Goal: Task Accomplishment & Management: Complete application form

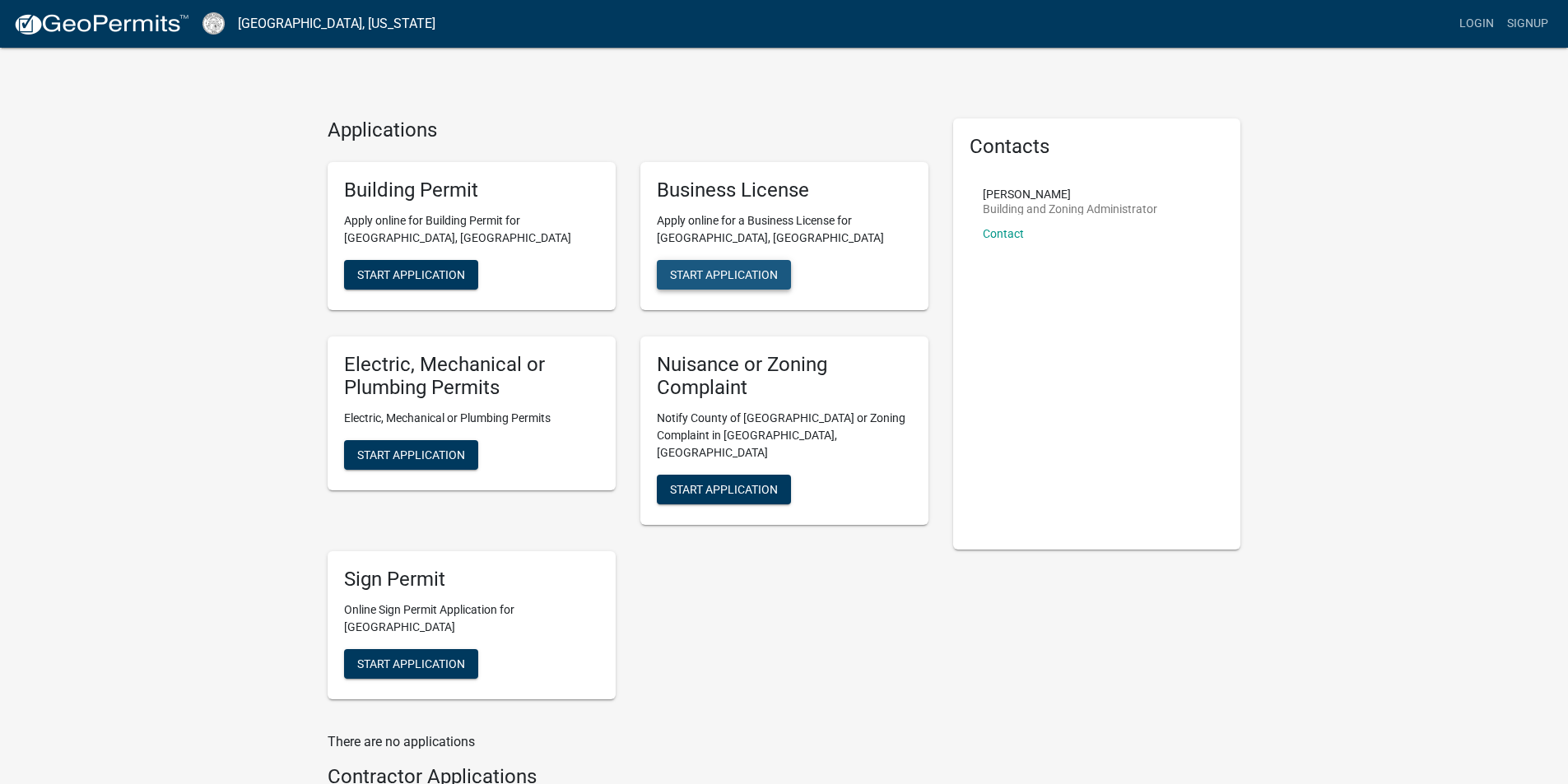
click at [713, 274] on span "Start Application" at bounding box center [723, 274] width 108 height 13
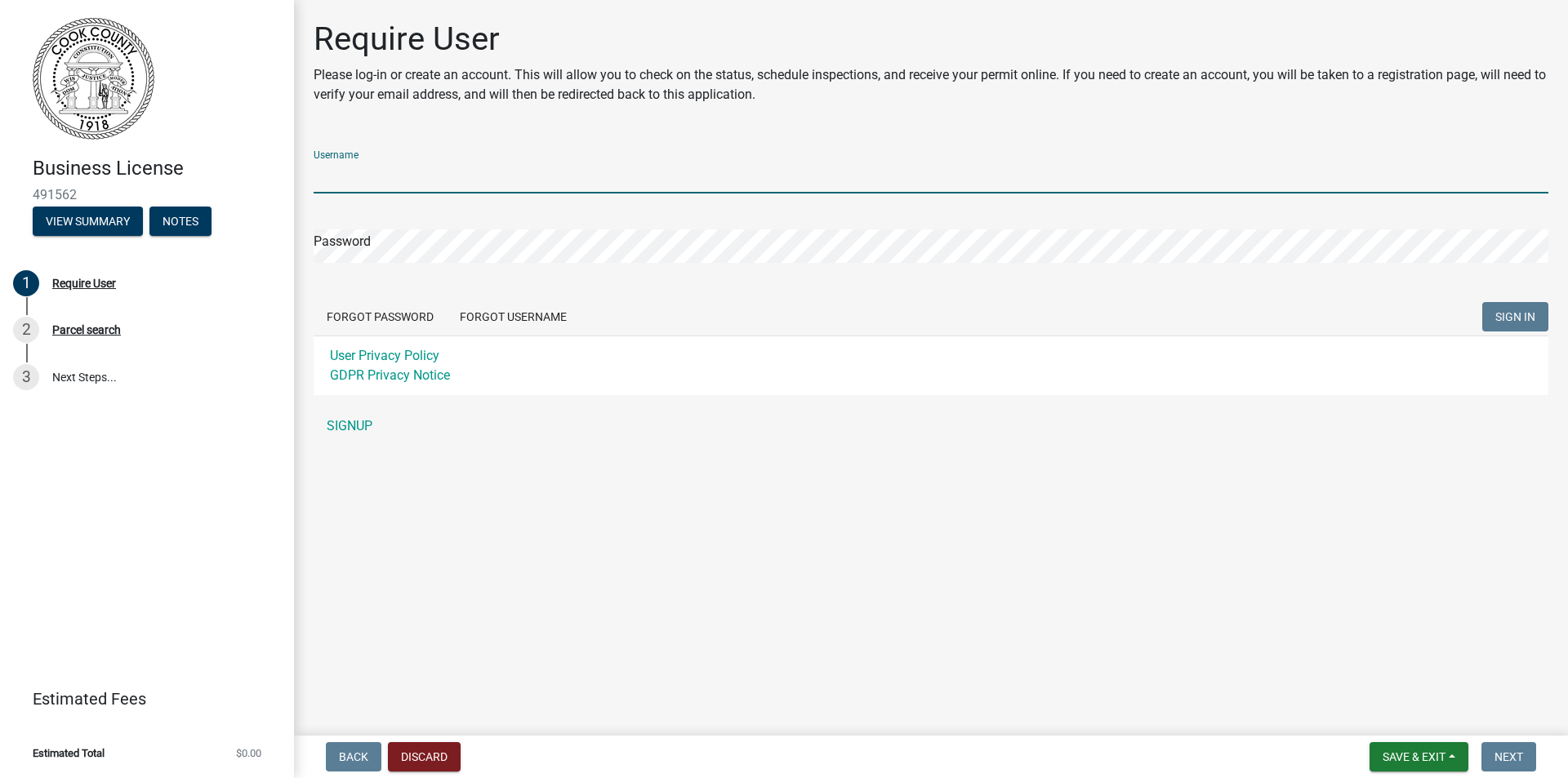
drag, startPoint x: 345, startPoint y: 178, endPoint x: 354, endPoint y: 178, distance: 9.0
click at [346, 178] on input "Username" at bounding box center [931, 177] width 1235 height 34
type input "office@hartsfieldroofing.com"
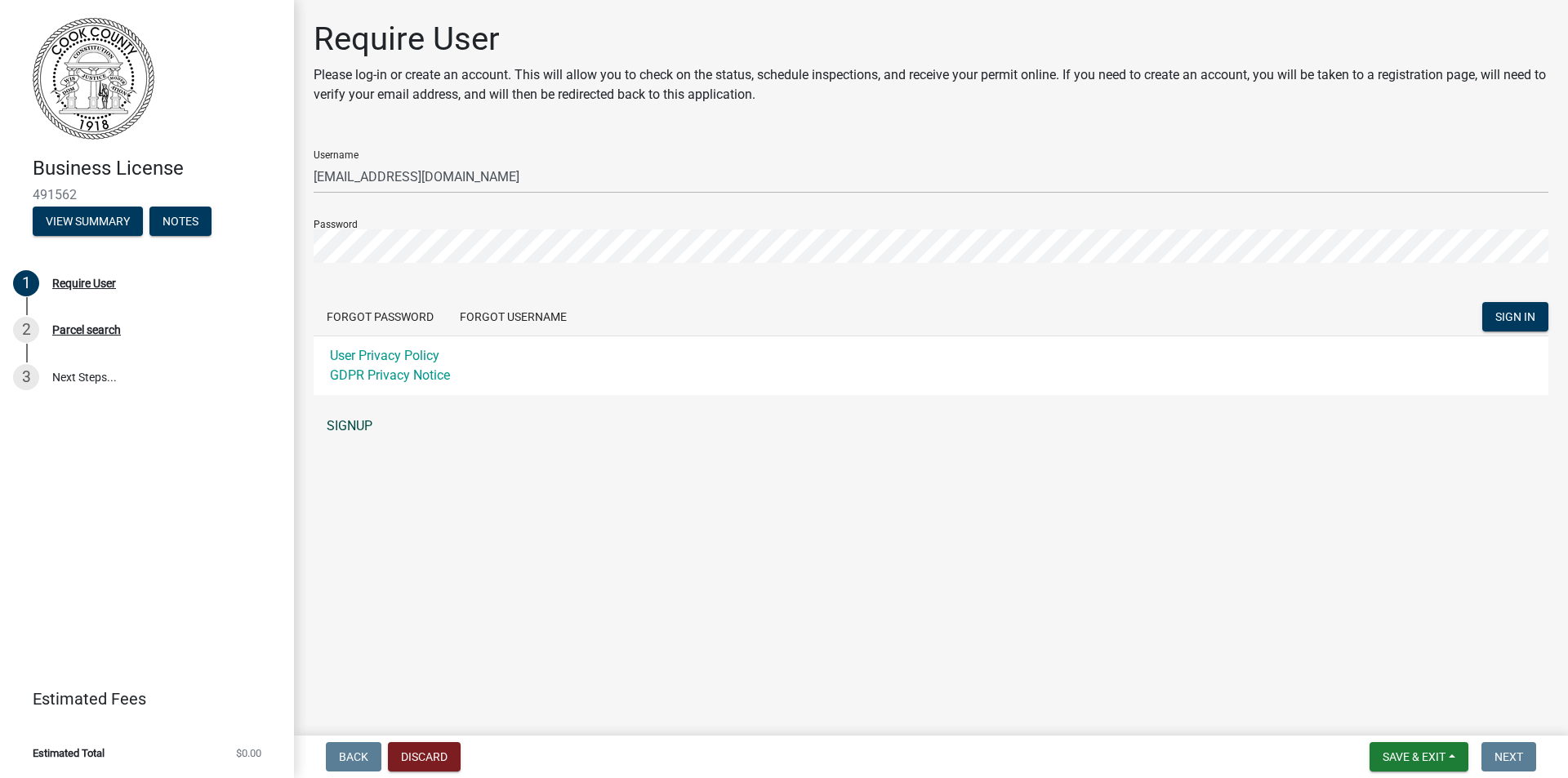
click at [358, 423] on link "SIGNUP" at bounding box center [931, 427] width 1235 height 33
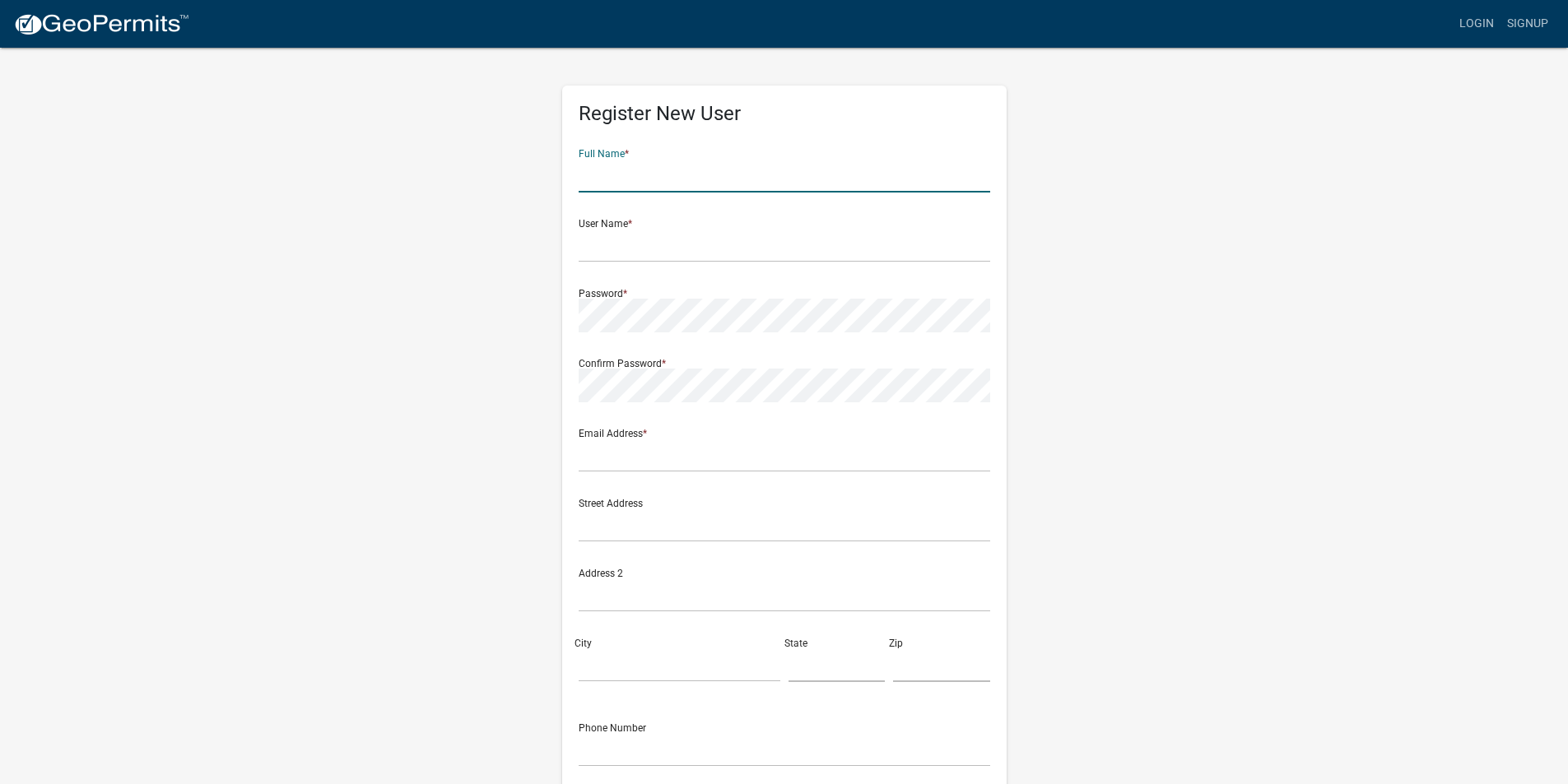
click at [627, 170] on input "text" at bounding box center [784, 175] width 412 height 34
type input "Barrett Hartsfield"
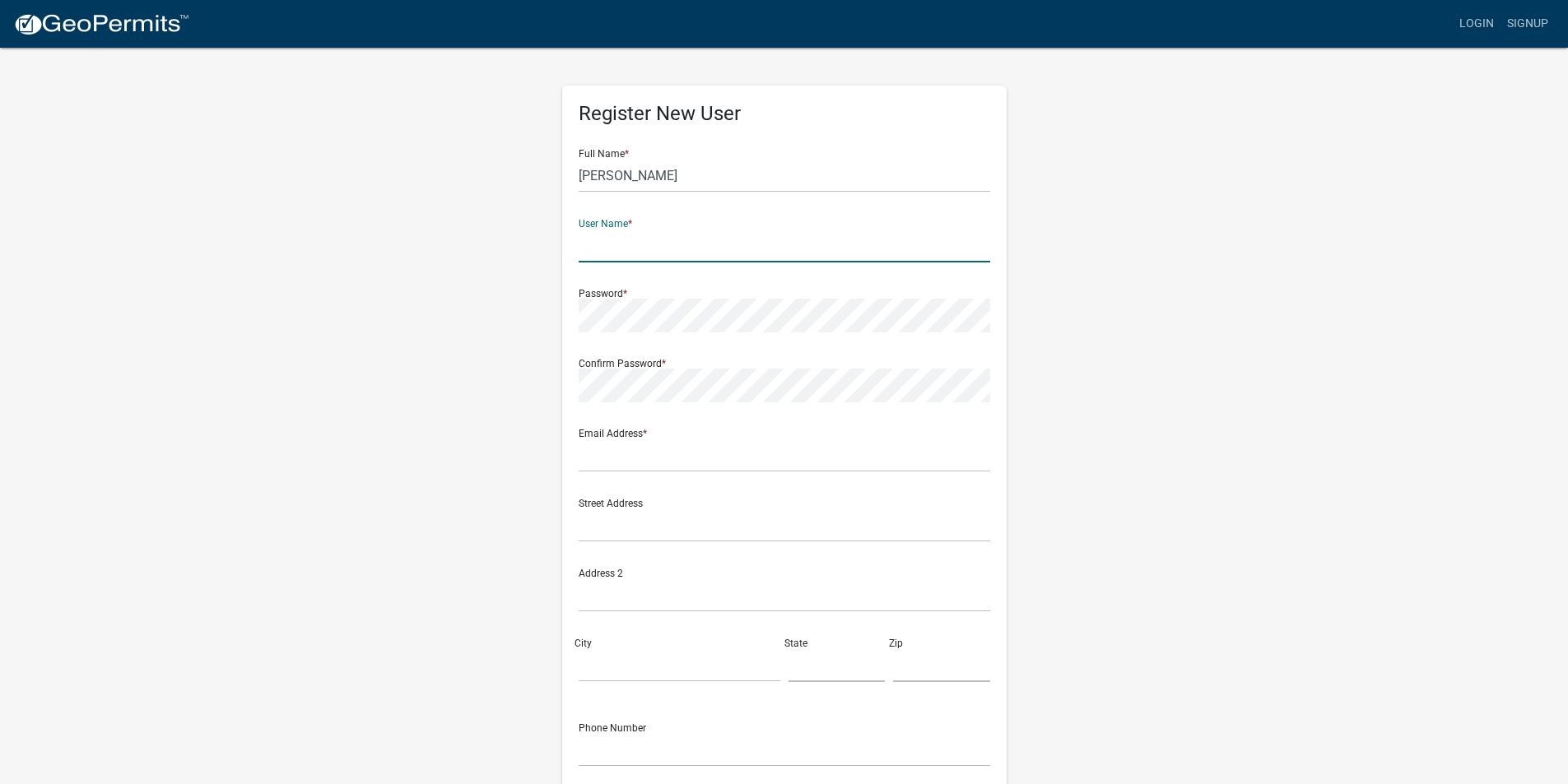
type input "o"
type input "HRCroofingTLH"
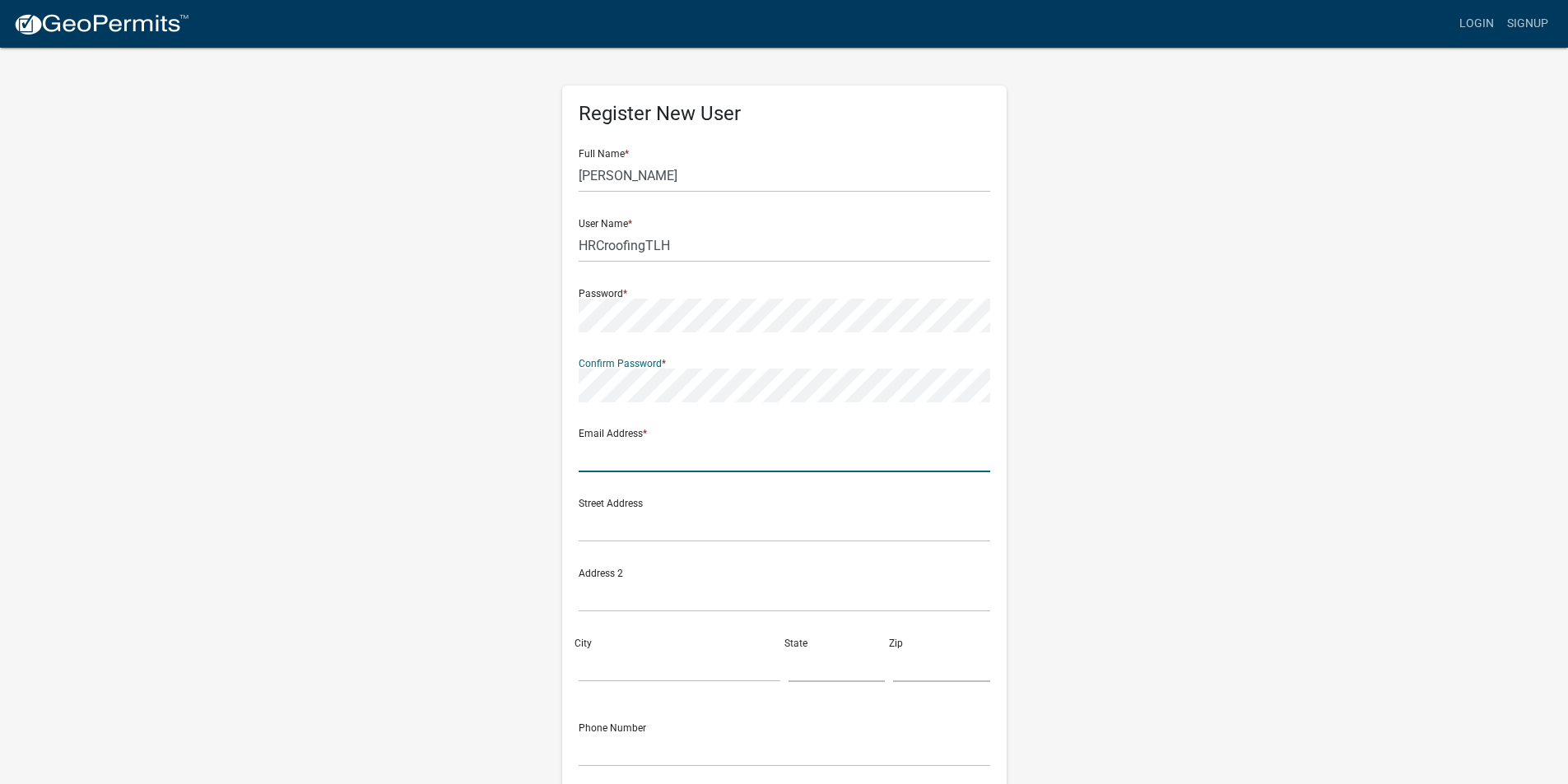
click at [686, 454] on input "text" at bounding box center [784, 456] width 412 height 34
type input "[EMAIL_ADDRESS][DOMAIN_NAME]"
click at [618, 532] on input "text" at bounding box center [784, 525] width 412 height 34
type input "656-F Capital Cir NE"
click at [620, 595] on input "text" at bounding box center [784, 595] width 412 height 34
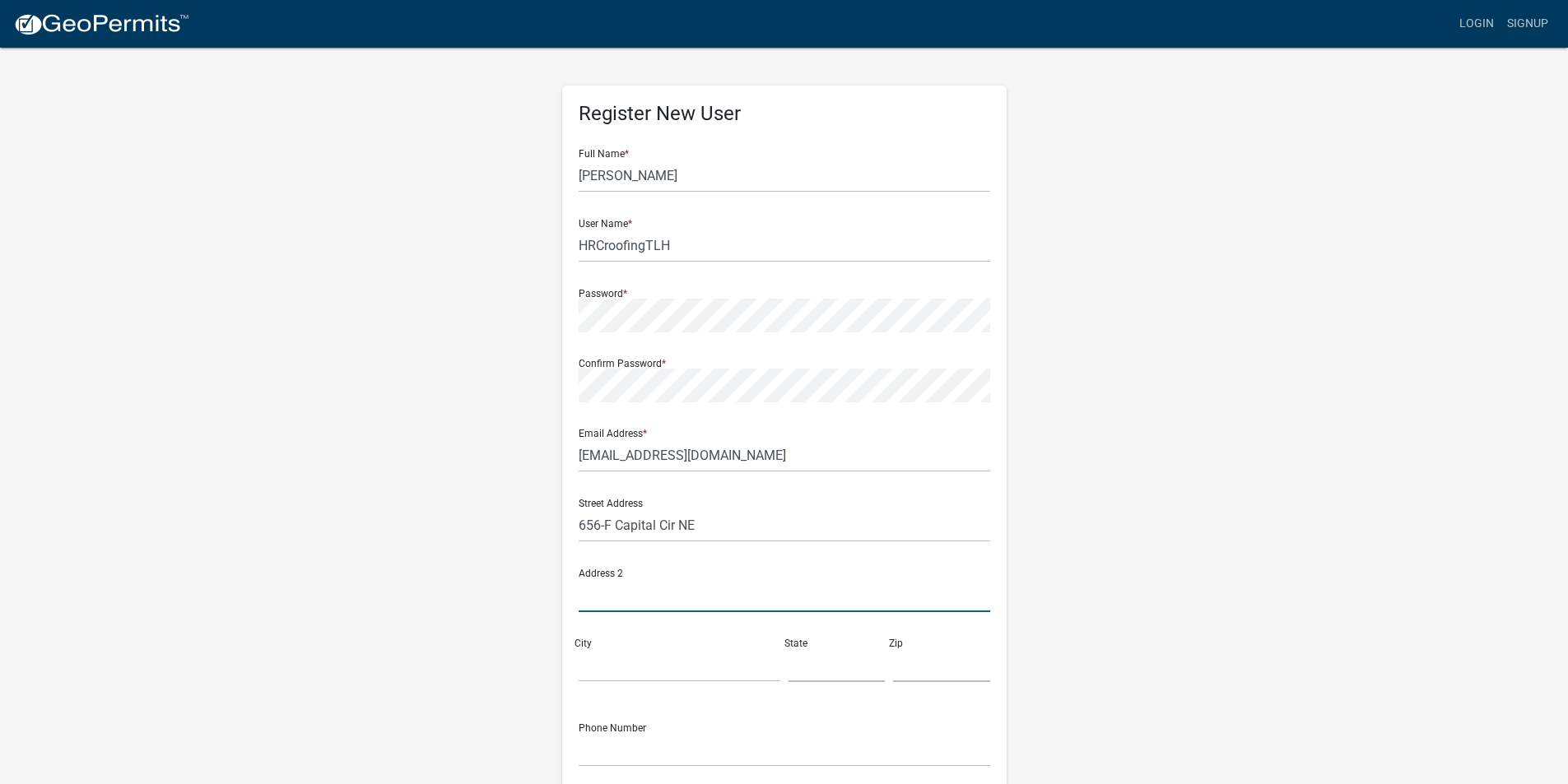
click at [609, 601] on input "text" at bounding box center [784, 595] width 412 height 34
type input "Tallahassee"
type input "f"
type input "FL"
type input "3"
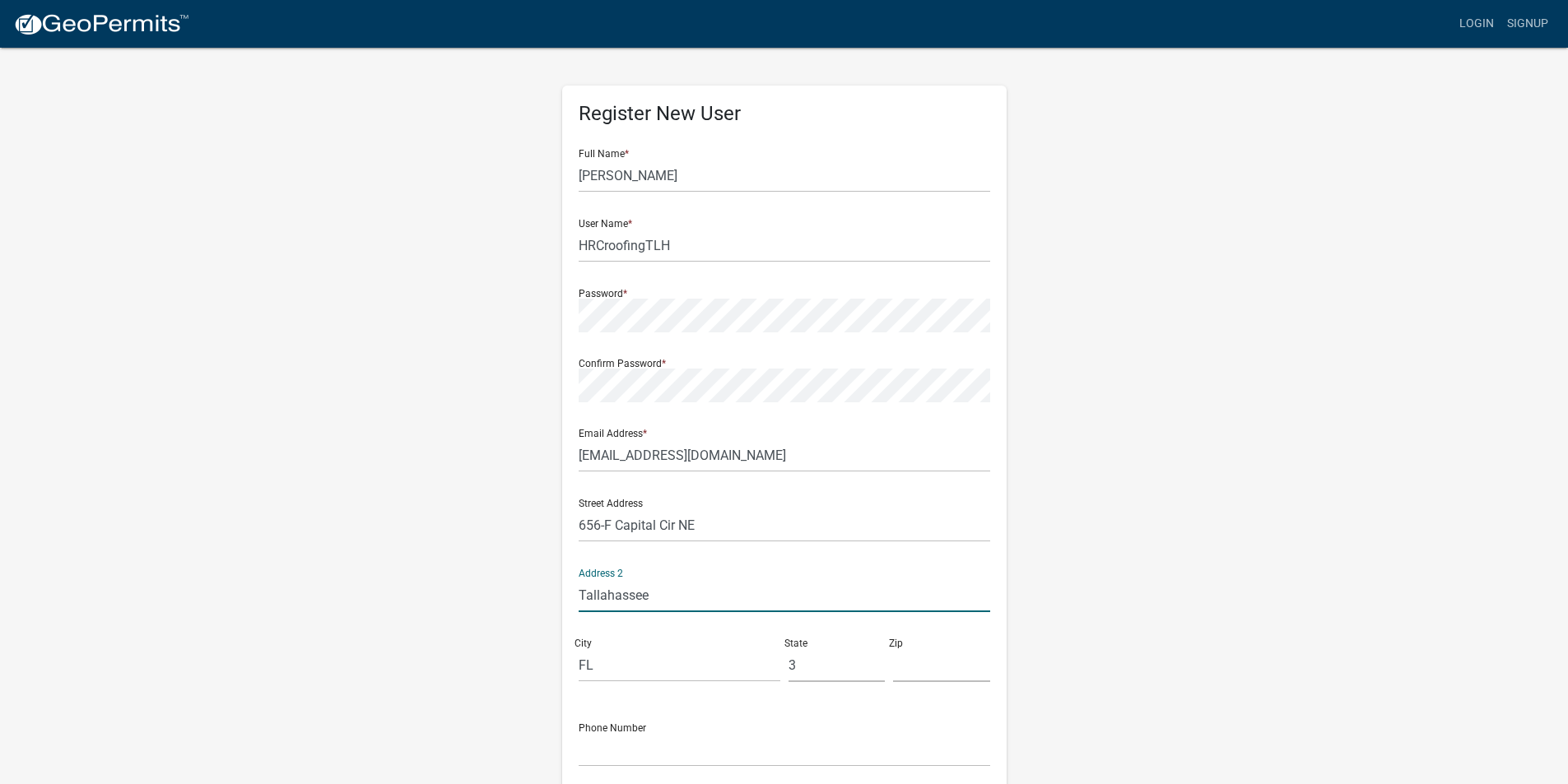
drag, startPoint x: 658, startPoint y: 590, endPoint x: 570, endPoint y: 587, distance: 88.1
click at [570, 587] on div "Register New User Full Name * Barrett Hartsfield User Name * HRCroofingTLH Pass…" at bounding box center [784, 479] width 445 height 786
click at [623, 668] on input "FL" at bounding box center [679, 665] width 201 height 34
type input "F"
type input "tALLAHASSEE"
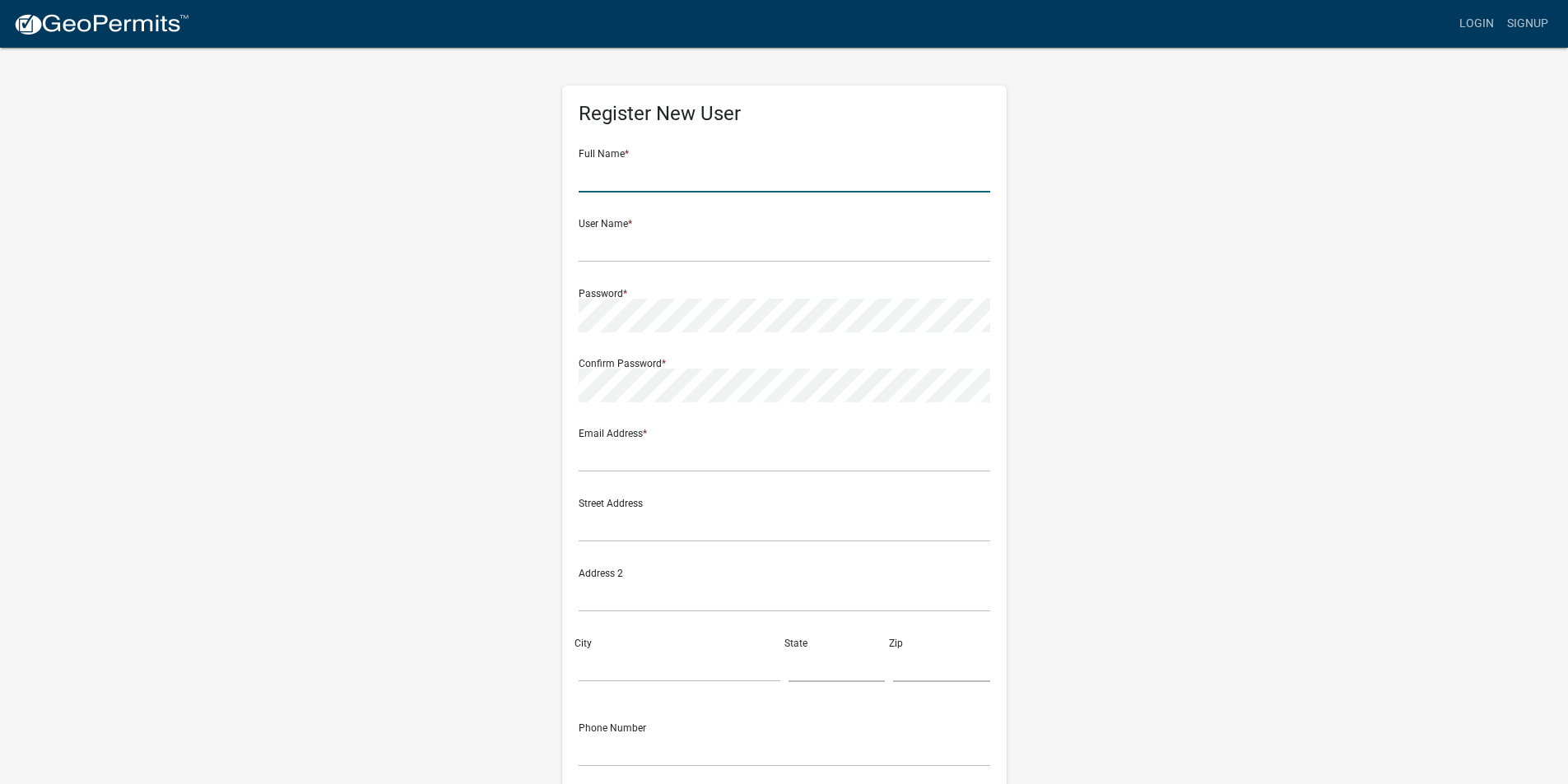
click at [603, 180] on input "text" at bounding box center [784, 175] width 412 height 34
click at [714, 174] on input "Barrett" at bounding box center [784, 175] width 412 height 34
type input "Barrett Hartsfield"
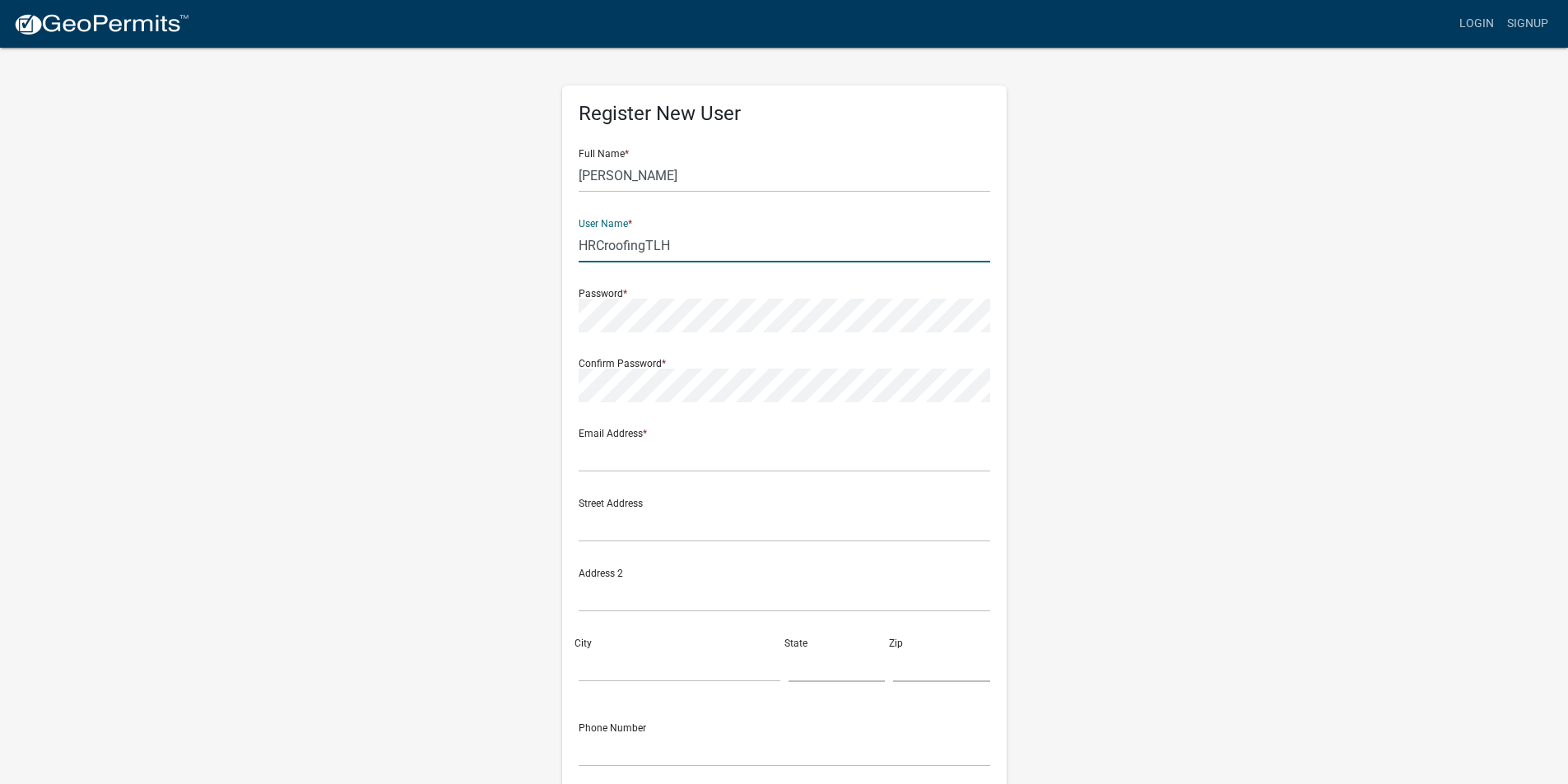
type input "HRCroofingTLH"
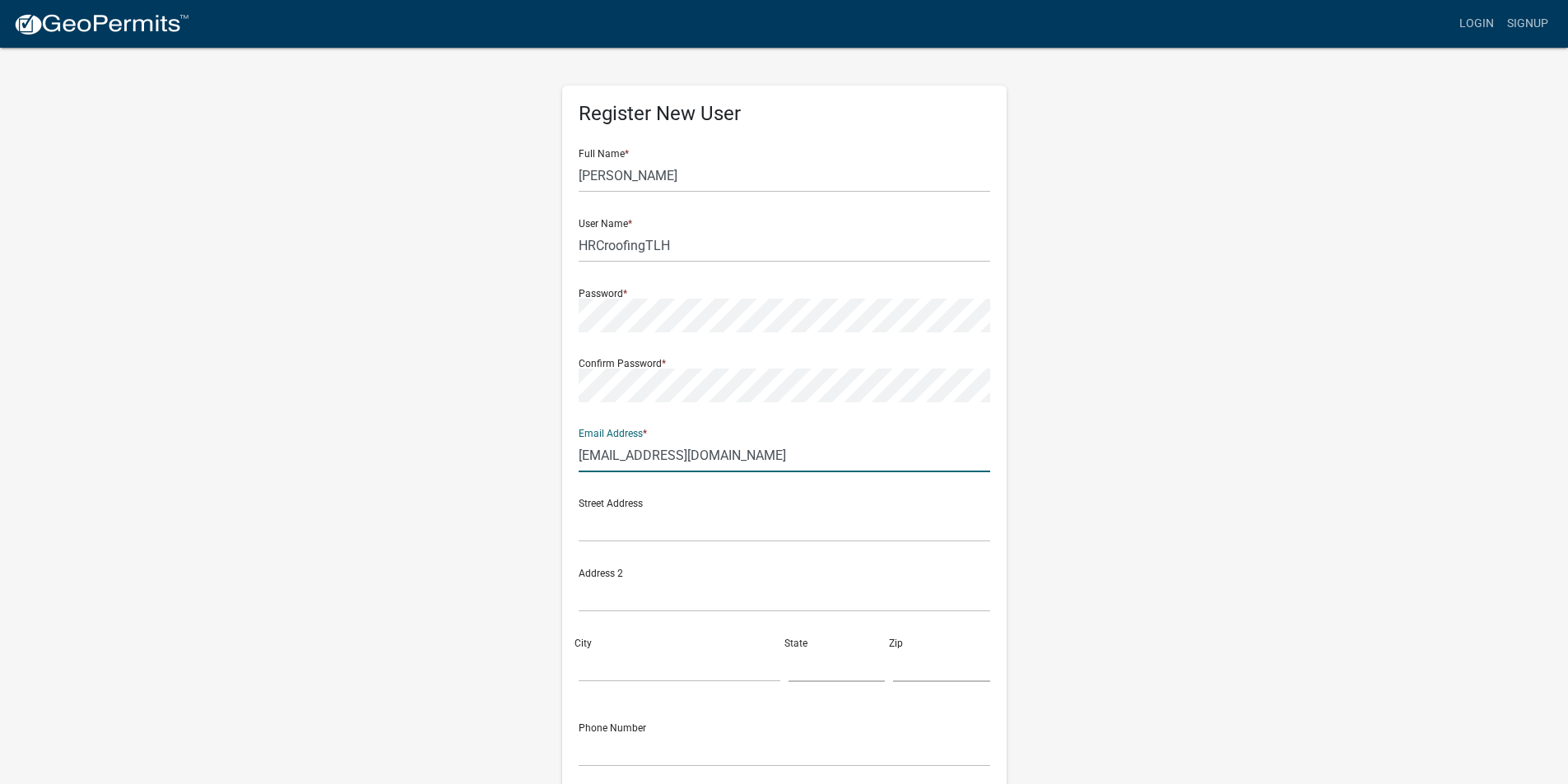
type input "office@hartsfieldroofing.com"
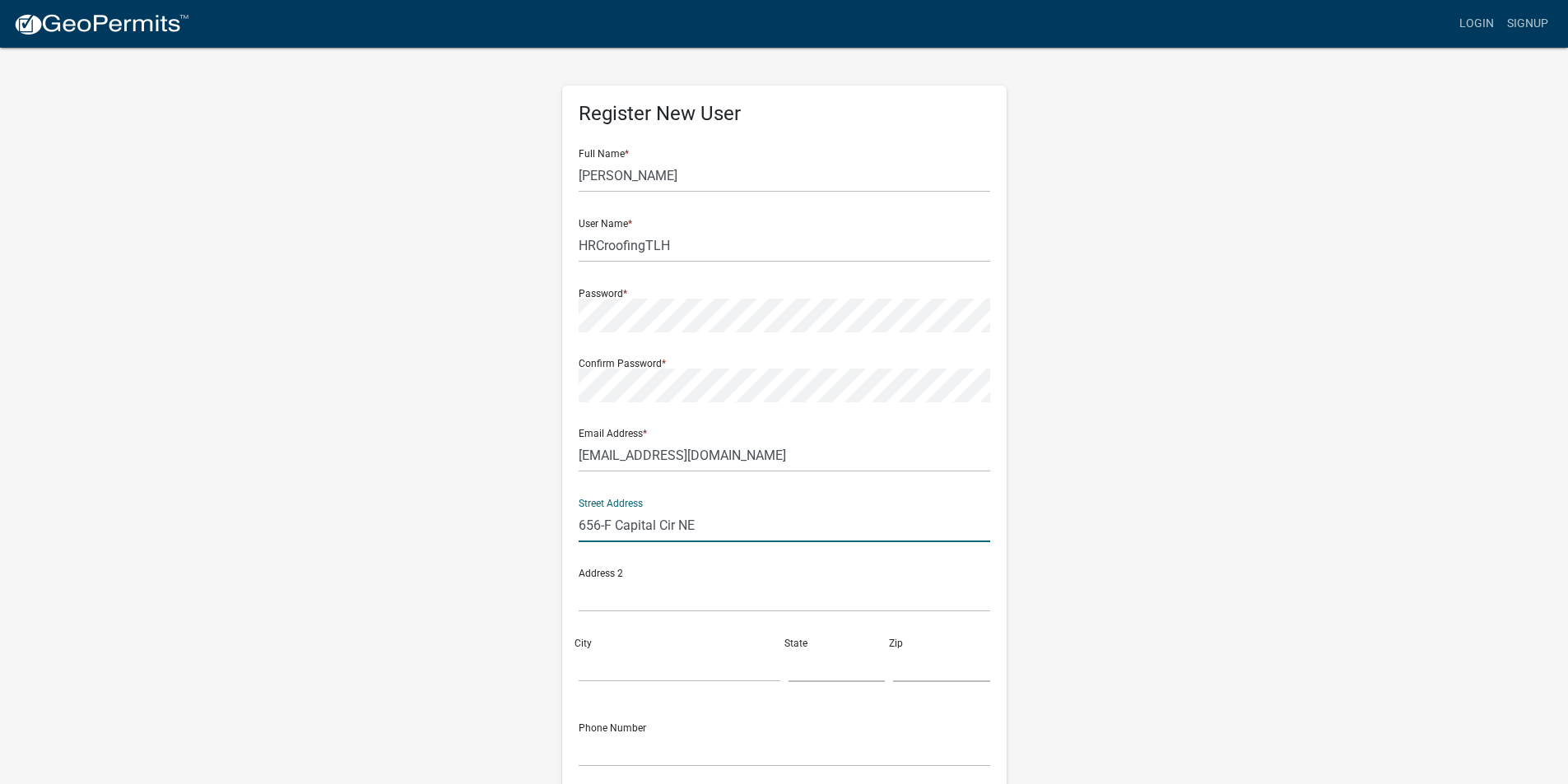
type input "656-F Capital Cir NE"
type input "Tallahassee"
type input "f"
type input "FL"
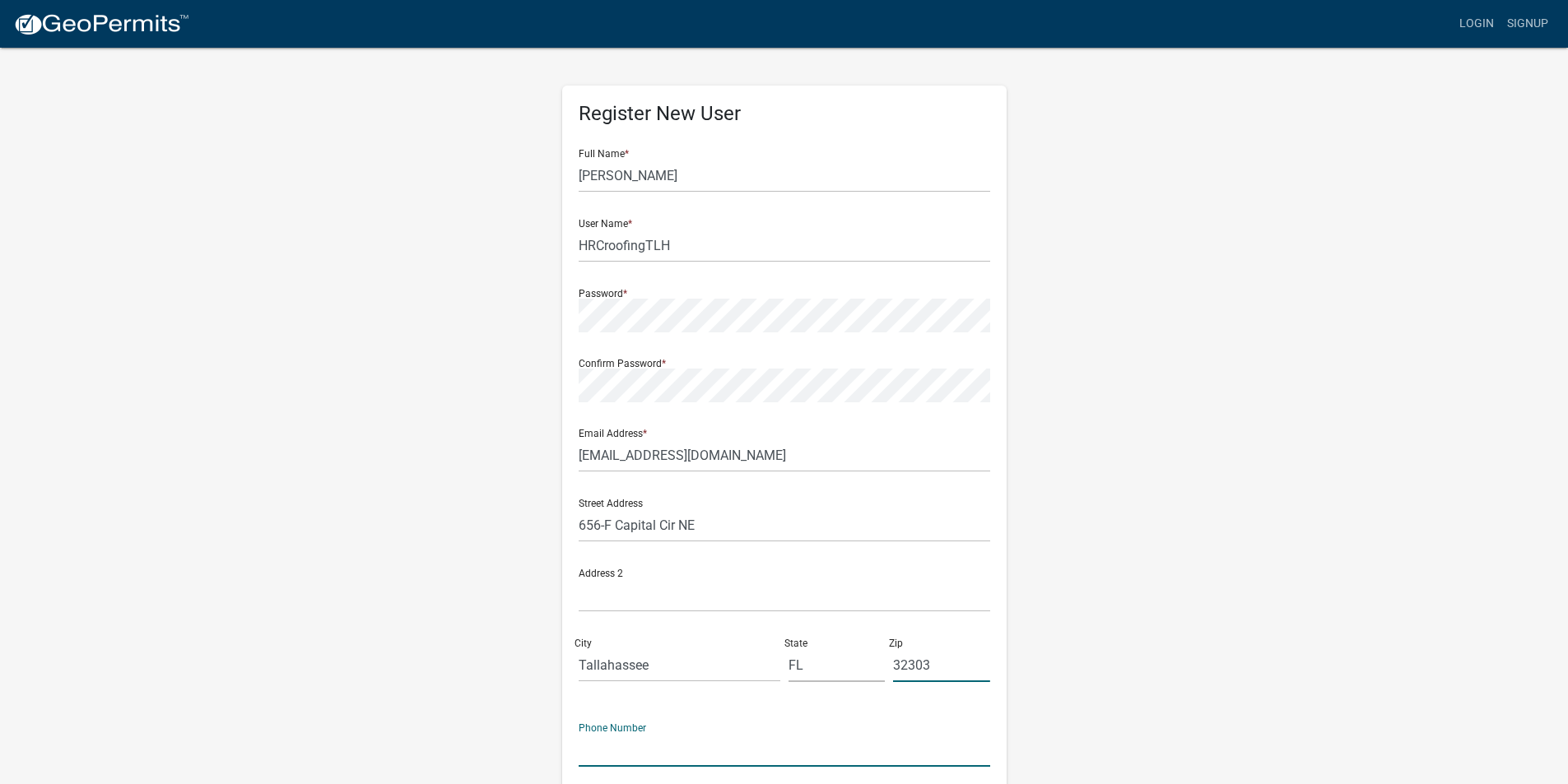
click at [933, 669] on input "32303" at bounding box center [940, 665] width 97 height 34
type input "32301"
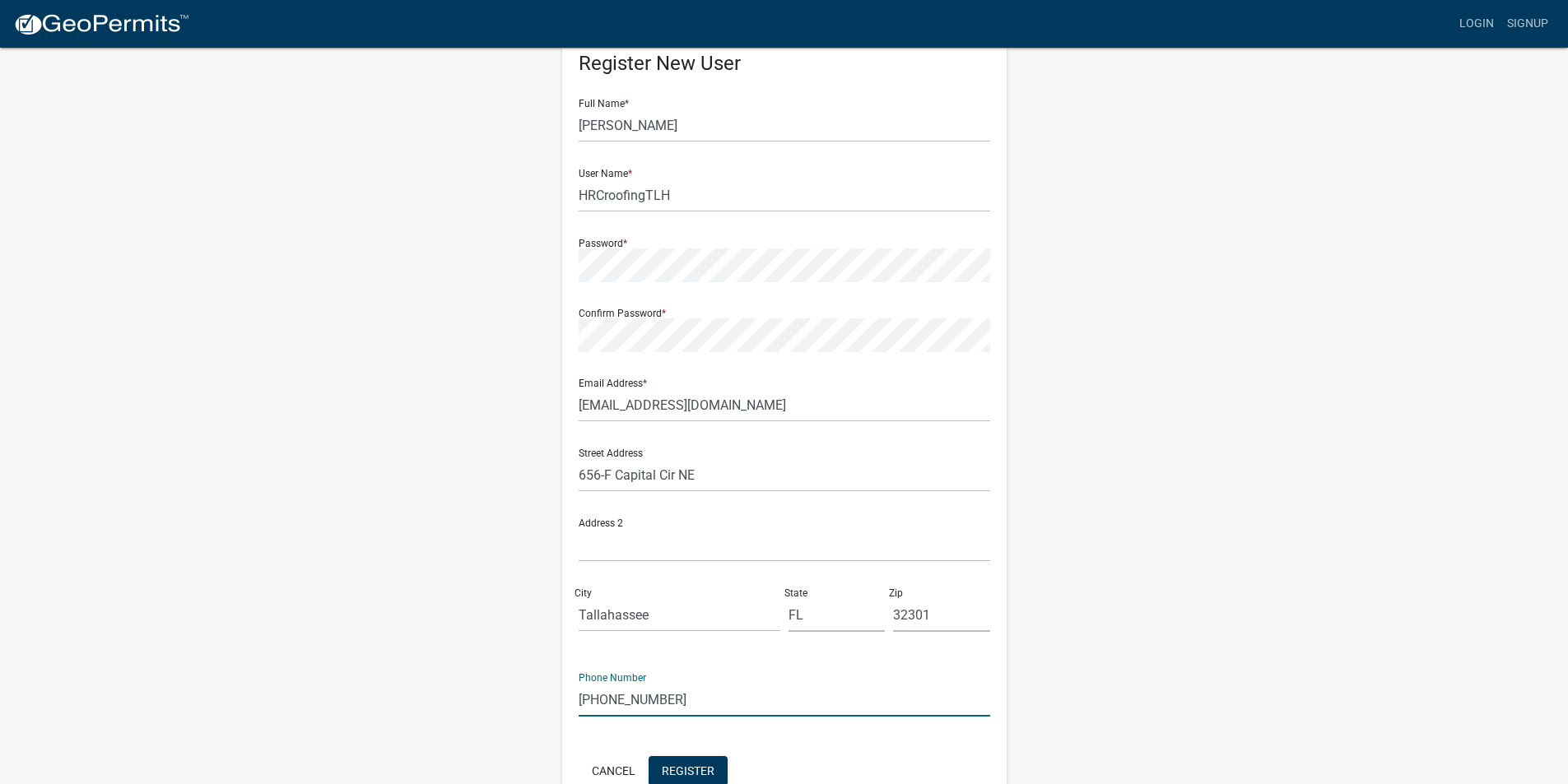
scroll to position [143, 0]
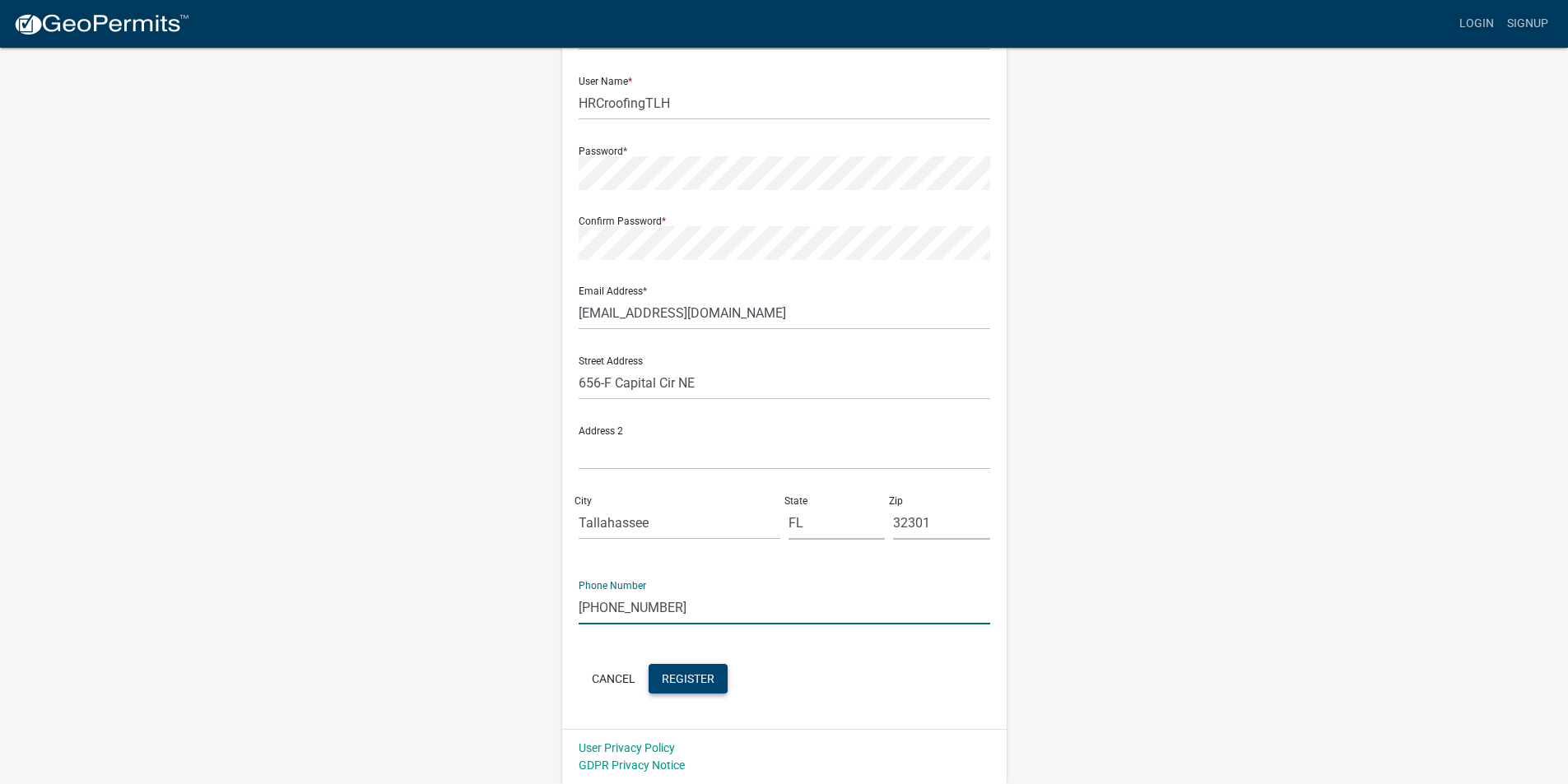
type input "[PHONE_NUMBER]"
click at [680, 678] on span "Register" at bounding box center [688, 677] width 53 height 13
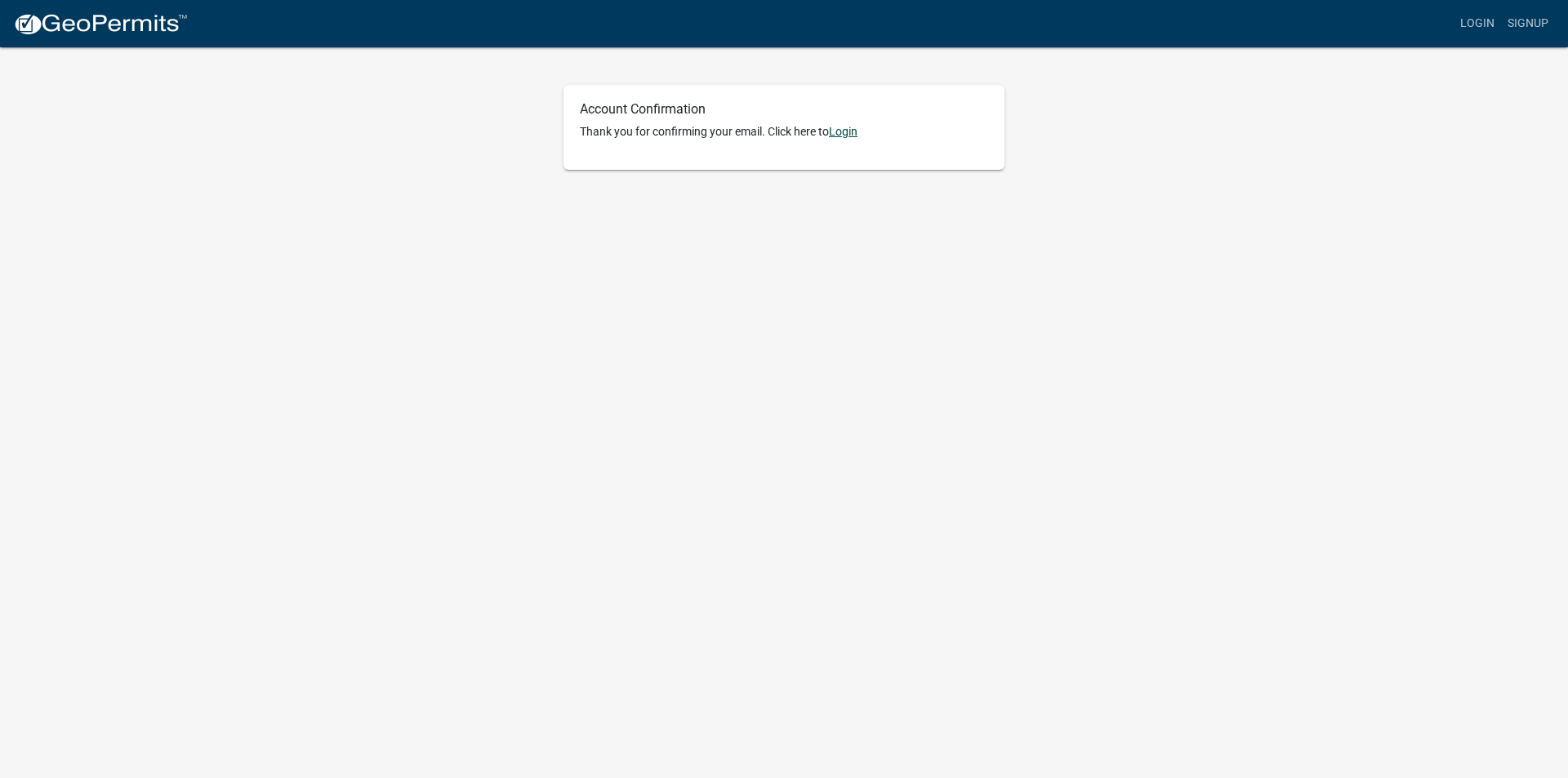
click at [852, 132] on link "Login" at bounding box center [842, 131] width 28 height 13
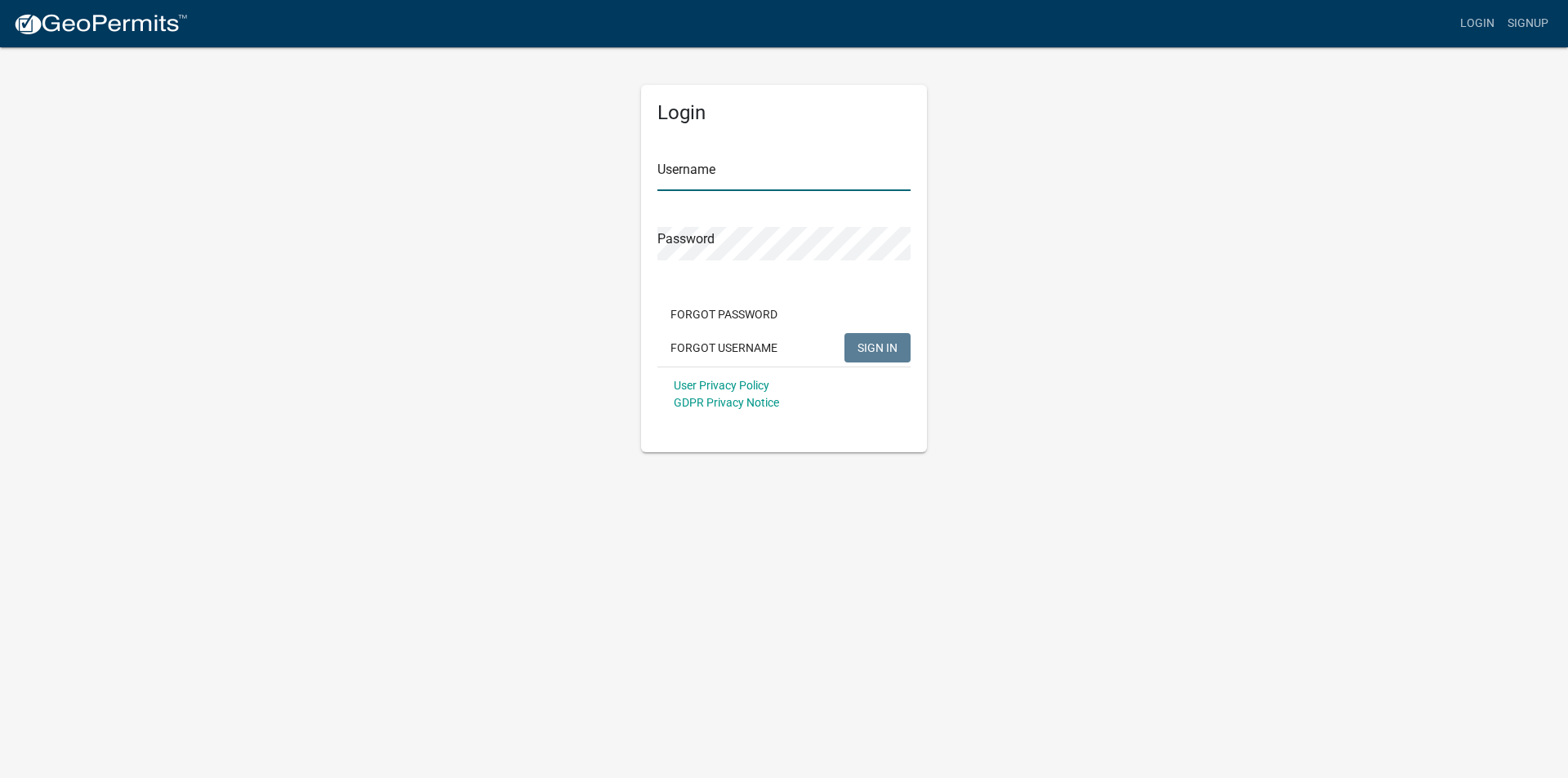
type input "HRCroofingTLH"
click at [880, 342] on span "SIGN IN" at bounding box center [877, 346] width 40 height 13
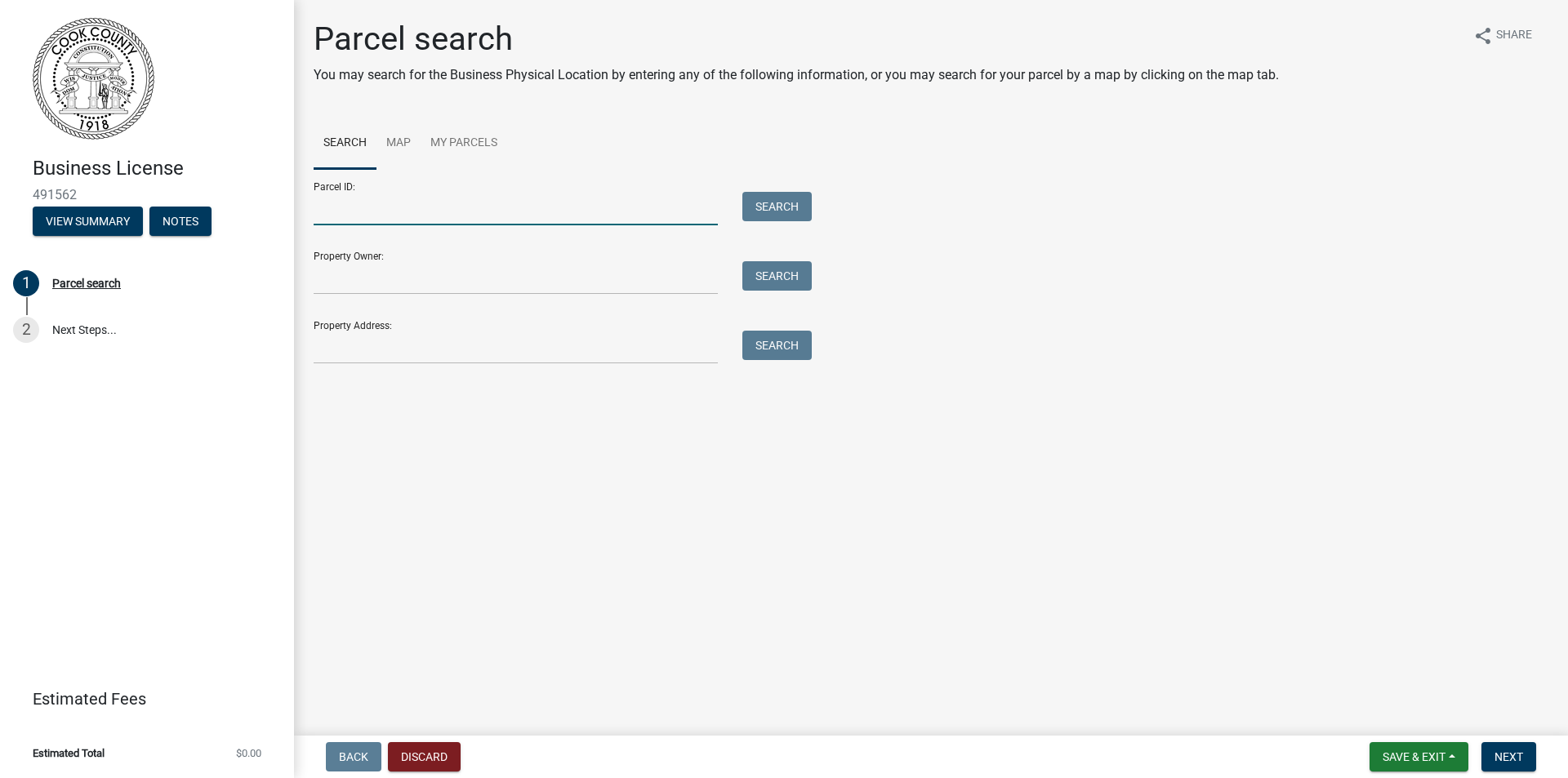
click at [352, 210] on input "Parcel ID:" at bounding box center [515, 209] width 405 height 34
click at [347, 281] on input "Property Owner:" at bounding box center [515, 277] width 405 height 34
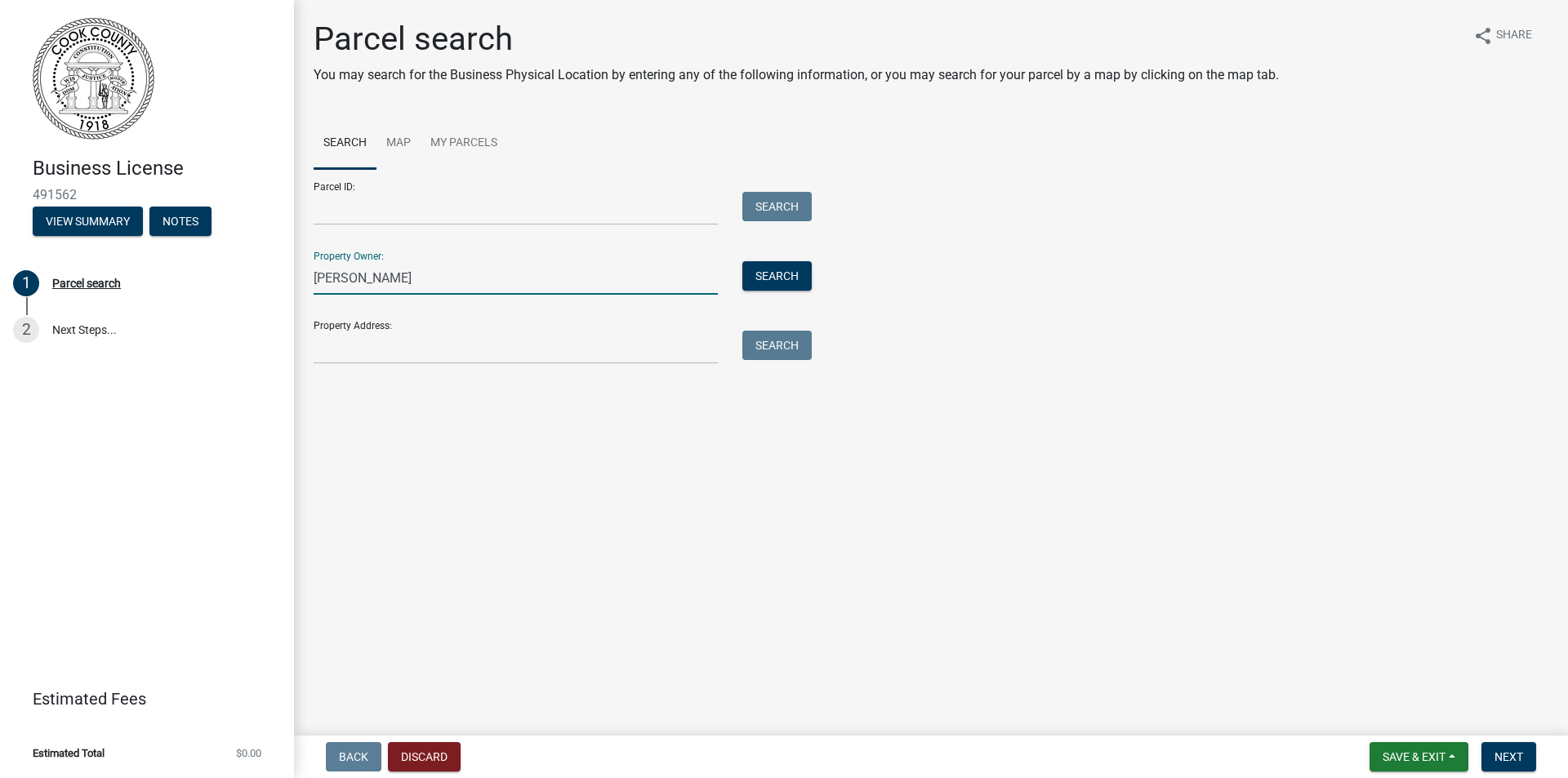
type input "[PERSON_NAME]"
click at [345, 346] on input "Property Address:" at bounding box center [515, 347] width 405 height 34
click at [769, 272] on button "Search" at bounding box center [777, 276] width 70 height 29
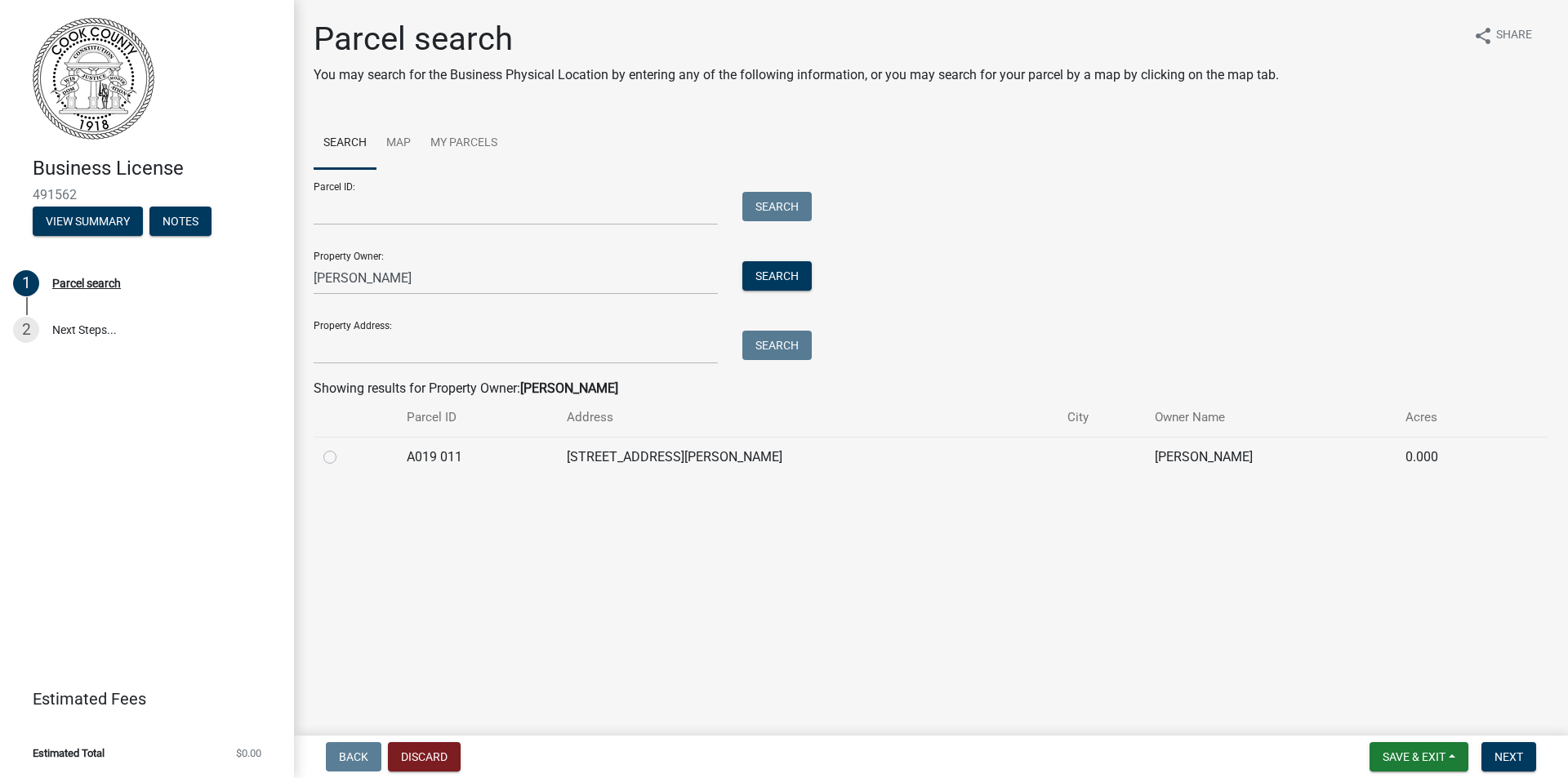
click at [809, 452] on td "[STREET_ADDRESS][PERSON_NAME]" at bounding box center [807, 456] width 501 height 40
click at [343, 447] on label at bounding box center [343, 447] width 0 height 0
click at [343, 458] on 011 "radio" at bounding box center [348, 452] width 11 height 11
radio 011 "true"
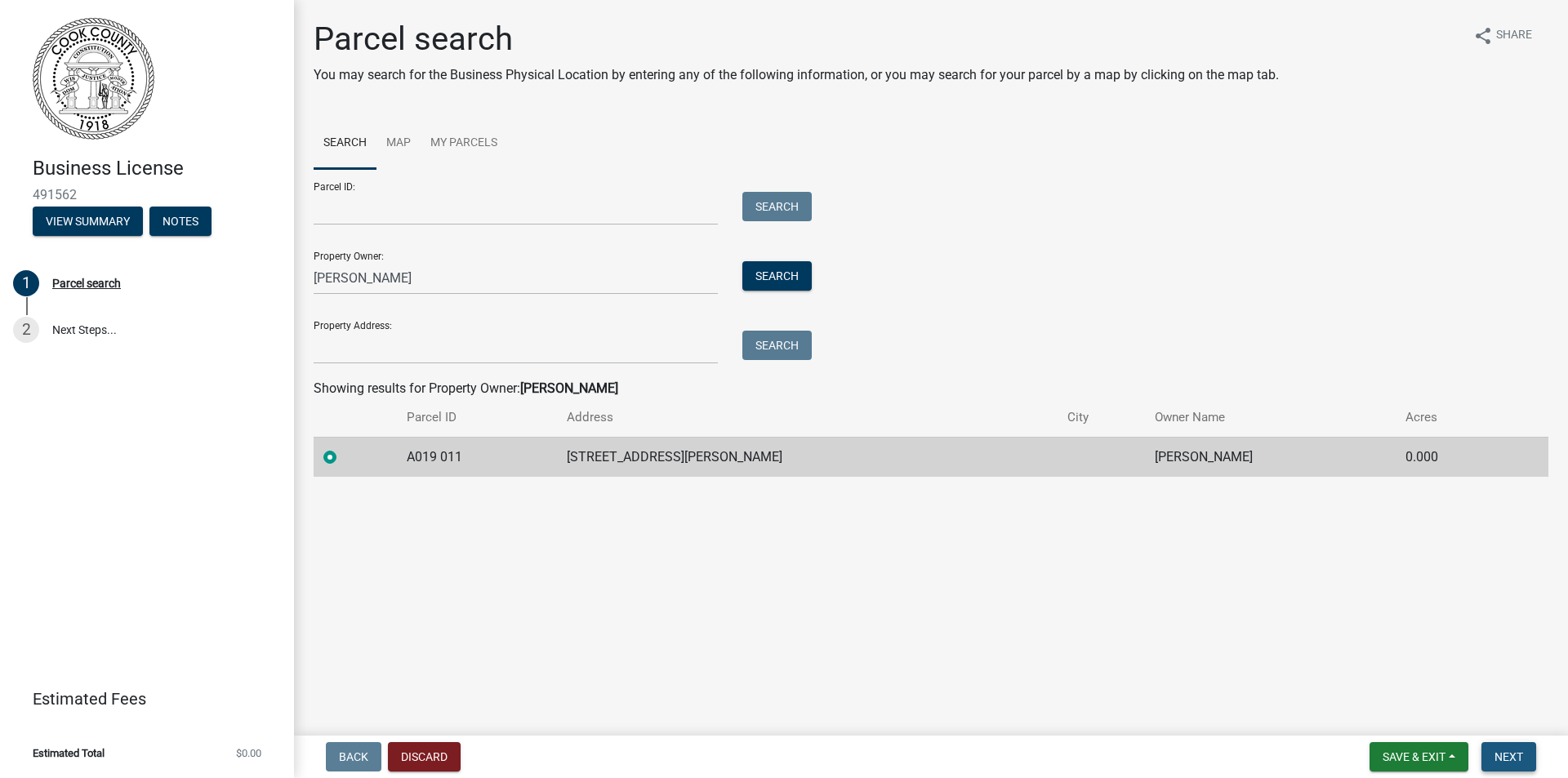
click at [1511, 752] on span "Next" at bounding box center [1509, 757] width 28 height 13
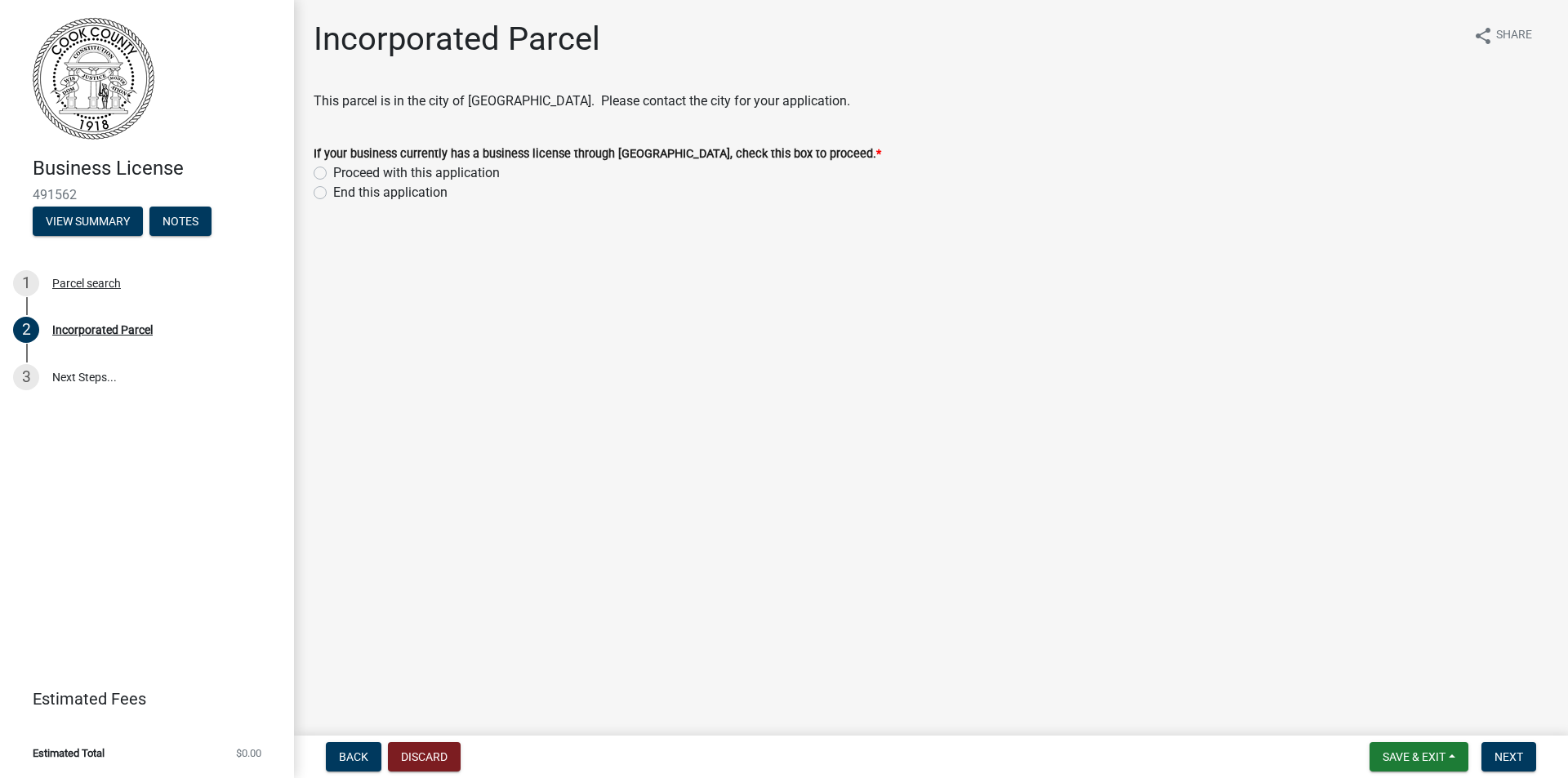
click at [333, 173] on label "Proceed with this application" at bounding box center [416, 173] width 167 height 19
click at [333, 173] on input "Proceed with this application" at bounding box center [338, 168] width 11 height 11
radio input "true"
click at [1505, 760] on span "Next" at bounding box center [1509, 757] width 28 height 13
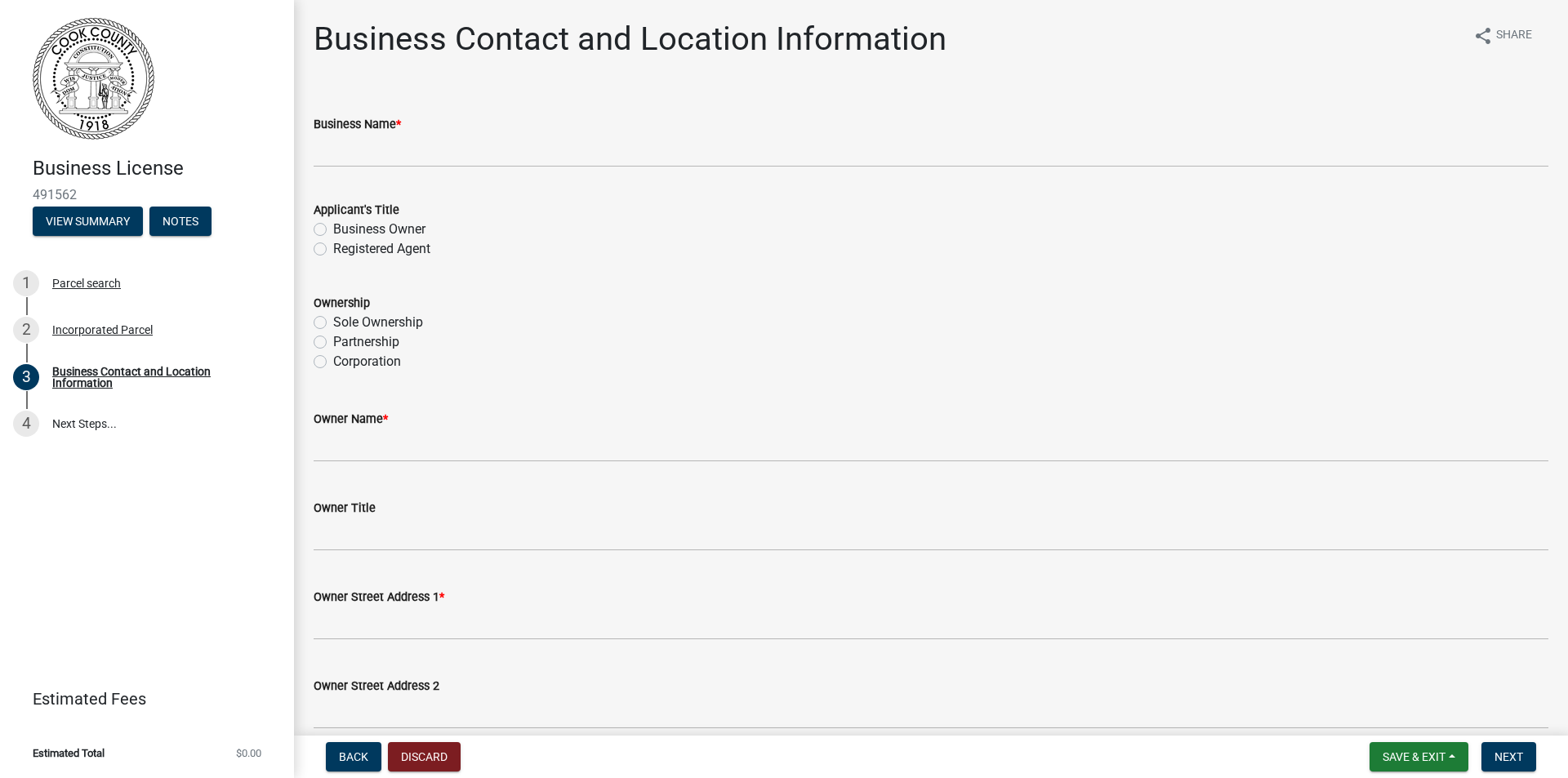
click at [333, 231] on label "Business Owner" at bounding box center [378, 229] width 92 height 19
click at [333, 230] on input "Business Owner" at bounding box center [338, 224] width 11 height 11
radio input "true"
click at [333, 364] on label "Corporation" at bounding box center [367, 362] width 68 height 19
click at [333, 363] on input "Corporation" at bounding box center [338, 357] width 11 height 11
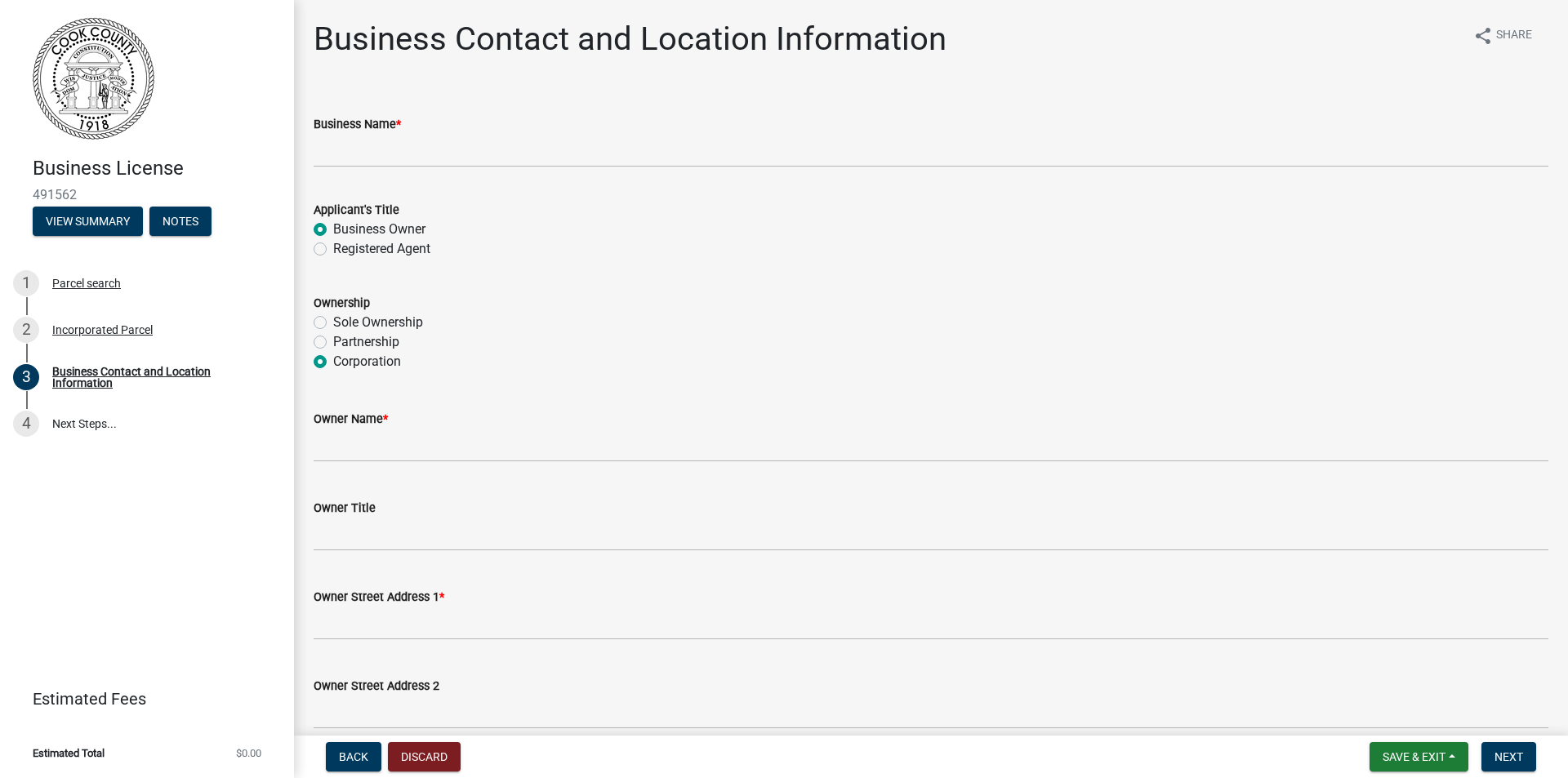
radio input "true"
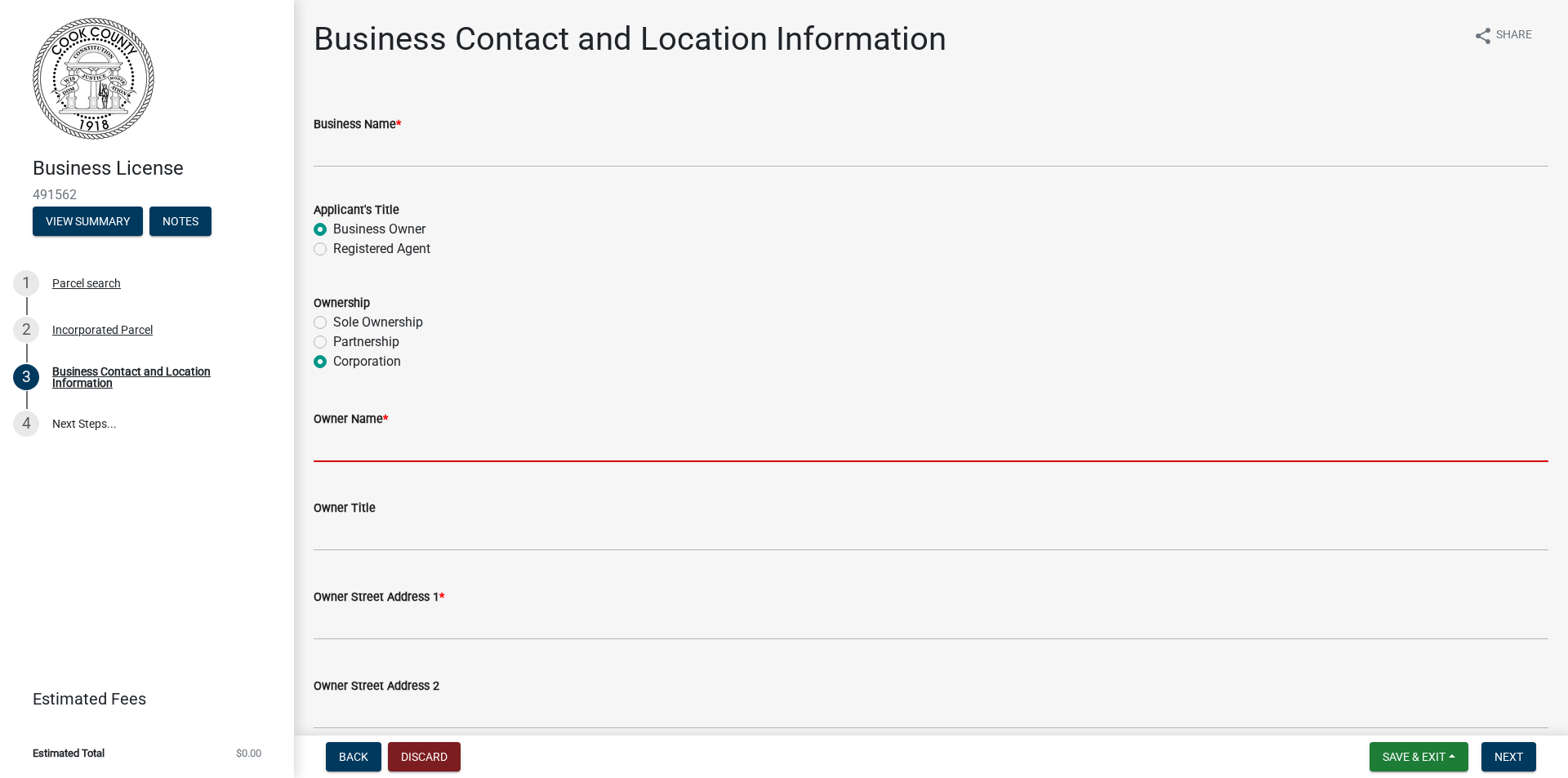
click at [353, 441] on input "Owner Name *" at bounding box center [931, 445] width 1235 height 34
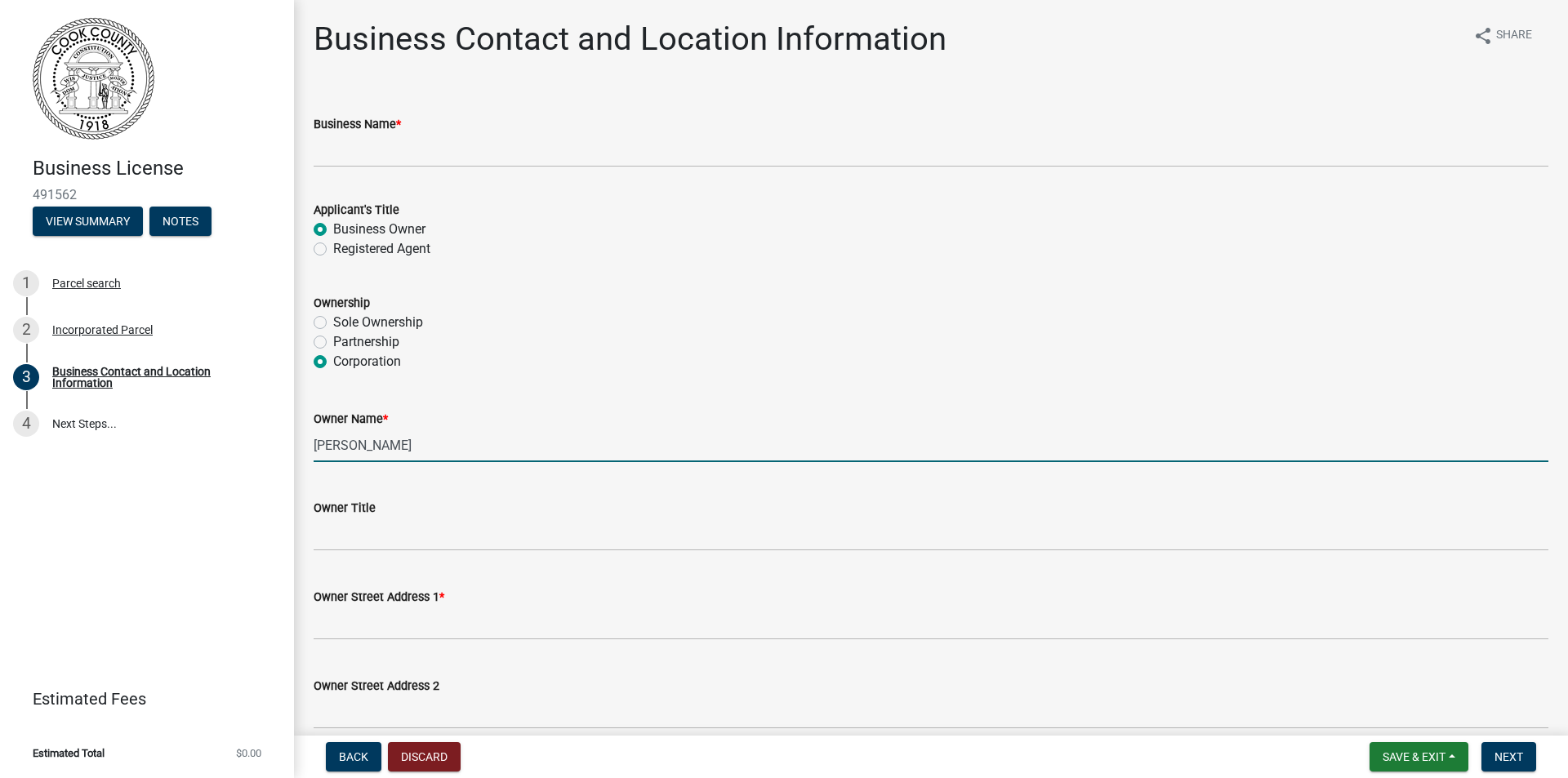
type input "[PERSON_NAME]"
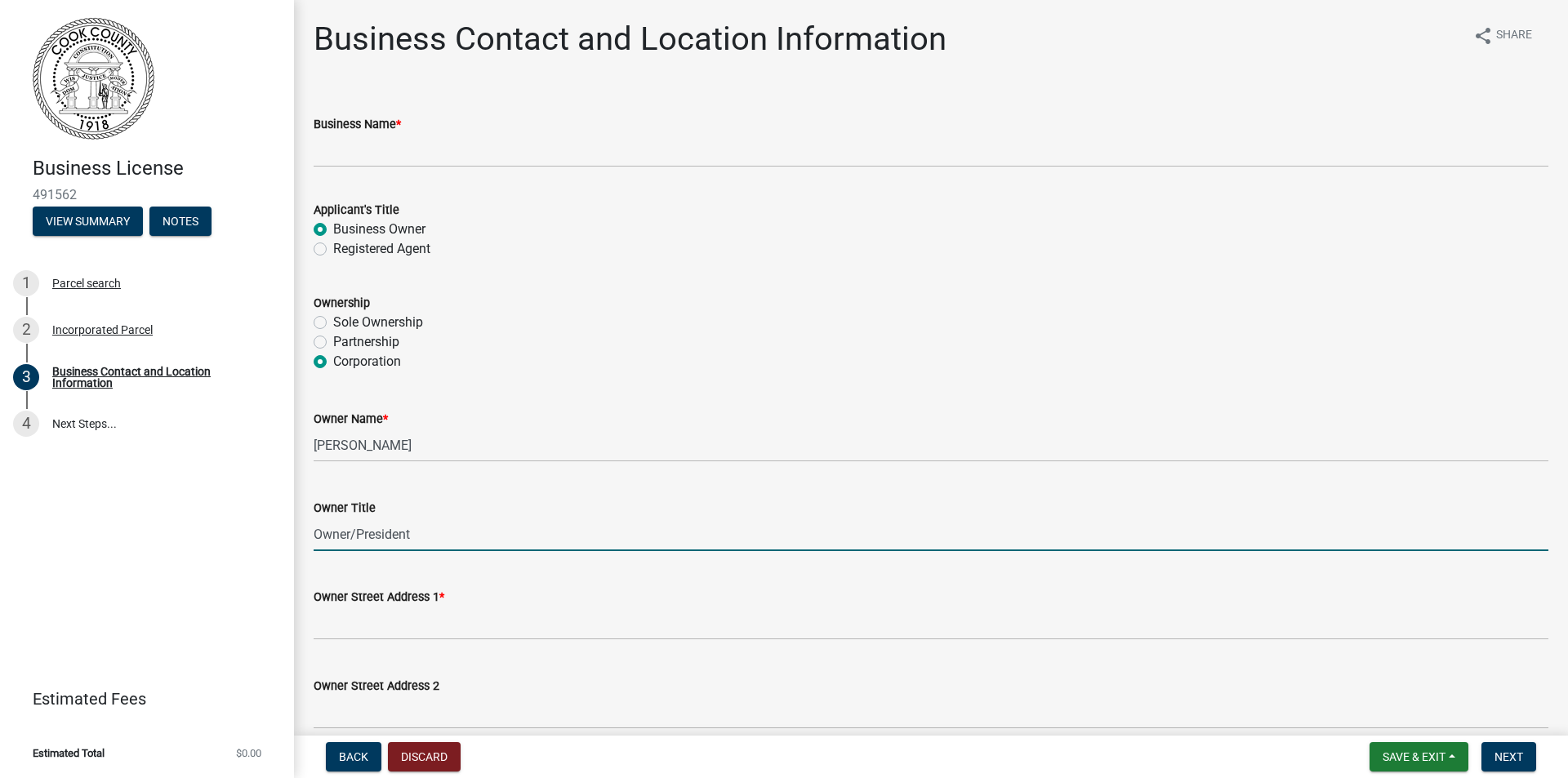
type input "Owner/President"
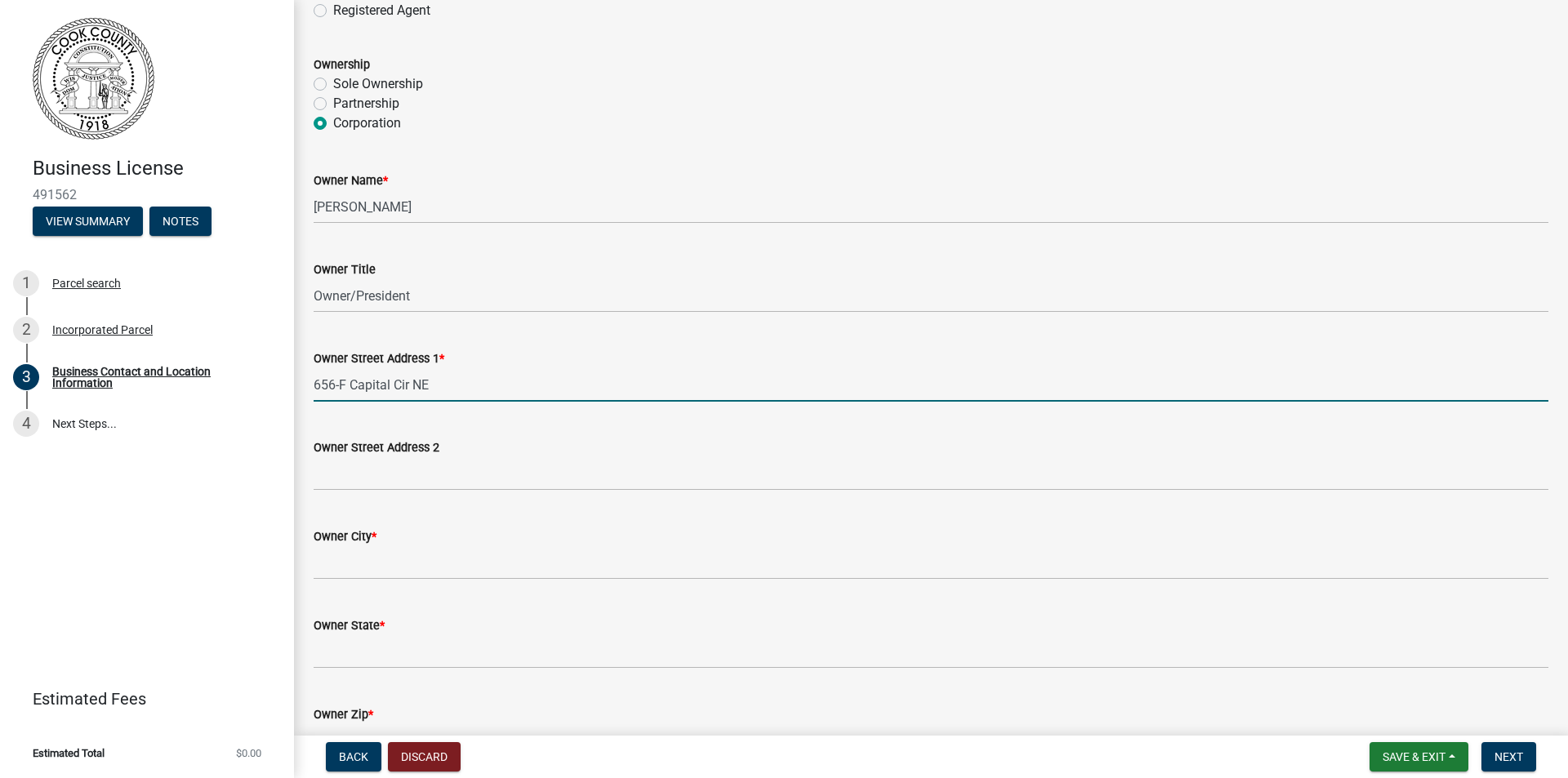
scroll to position [245, 0]
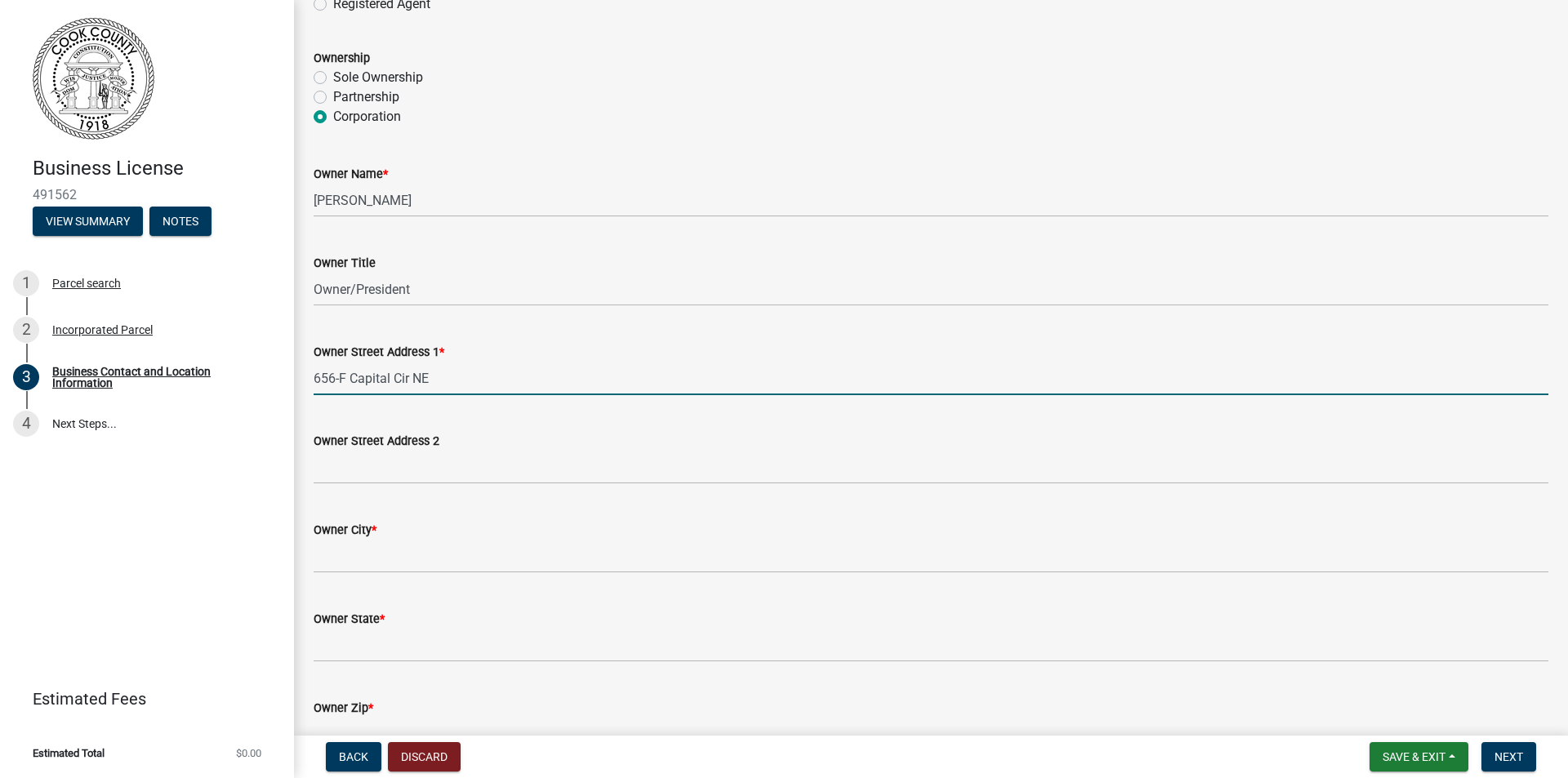
type input "656-F Capital Cir NE"
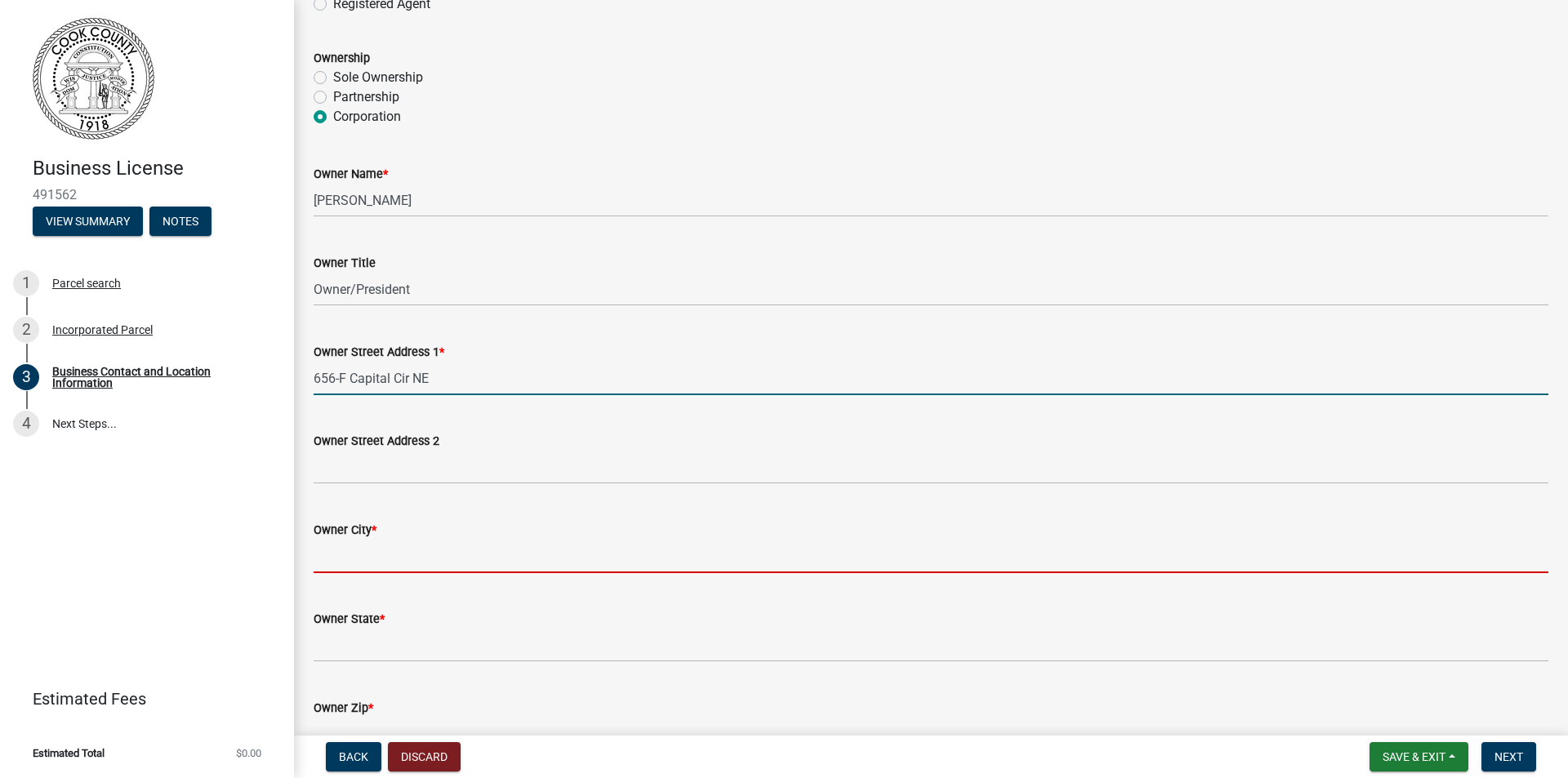
click at [350, 556] on input "Owner City *" at bounding box center [931, 556] width 1235 height 34
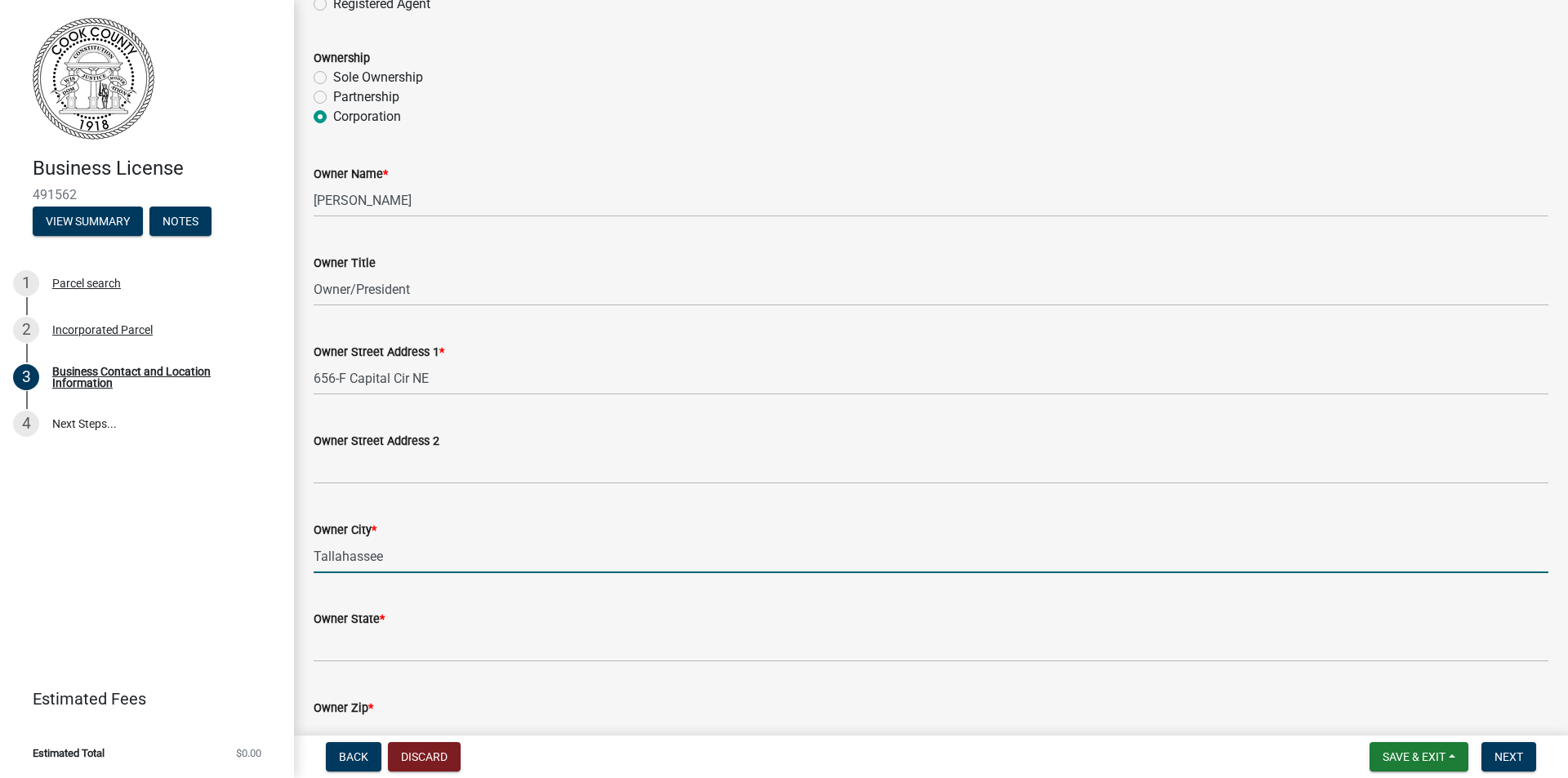
type input "Tallahassee"
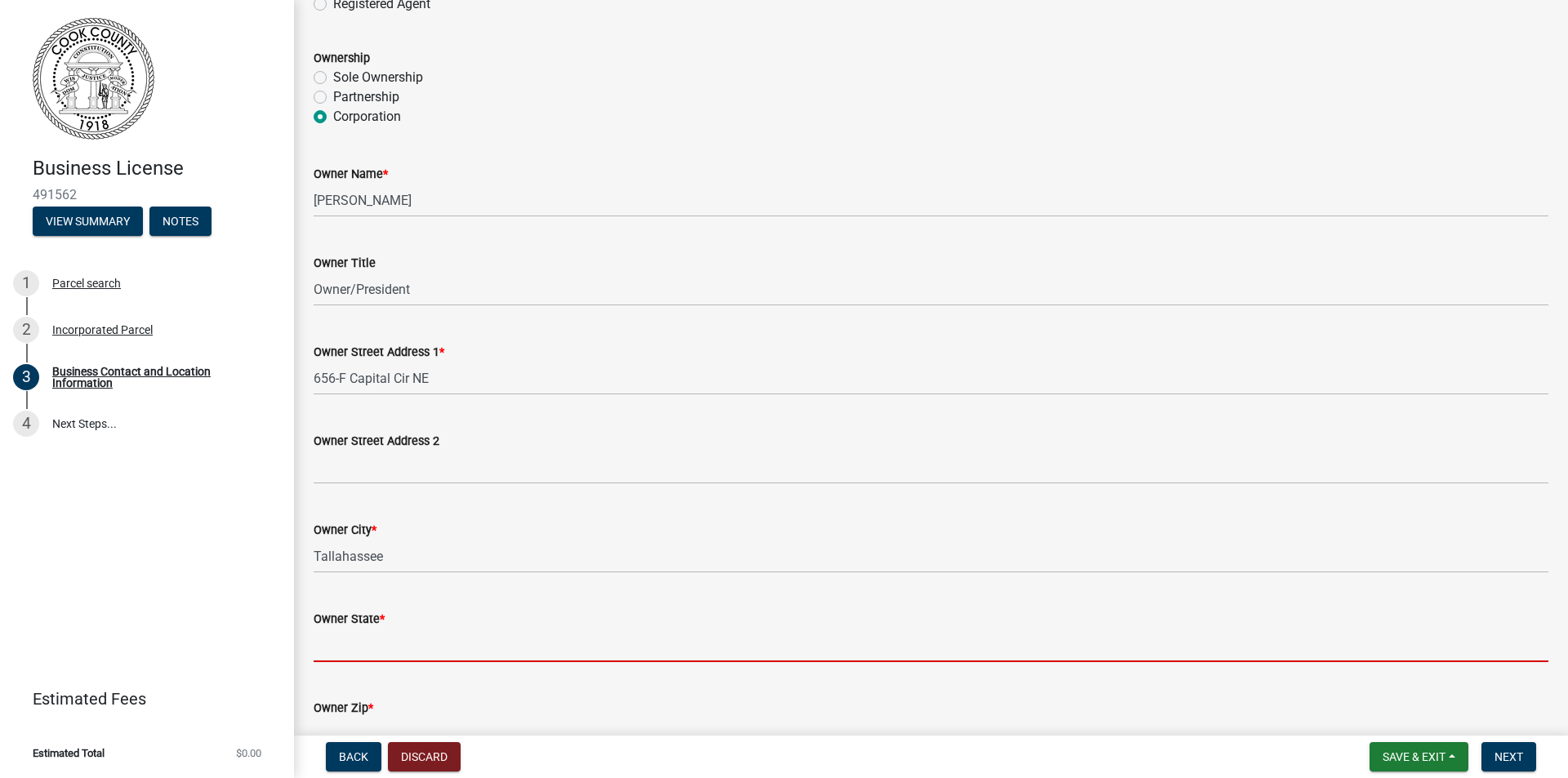
type input "f"
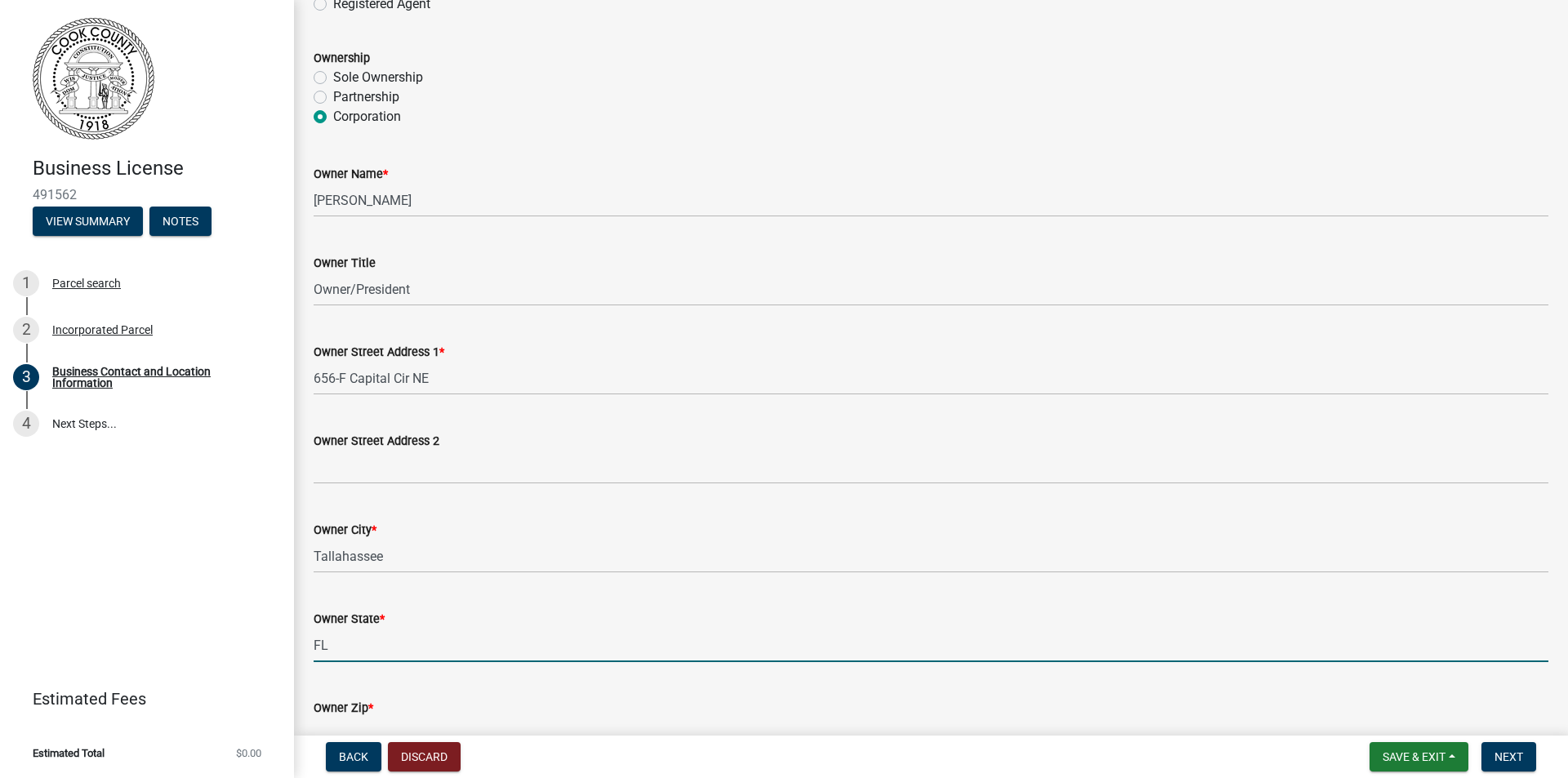
type input "FL"
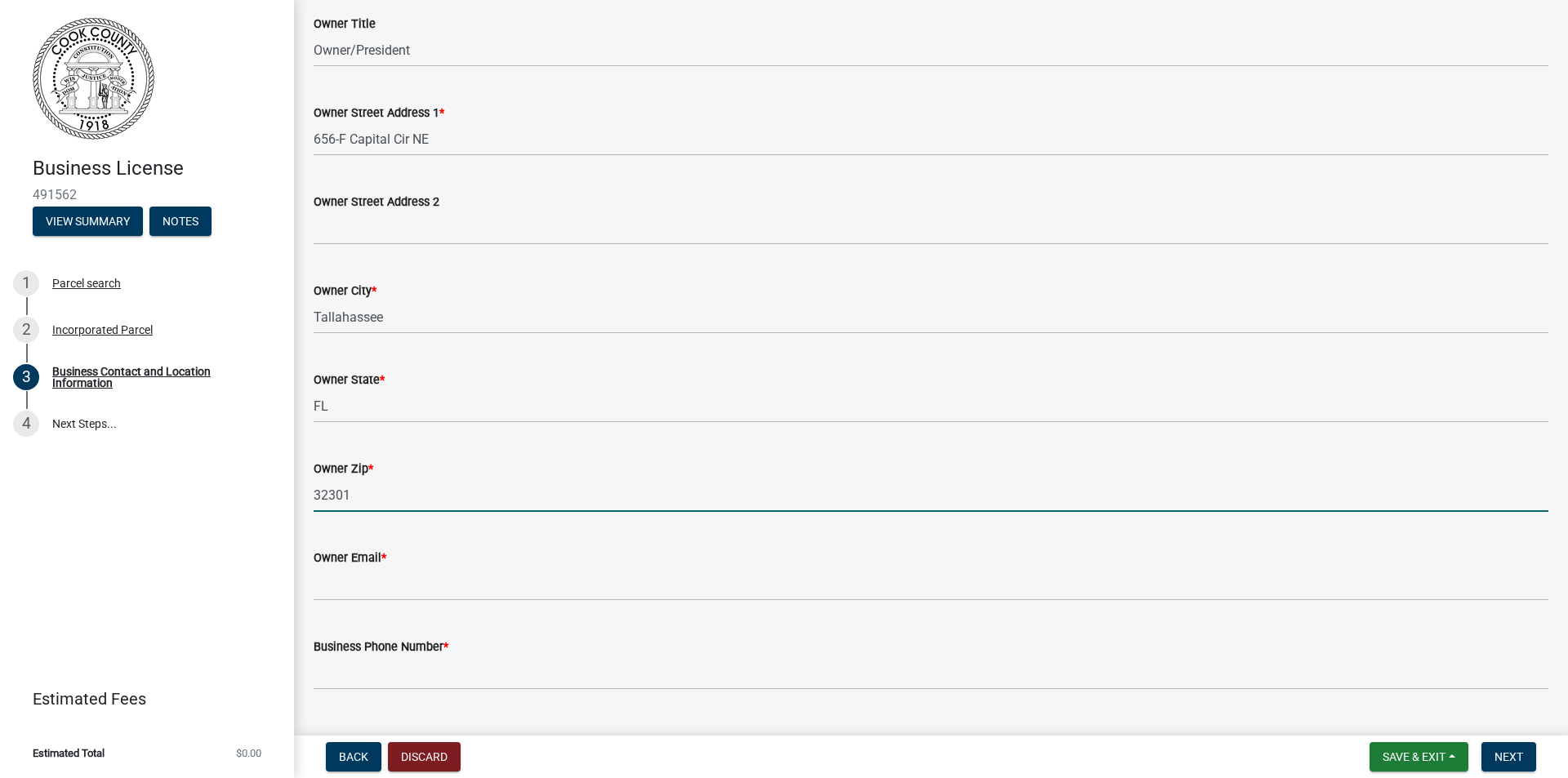
scroll to position [512, 0]
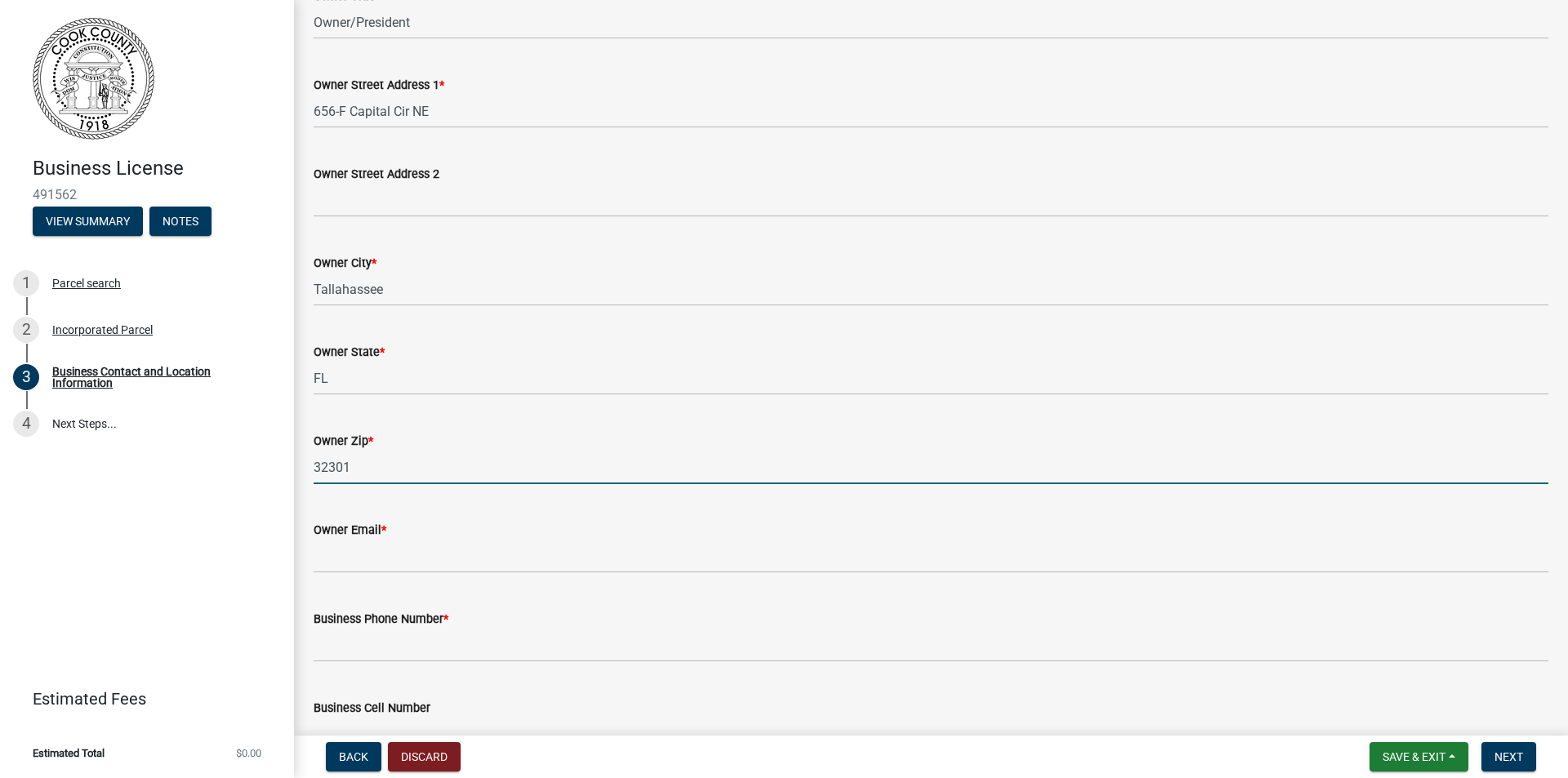
type input "32301"
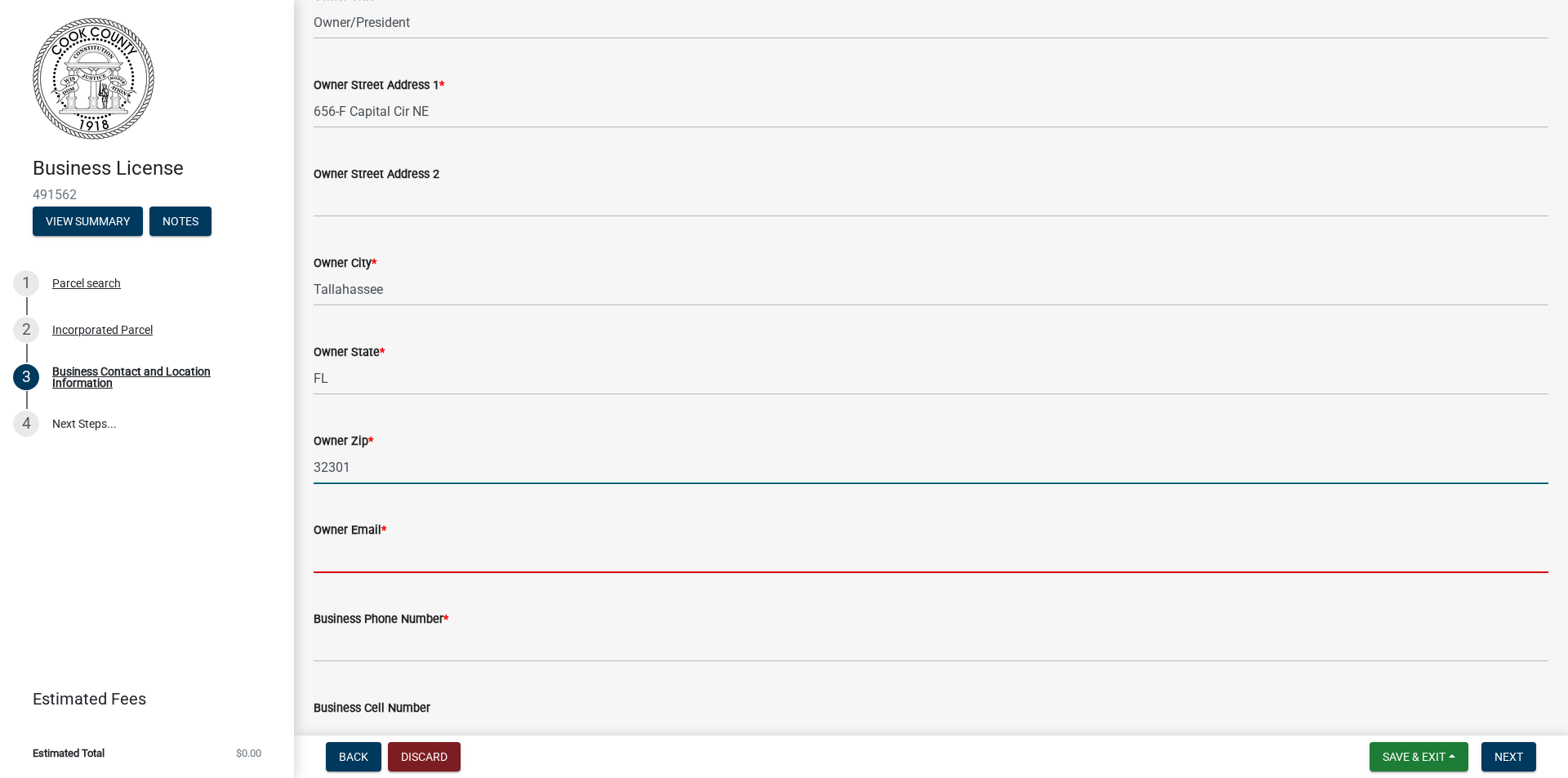
click at [361, 552] on input "Owner Email *" at bounding box center [931, 556] width 1235 height 34
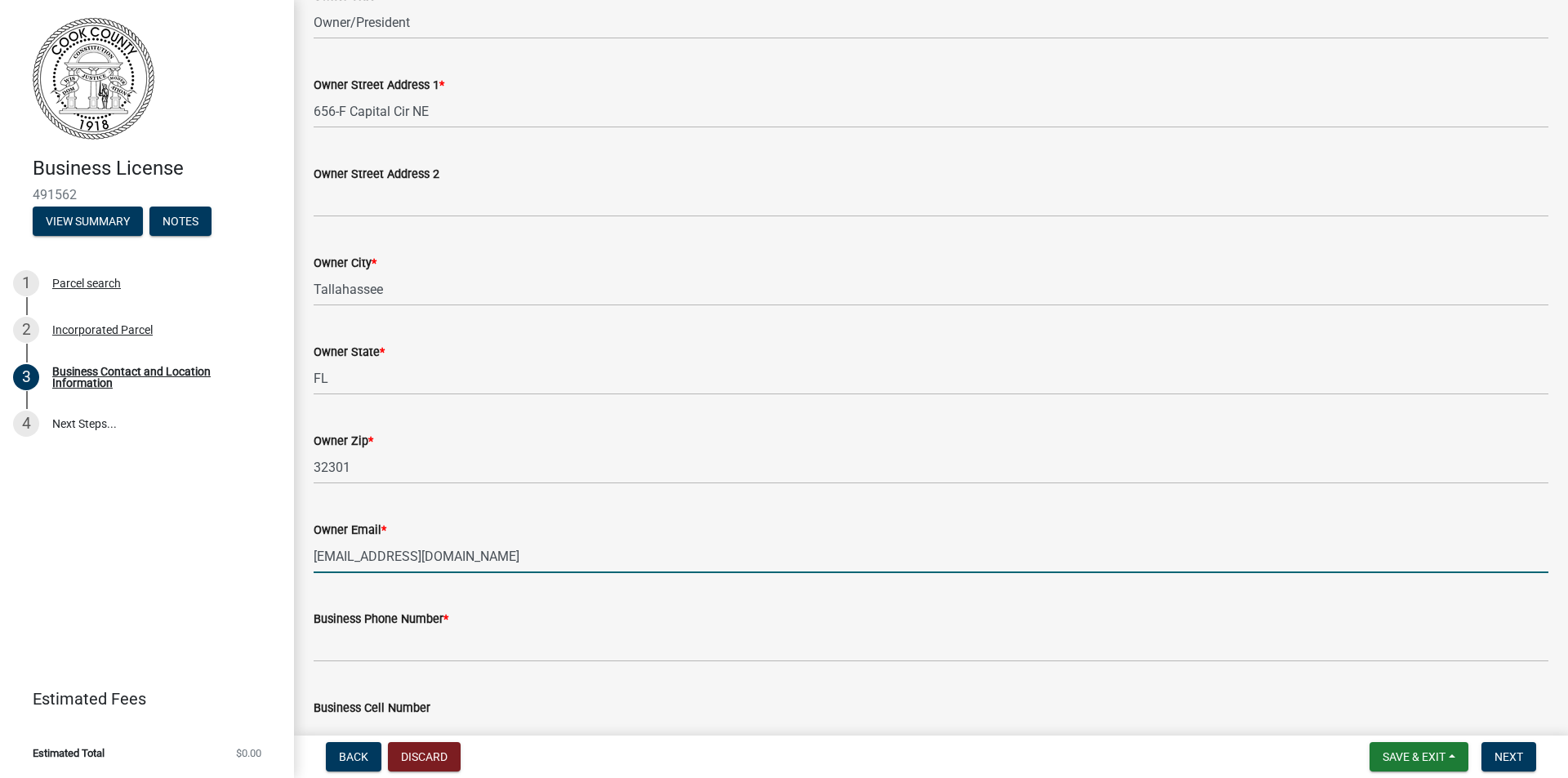
type input "[EMAIL_ADDRESS][DOMAIN_NAME]"
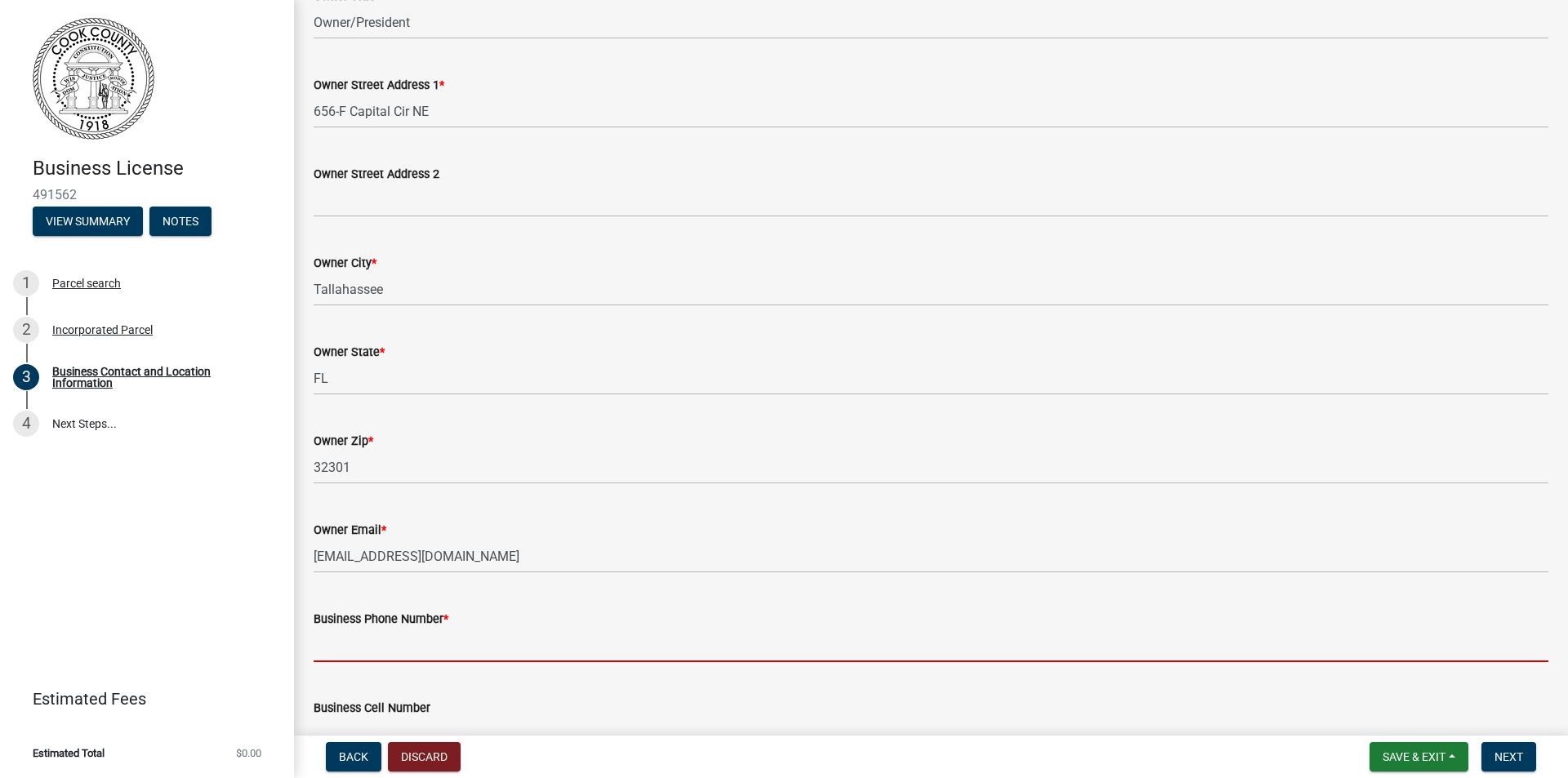
click at [326, 642] on input "Business Phone Number *" at bounding box center [931, 645] width 1235 height 34
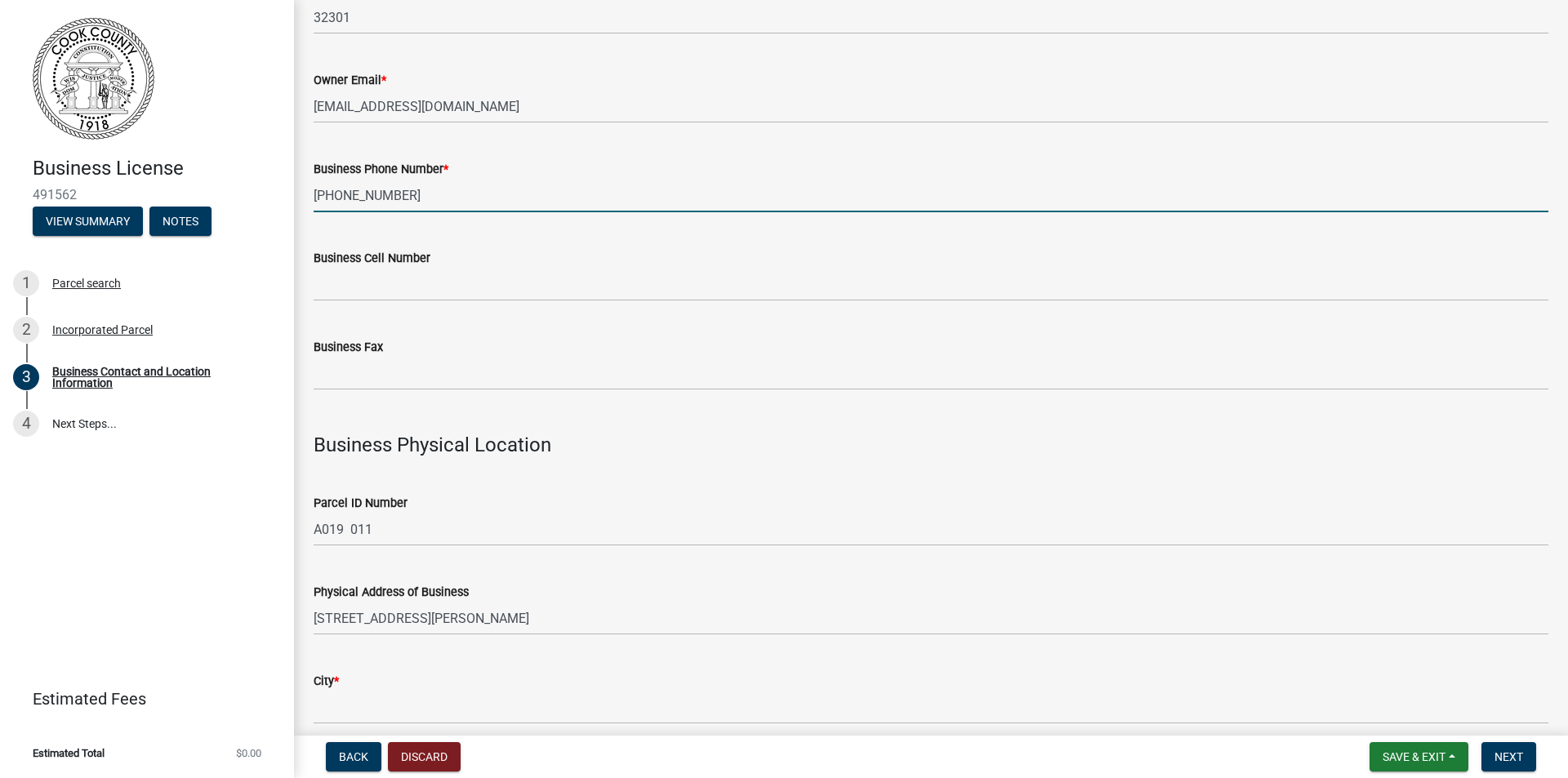
scroll to position [1002, 0]
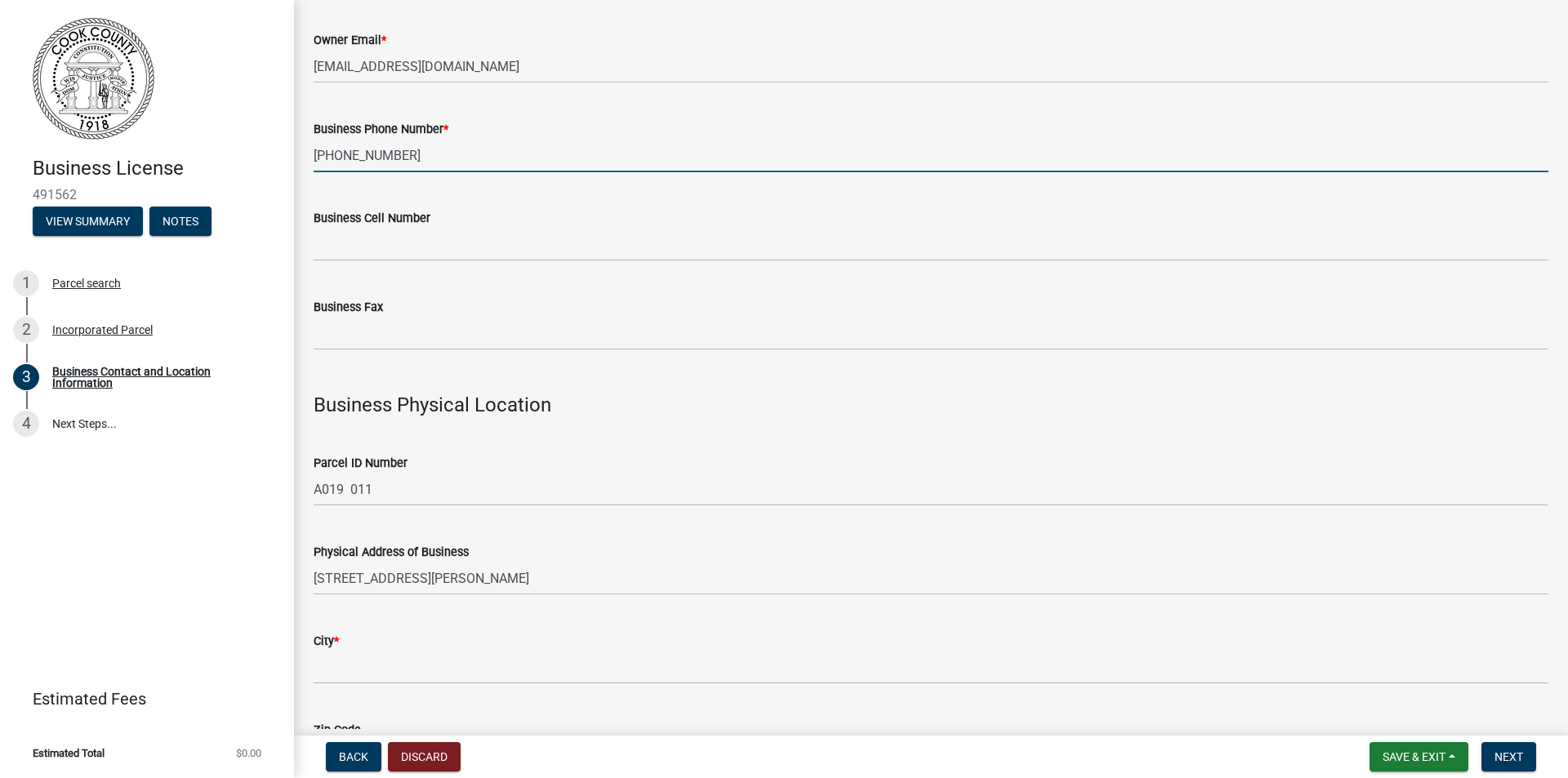
type input "[PHONE_NUMBER]"
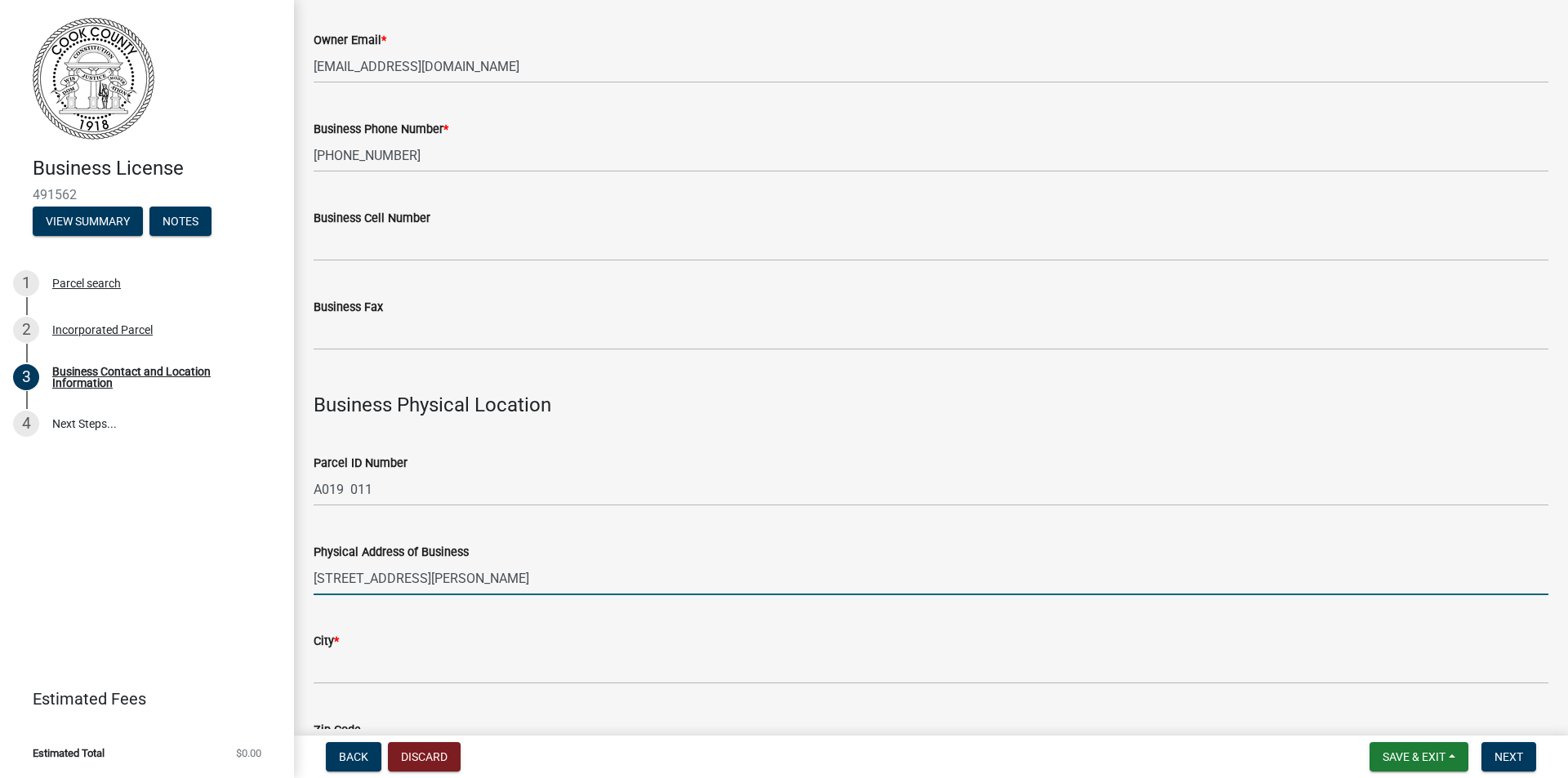
drag, startPoint x: 458, startPoint y: 580, endPoint x: 517, endPoint y: 581, distance: 59.0
click at [517, 581] on input "[STREET_ADDRESS][PERSON_NAME]" at bounding box center [931, 578] width 1235 height 34
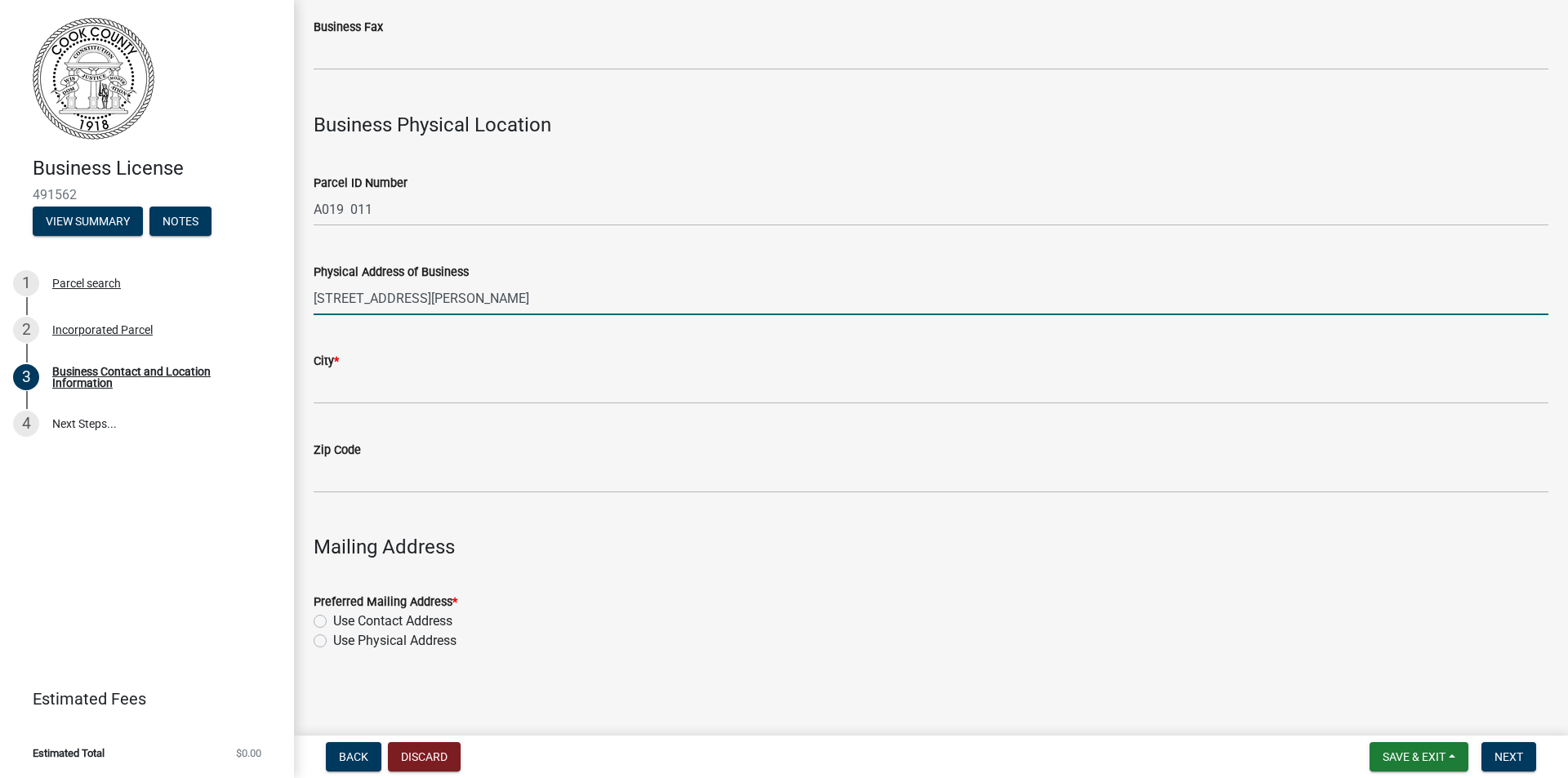
scroll to position [1200, 0]
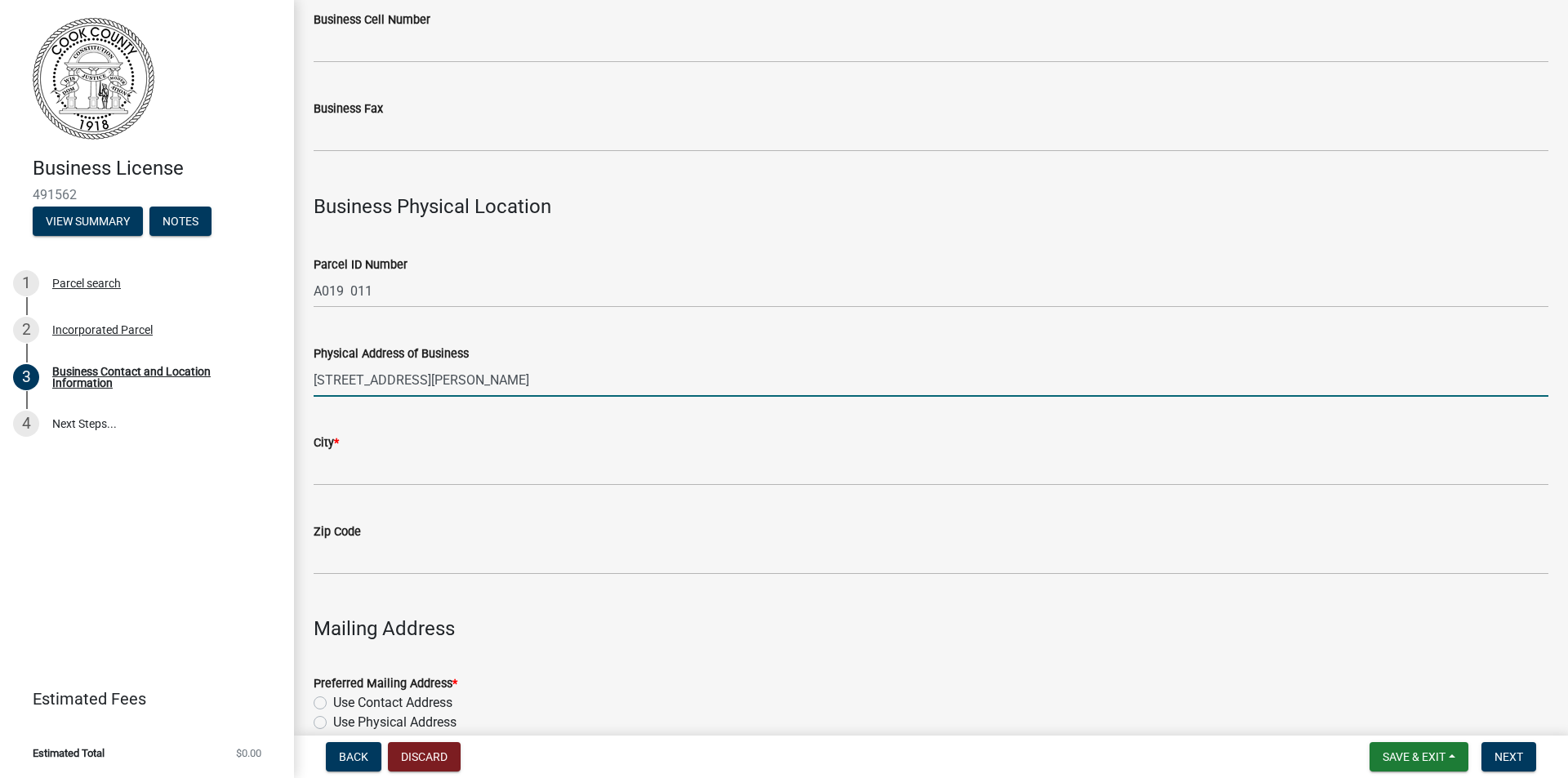
drag, startPoint x: 462, startPoint y: 390, endPoint x: 299, endPoint y: 373, distance: 163.9
type input "[STREET_ADDRESS]"
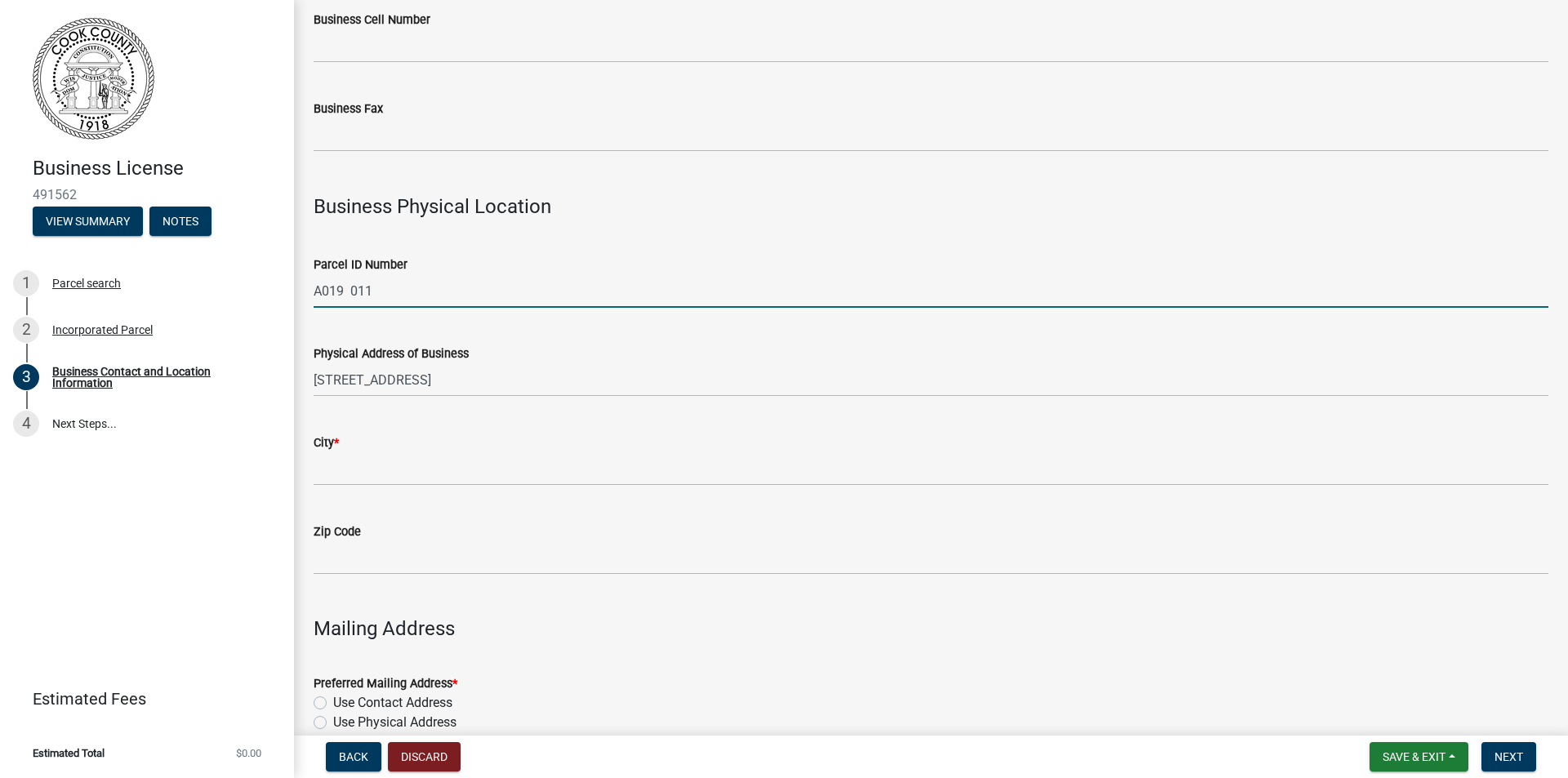
drag, startPoint x: 379, startPoint y: 286, endPoint x: 300, endPoint y: 285, distance: 79.0
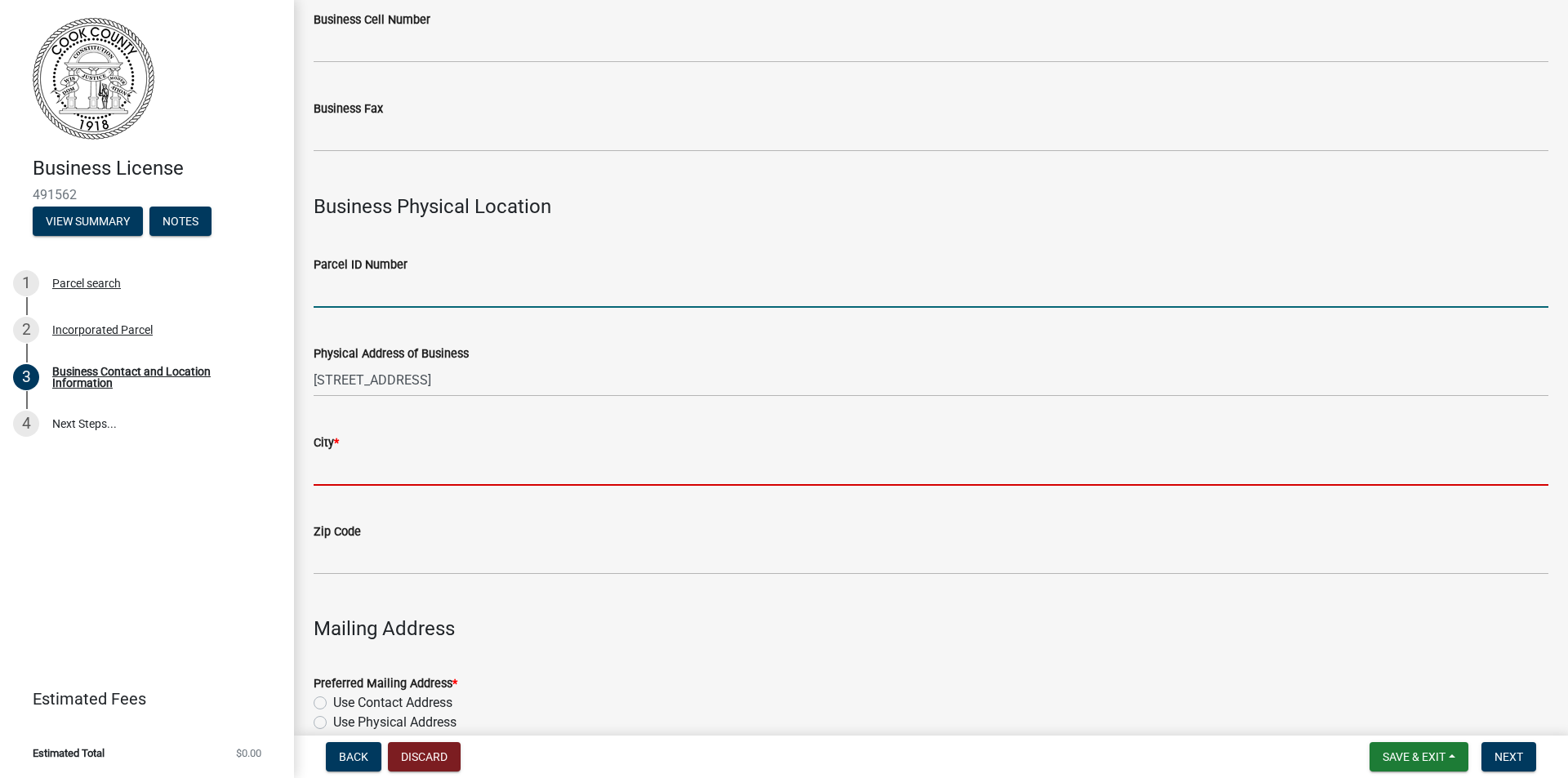
click at [356, 475] on input "City *" at bounding box center [931, 469] width 1235 height 34
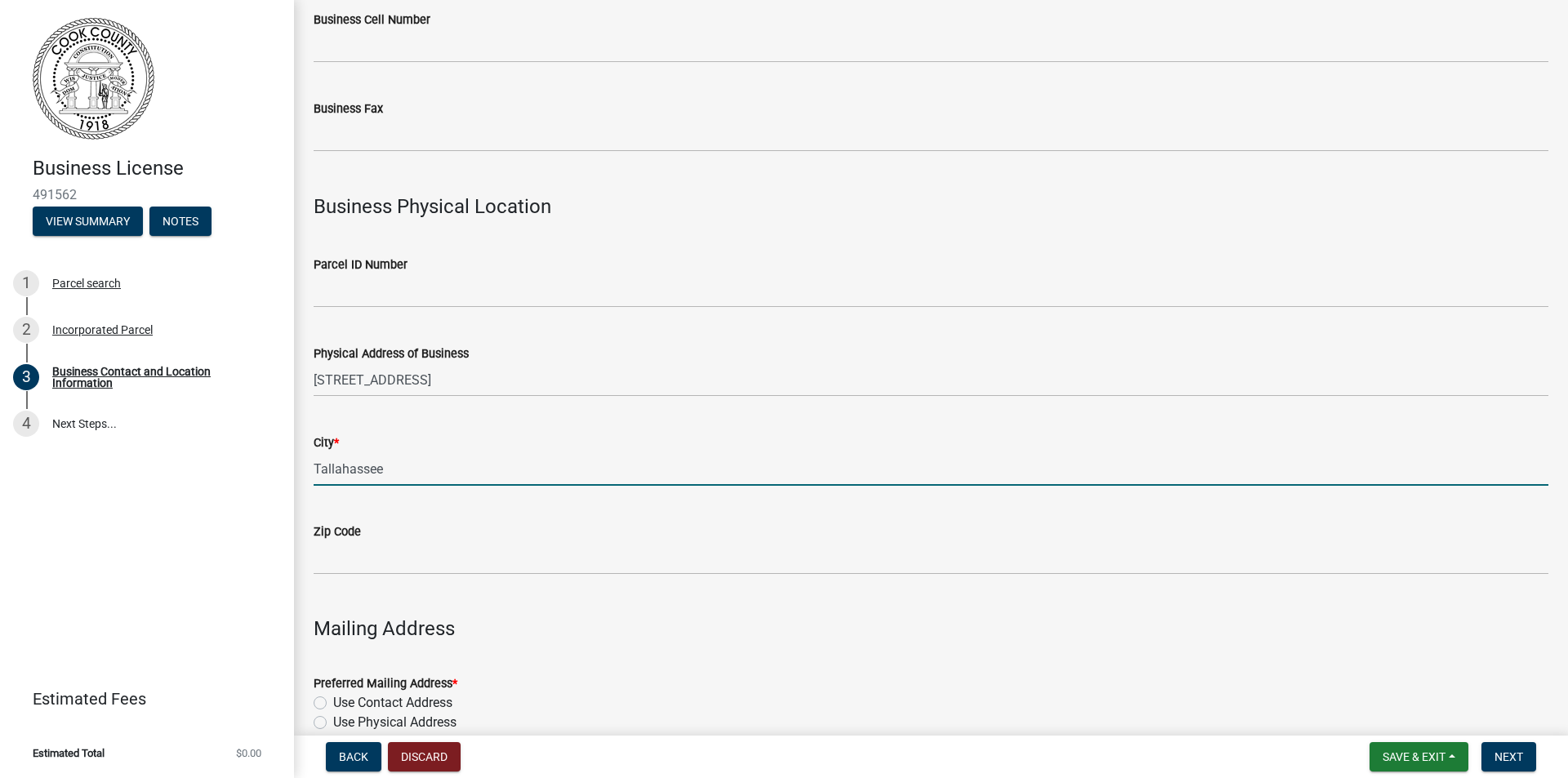
type input "Tallahassee"
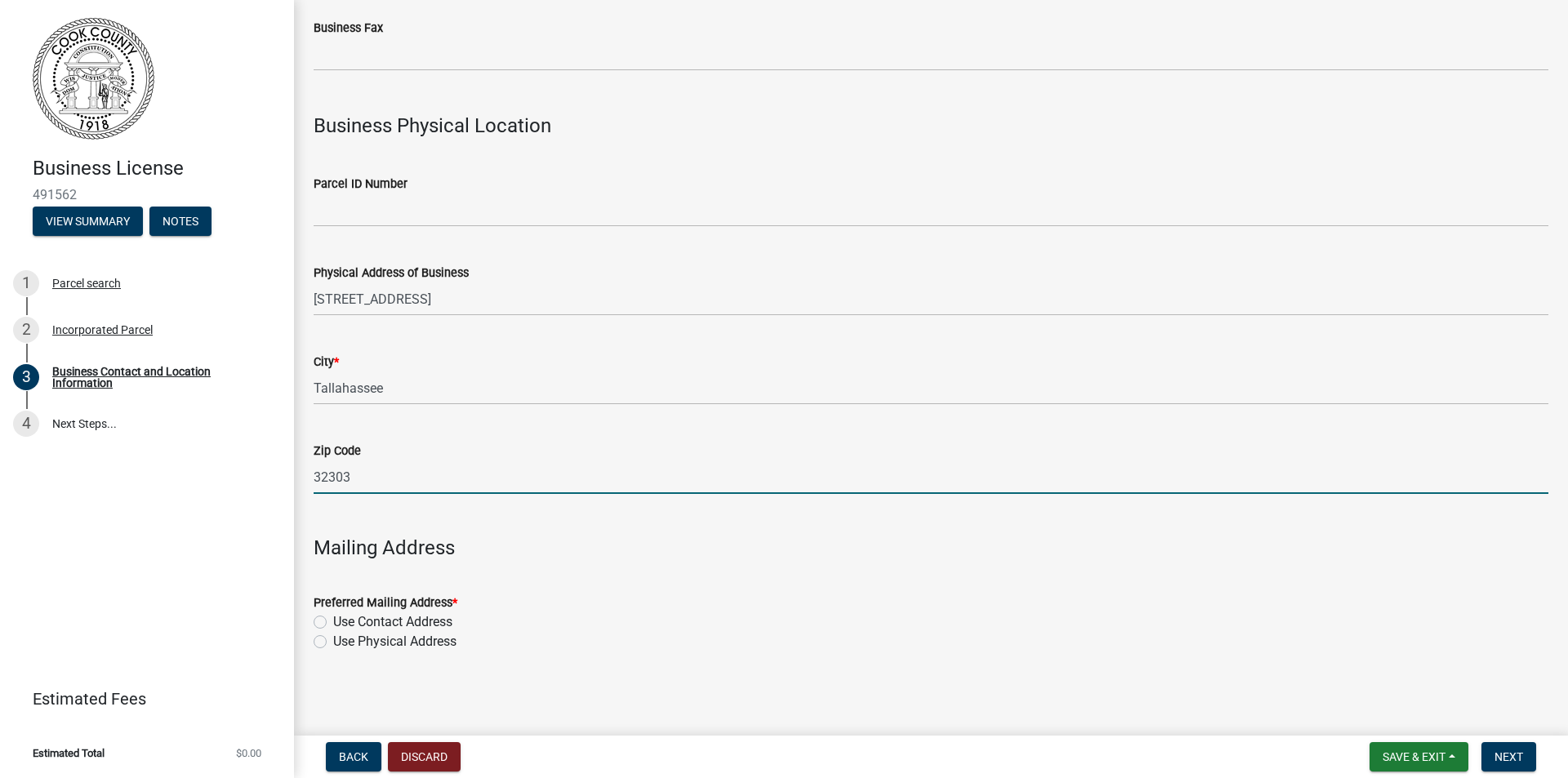
scroll to position [1282, 0]
type input "32303"
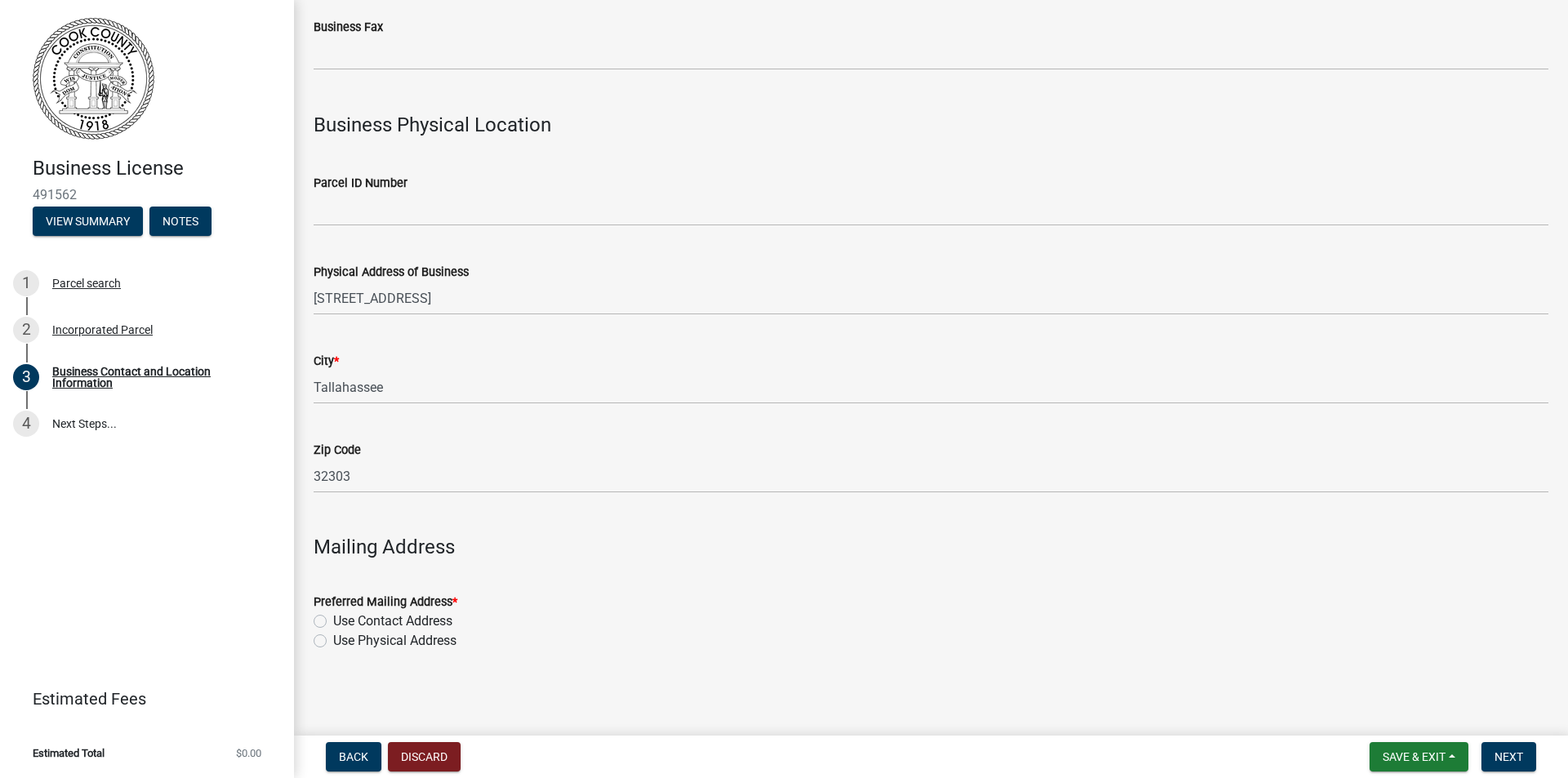
click at [333, 622] on label "Use Contact Address" at bounding box center [392, 622] width 119 height 19
click at [333, 622] on input "Use Contact Address" at bounding box center [338, 617] width 11 height 11
radio input "true"
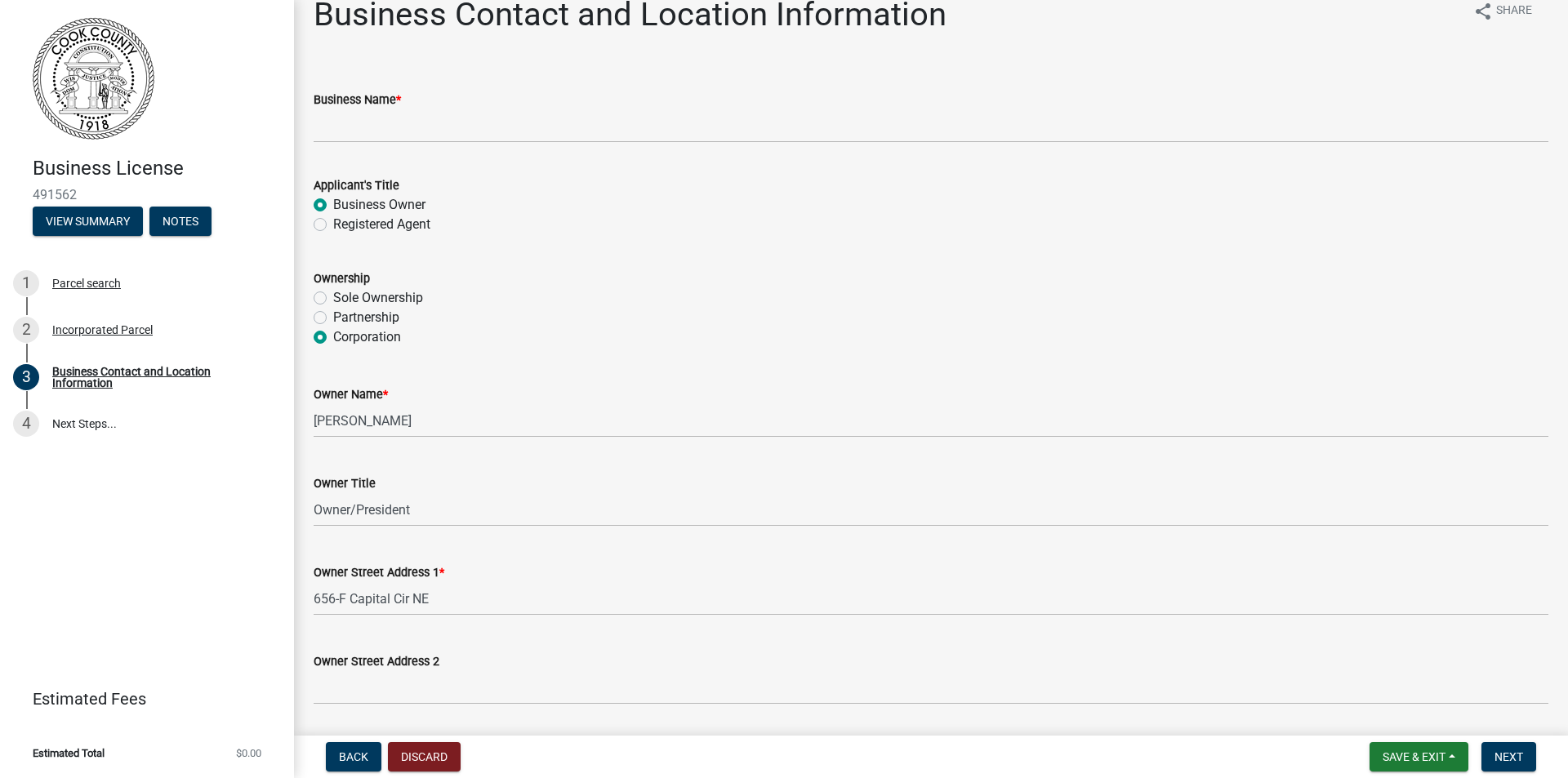
scroll to position [0, 0]
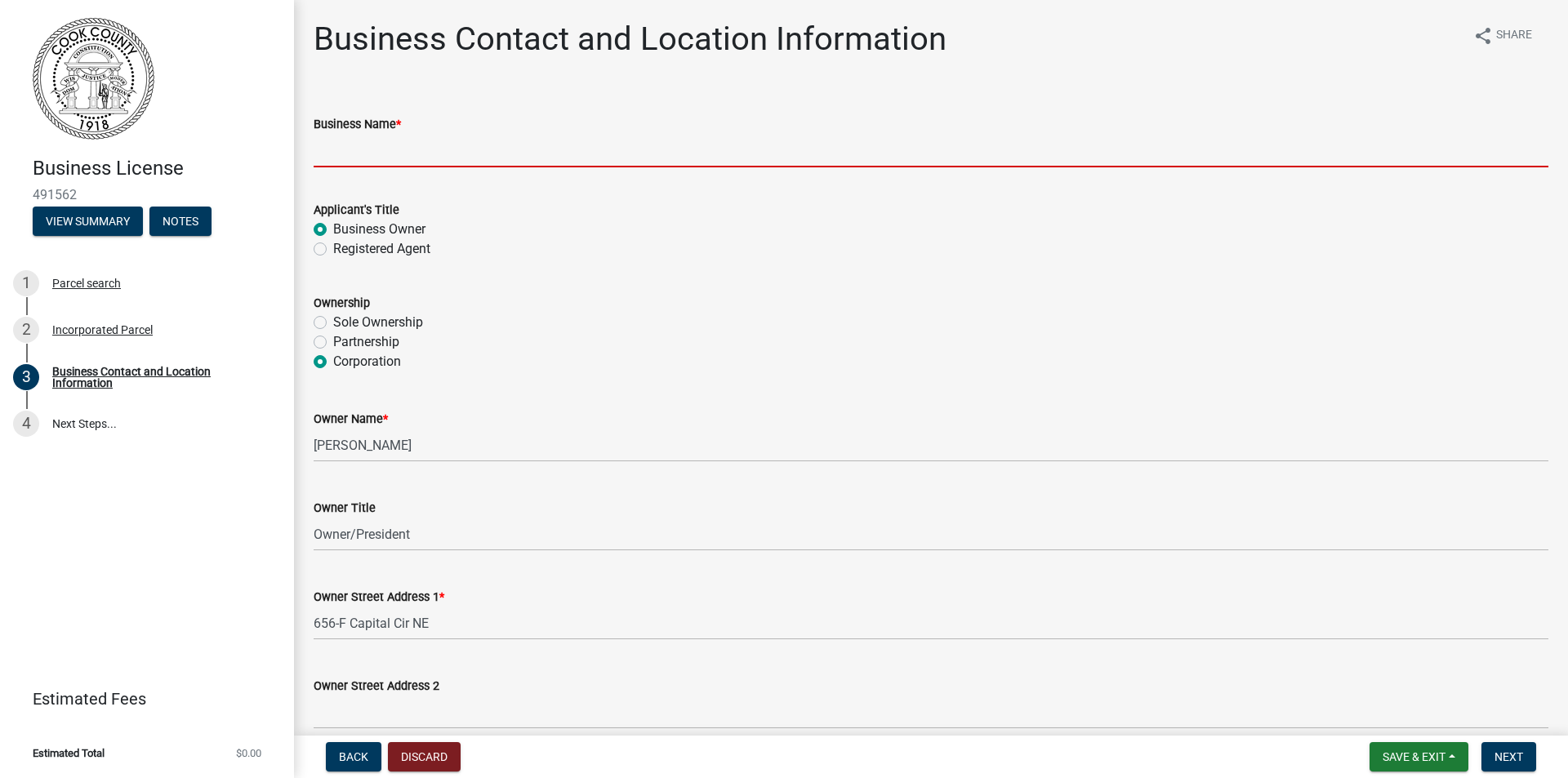
drag, startPoint x: 325, startPoint y: 153, endPoint x: 317, endPoint y: 158, distance: 9.4
click at [324, 153] on input "Business Name *" at bounding box center [931, 150] width 1235 height 34
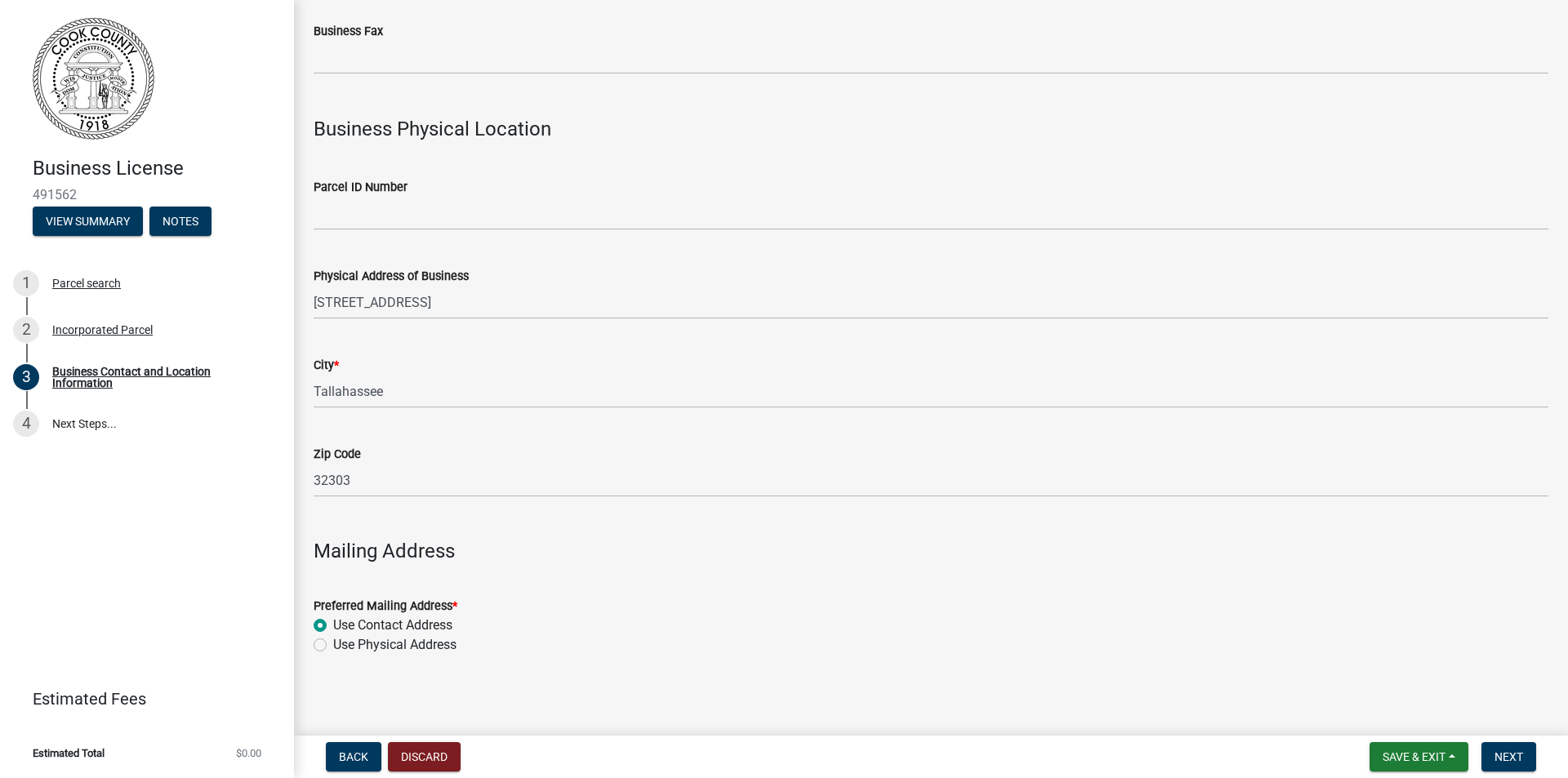
scroll to position [1282, 0]
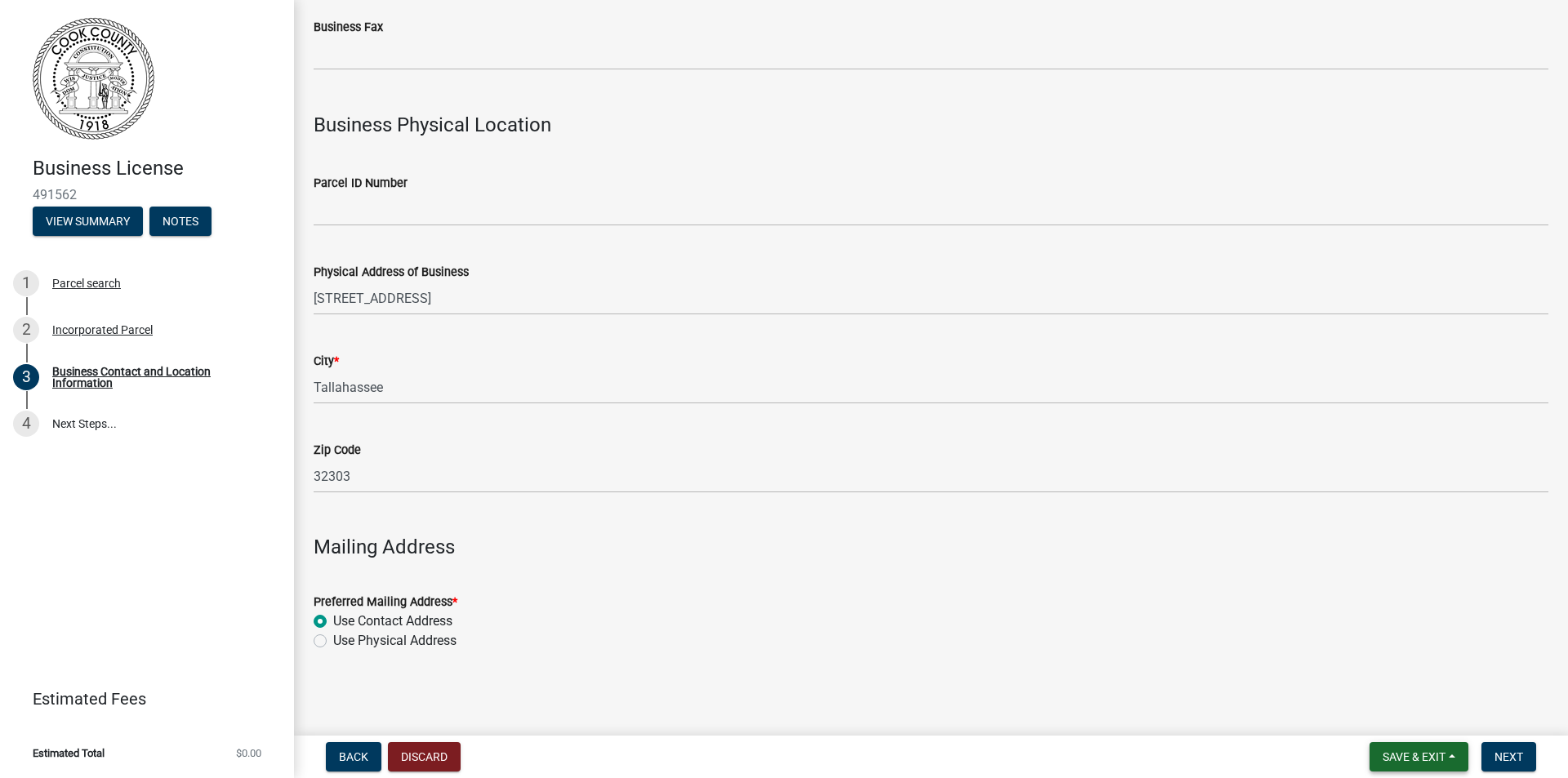
type input "[PERSON_NAME] Roofing & Construction, LLC"
click at [1429, 757] on span "Save & Exit" at bounding box center [1414, 757] width 63 height 13
click at [1372, 674] on button "Save" at bounding box center [1403, 675] width 131 height 39
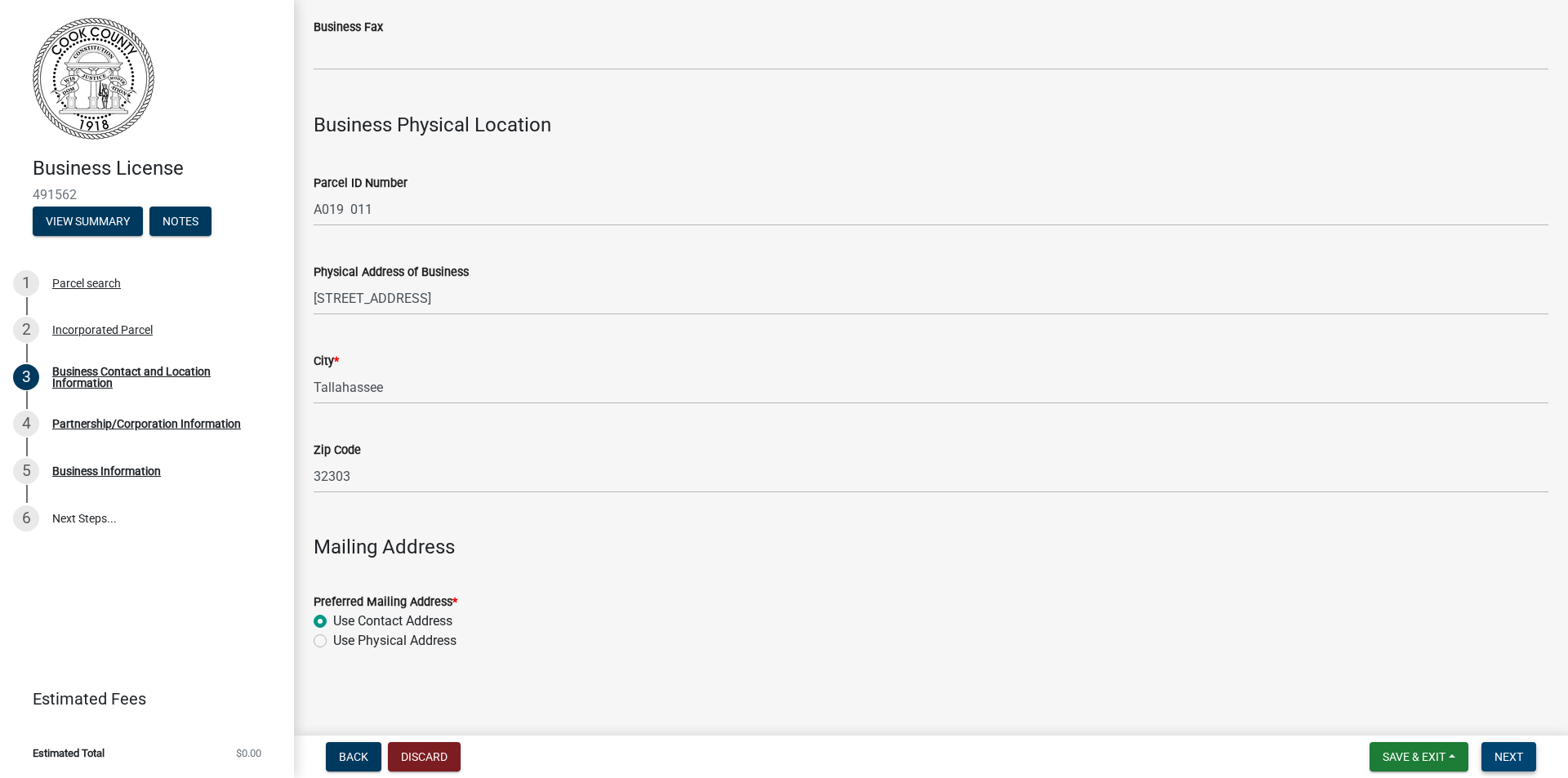
click at [1512, 759] on span "Next" at bounding box center [1509, 757] width 28 height 13
click at [1504, 761] on span "Next" at bounding box center [1509, 757] width 28 height 13
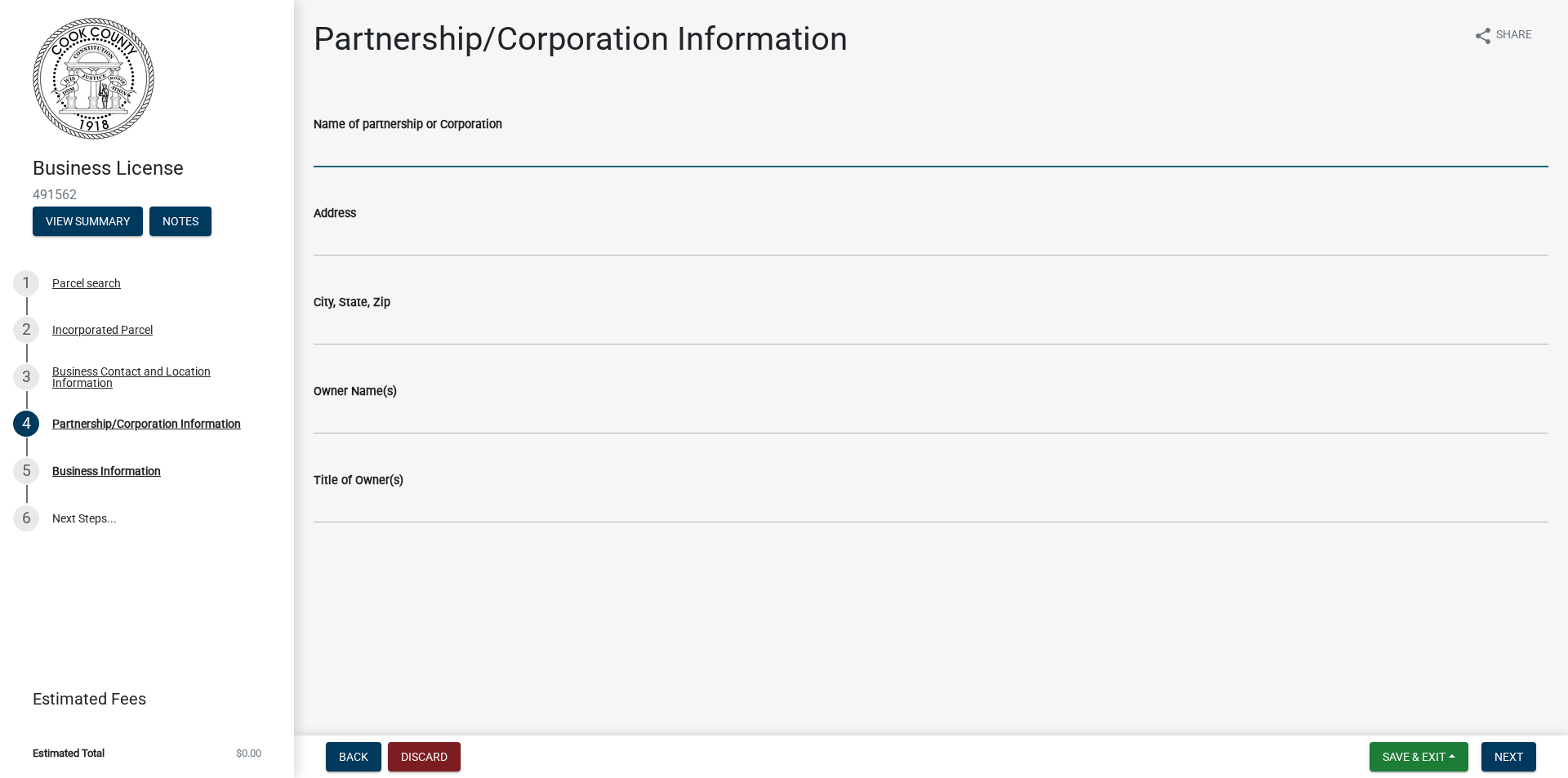
click at [370, 142] on input "Name of partnership or Corporation" at bounding box center [931, 150] width 1235 height 34
type input "[PERSON_NAME] Roofing & Construction, LLC"
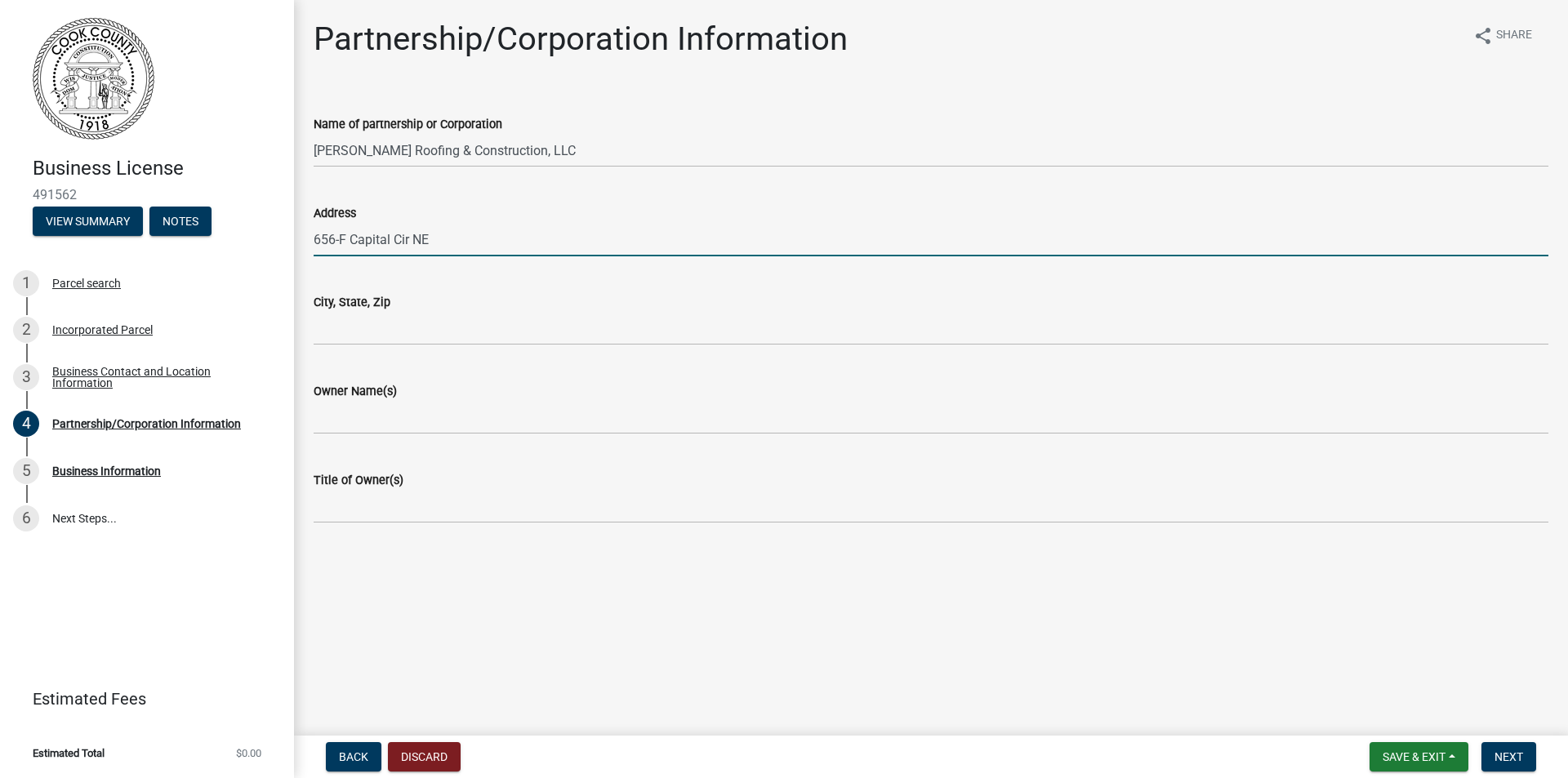
type input "656-F Capital Cir NE"
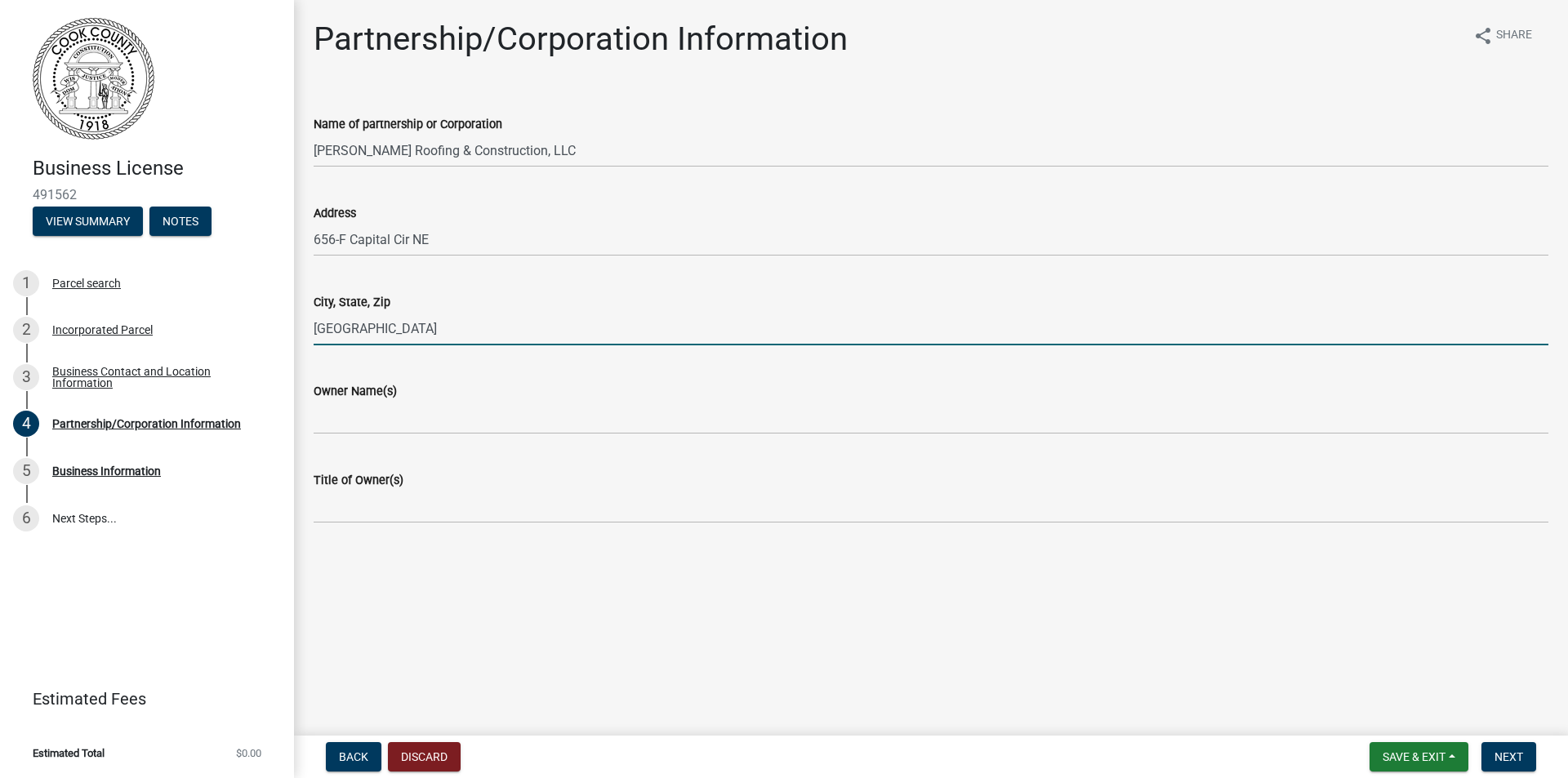
type input "[GEOGRAPHIC_DATA]"
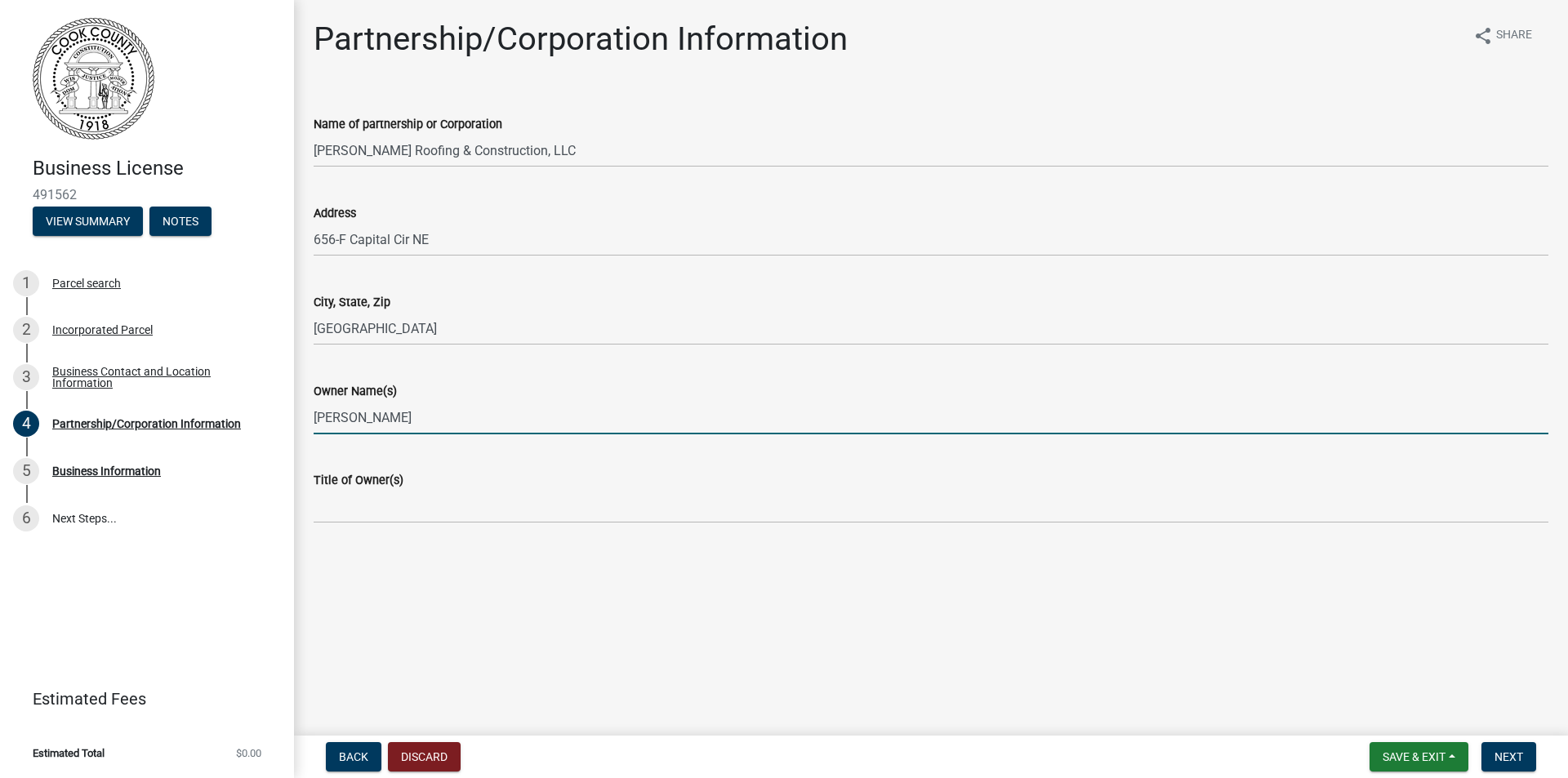
type input "[PERSON_NAME]"
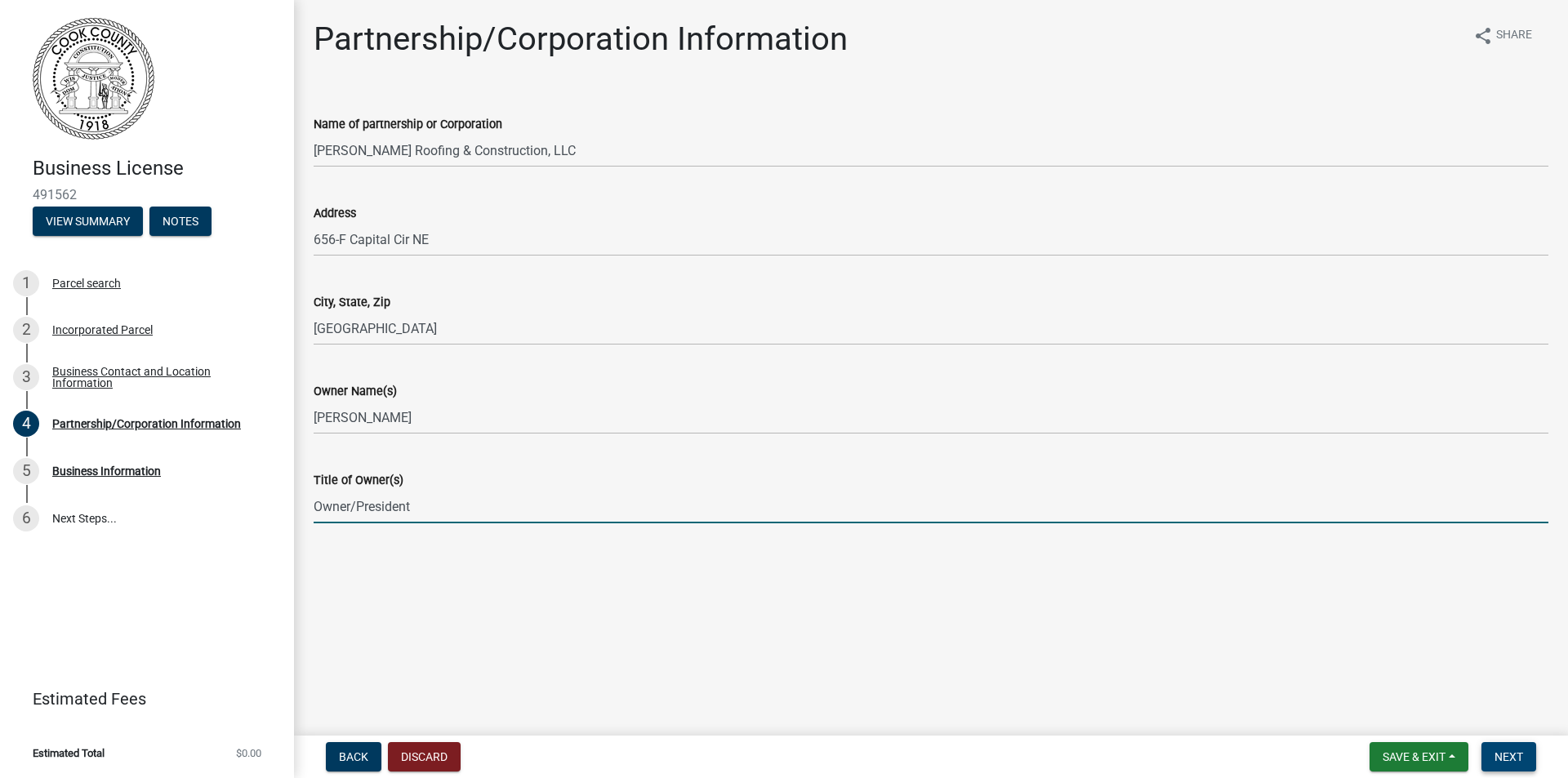
type input "Owner/President"
click at [1503, 758] on span "Next" at bounding box center [1509, 757] width 28 height 13
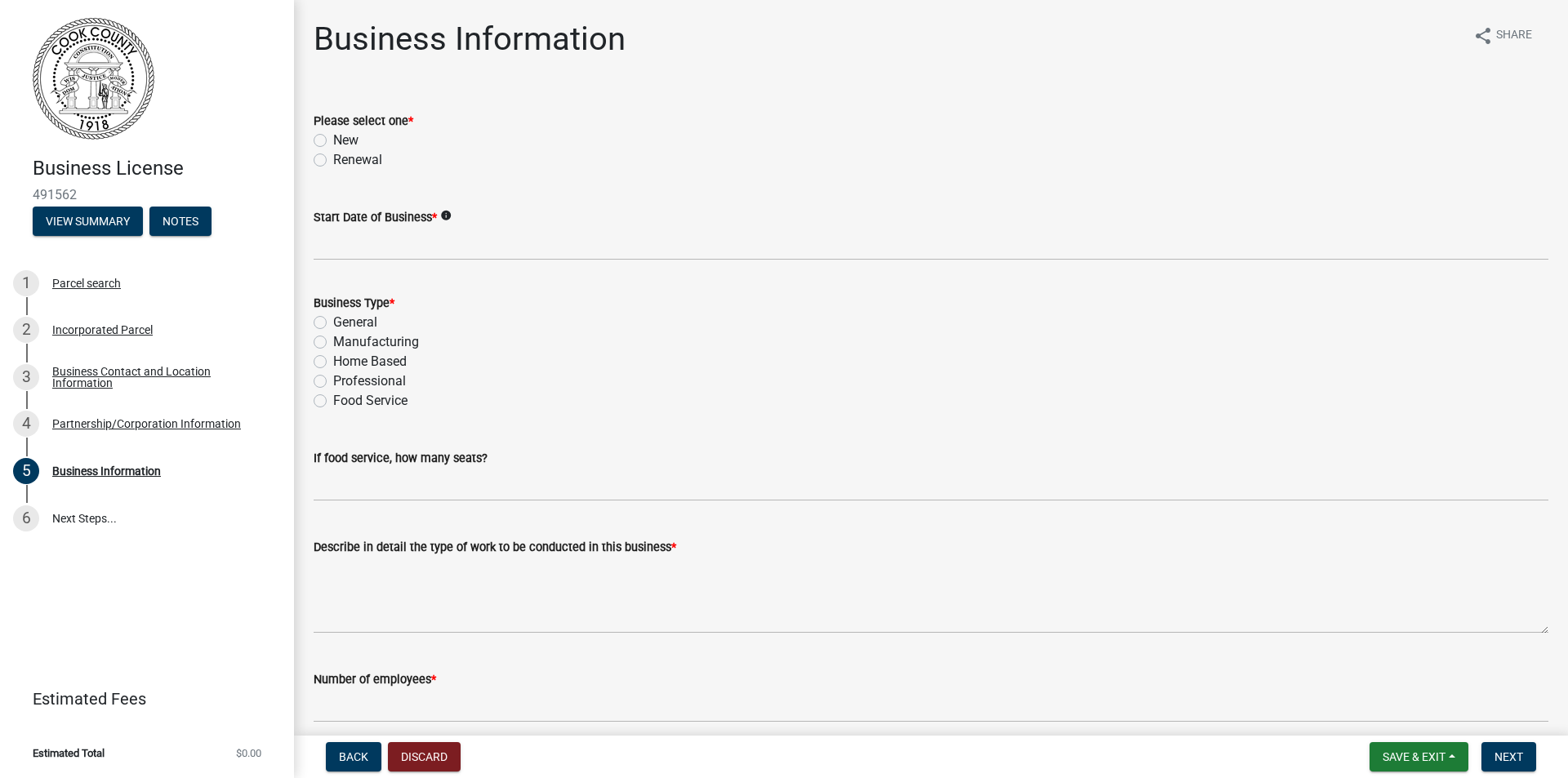
click at [333, 142] on label "New" at bounding box center [345, 141] width 25 height 19
click at [333, 142] on input "New" at bounding box center [338, 136] width 11 height 11
radio input "true"
click at [333, 323] on label "General" at bounding box center [354, 322] width 44 height 19
click at [333, 323] on input "General" at bounding box center [338, 317] width 11 height 11
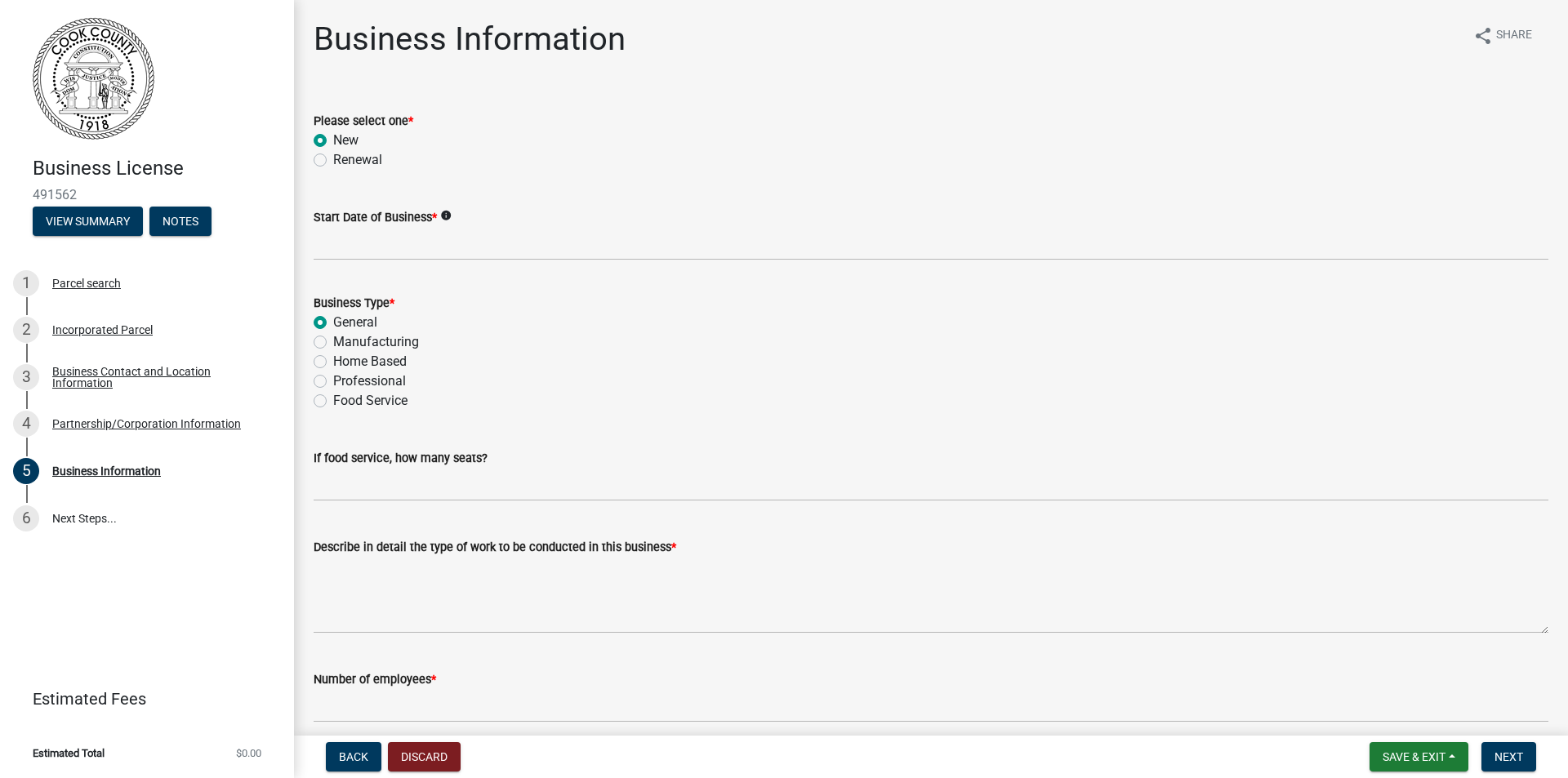
radio input "true"
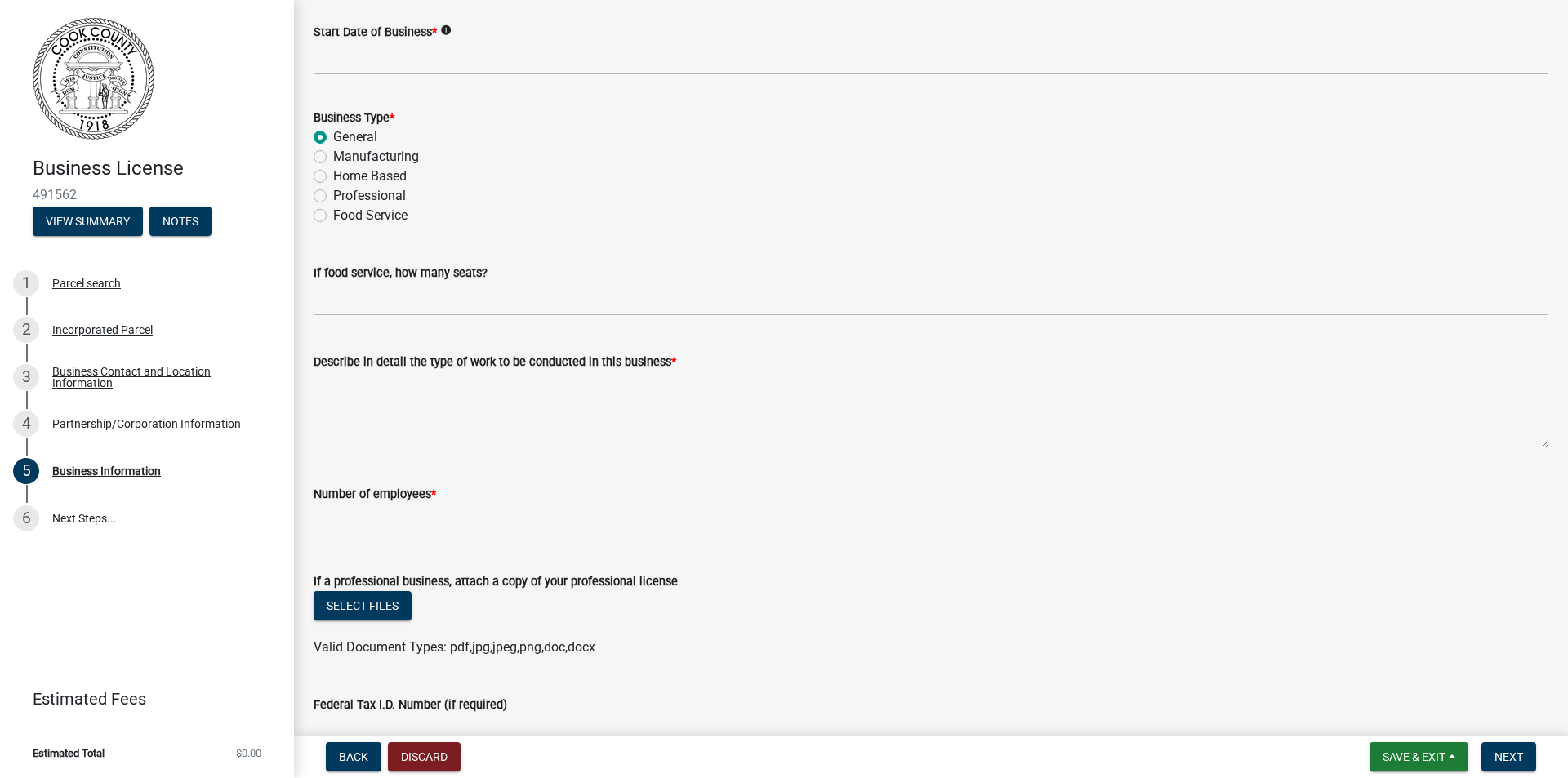
scroll to position [245, 0]
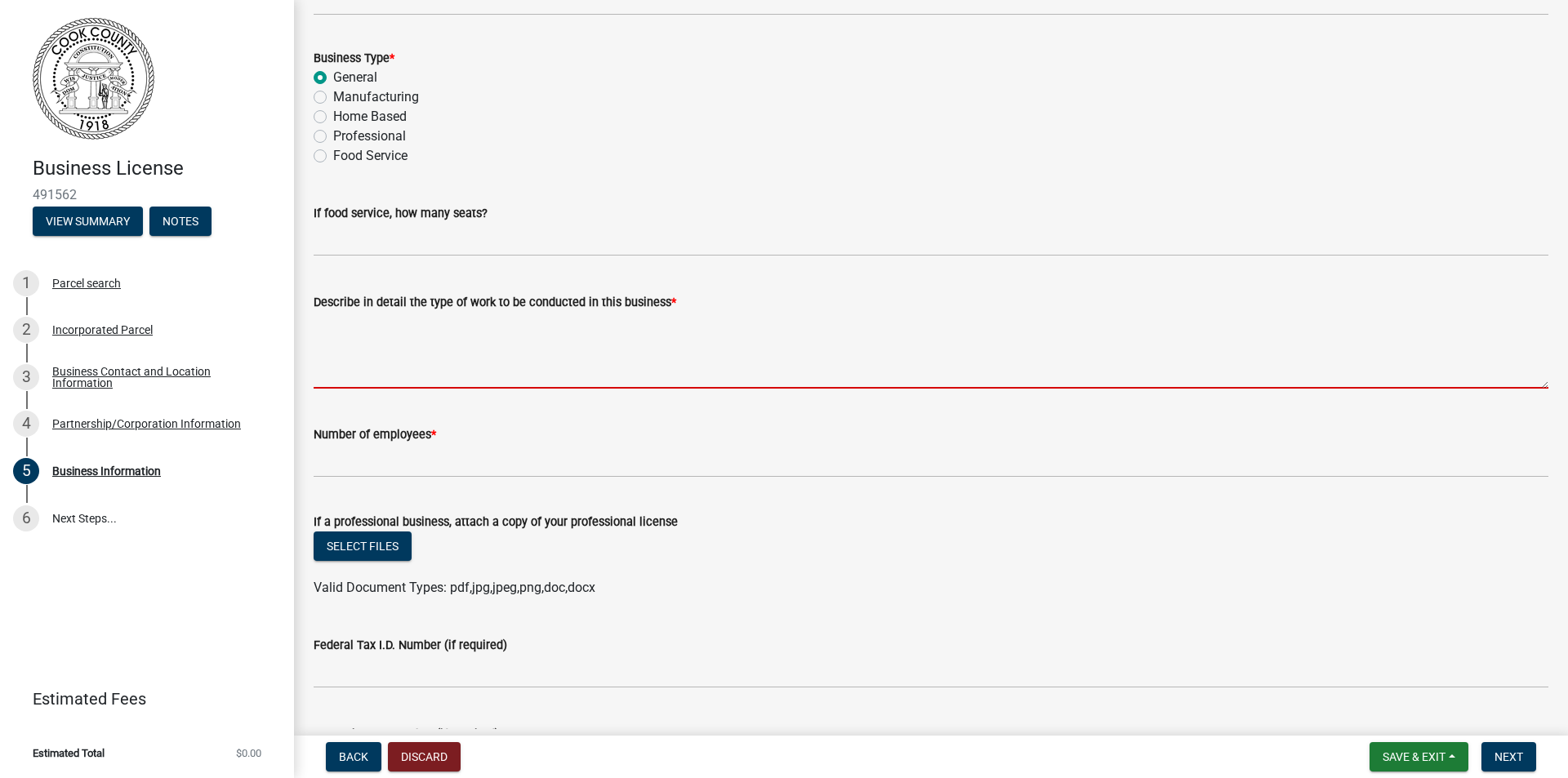
click at [414, 356] on textarea "Describe in detail the type of work to be conducted in this business *" at bounding box center [931, 350] width 1235 height 77
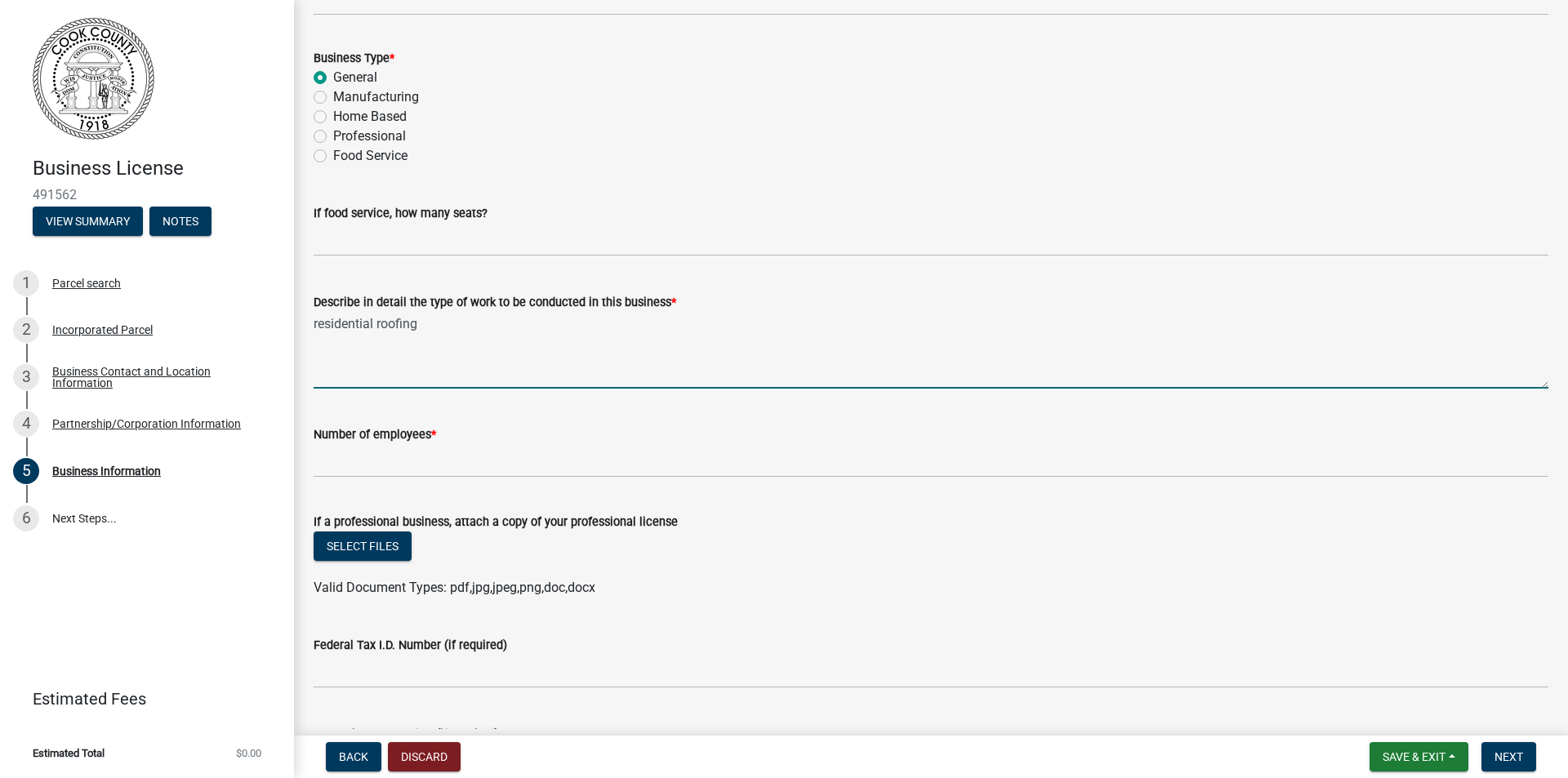
type textarea "residential roofing"
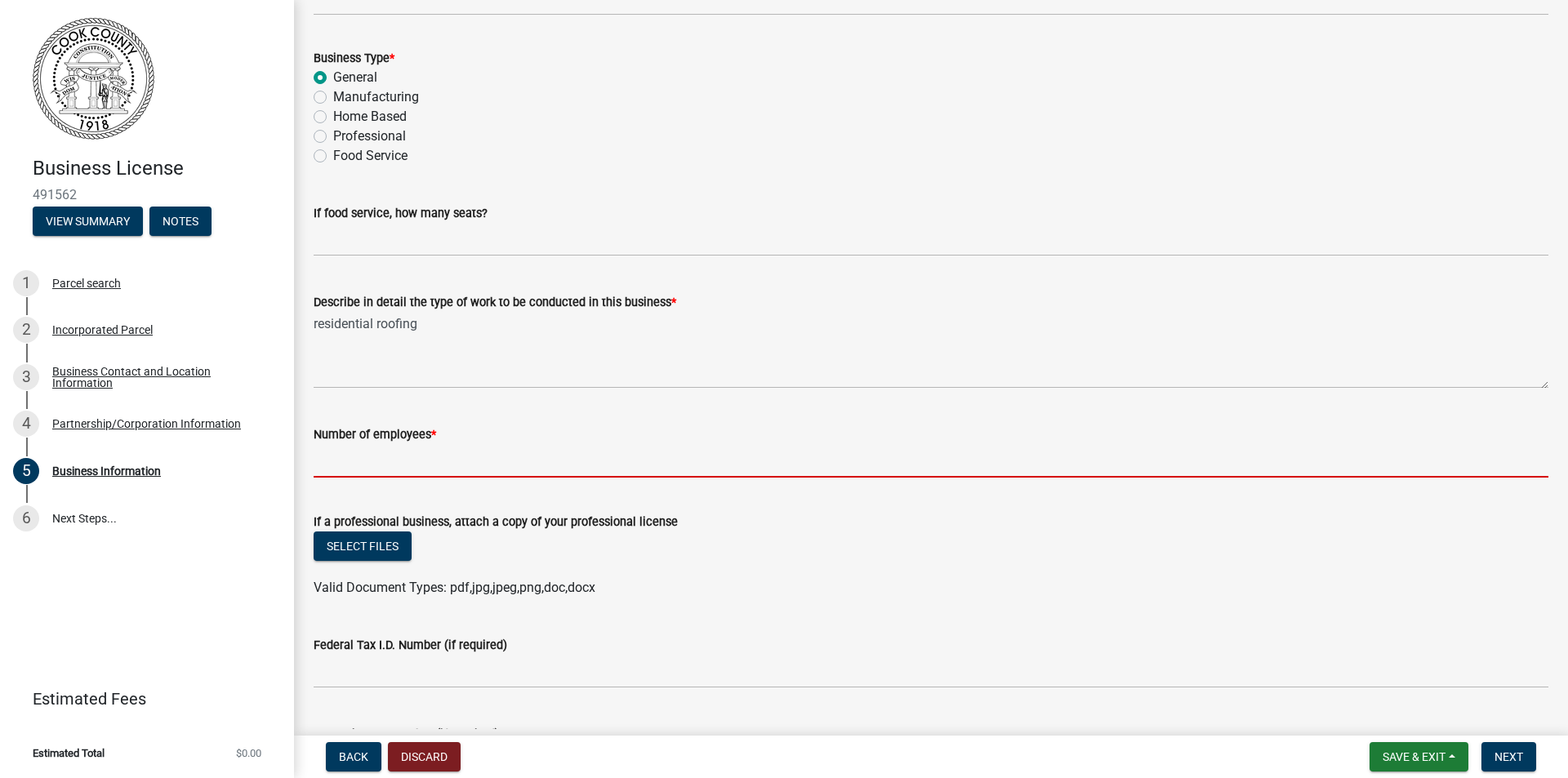
click at [431, 465] on input "text" at bounding box center [931, 461] width 1235 height 34
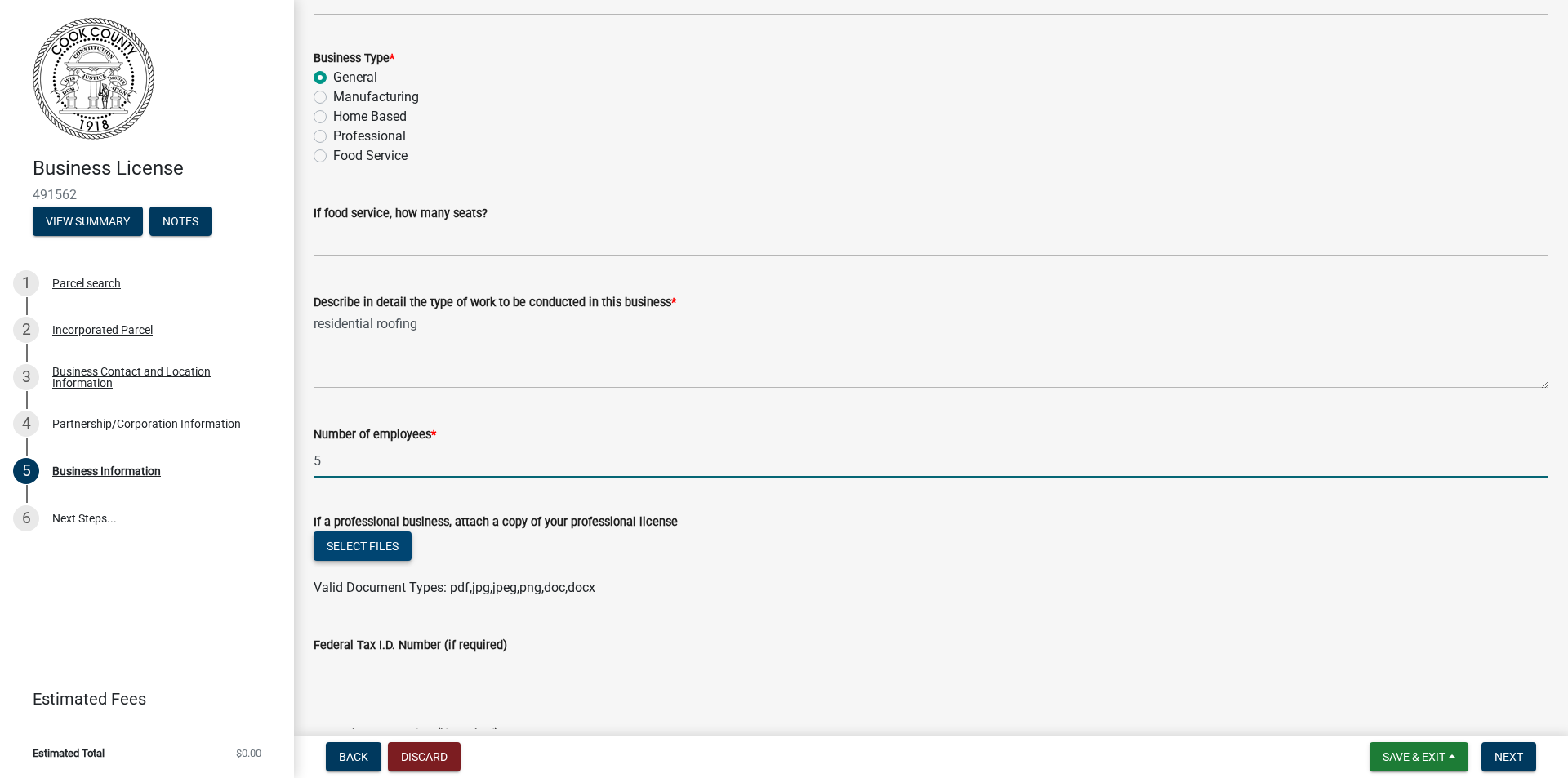
type input "5"
click at [354, 546] on button "Select files" at bounding box center [362, 546] width 98 height 29
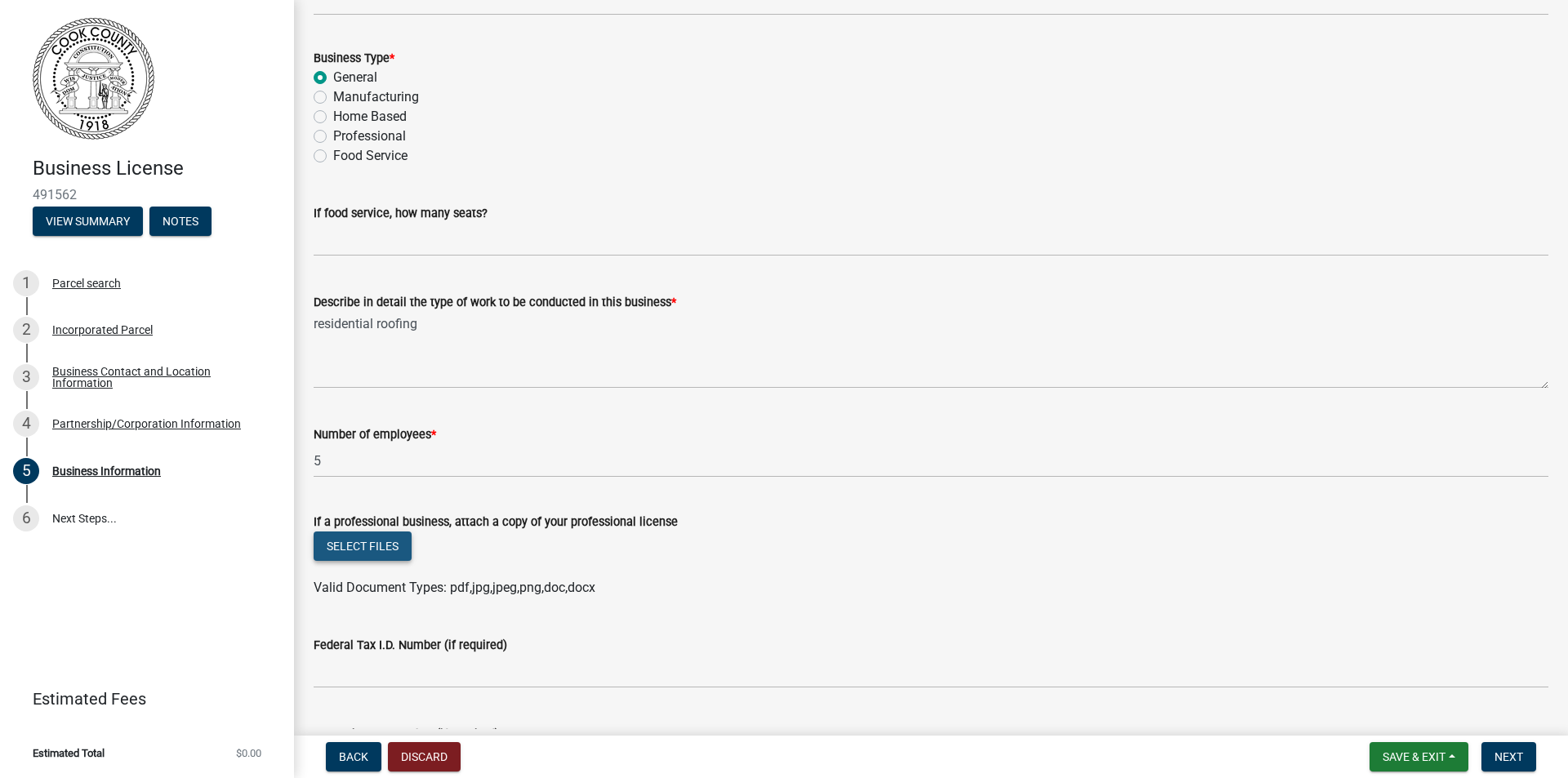
click at [333, 544] on button "Select files" at bounding box center [362, 546] width 98 height 29
click at [364, 545] on button "Select files" at bounding box center [362, 546] width 98 height 29
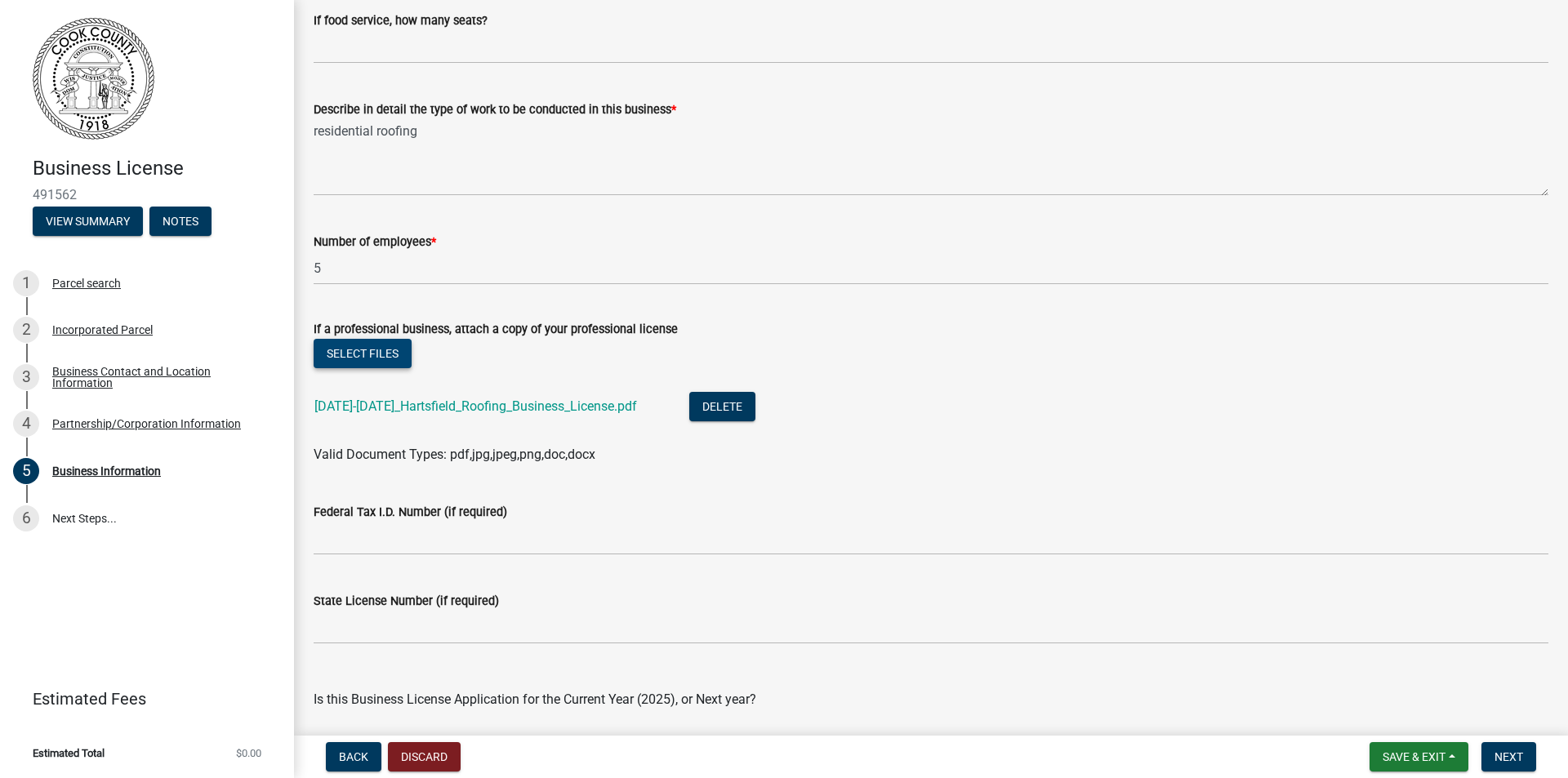
scroll to position [490, 0]
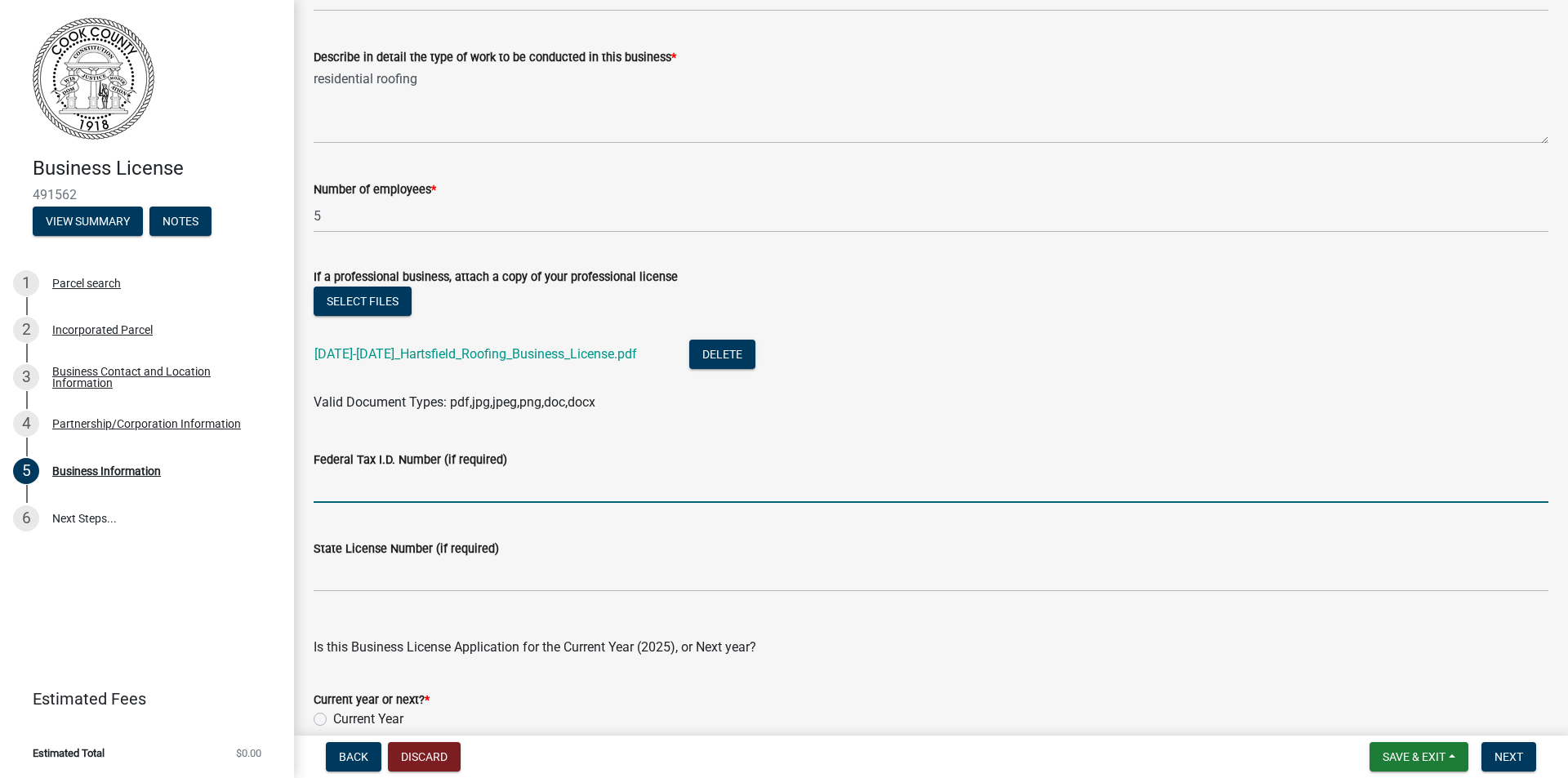
click at [347, 483] on input "Federal Tax I.D. Number (if required)" at bounding box center [931, 486] width 1235 height 34
type input "[US_EMPLOYER_IDENTIFICATION_NUMBER]"
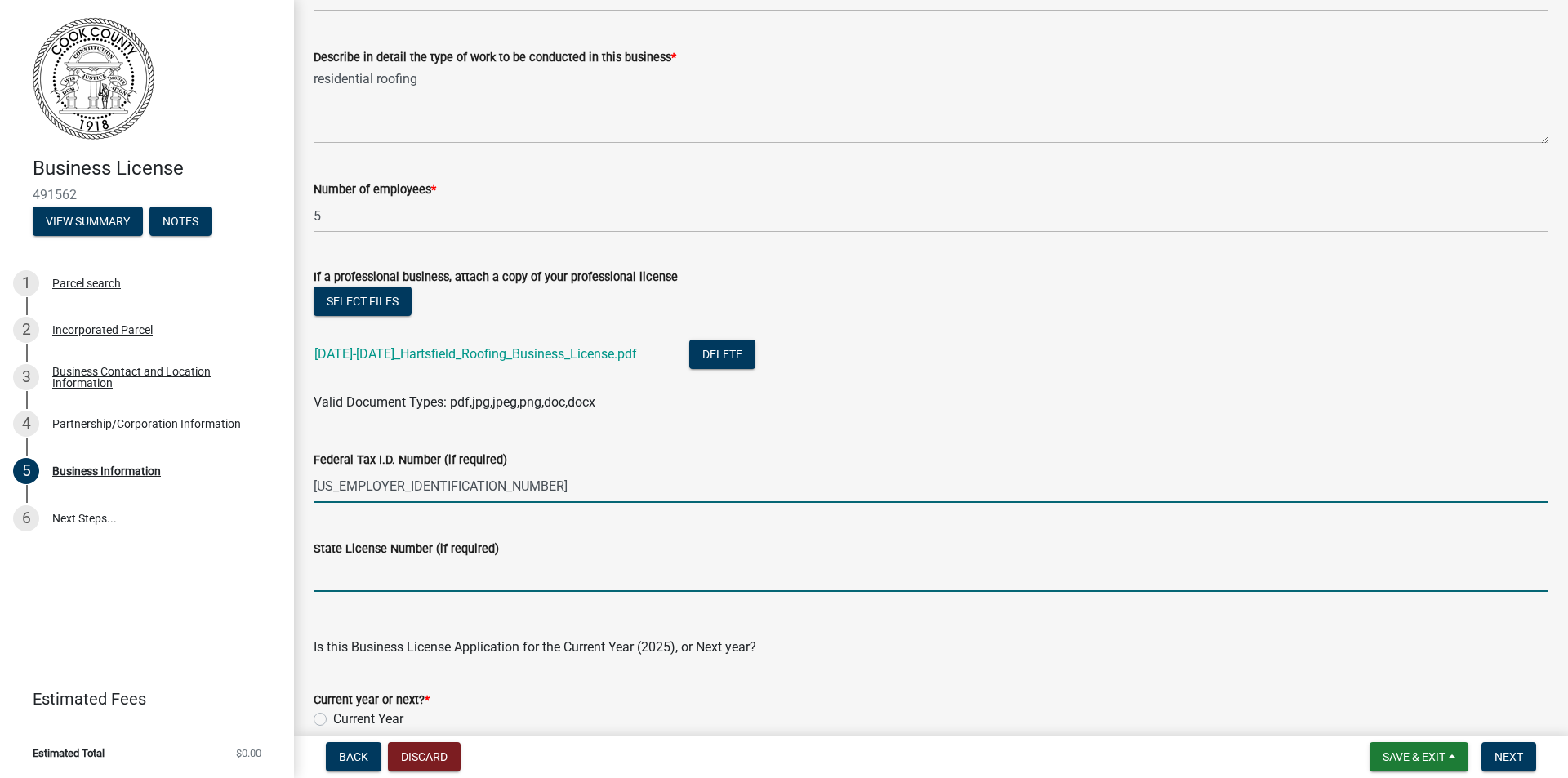
click at [386, 584] on input "State License Number (if required)" at bounding box center [931, 575] width 1235 height 34
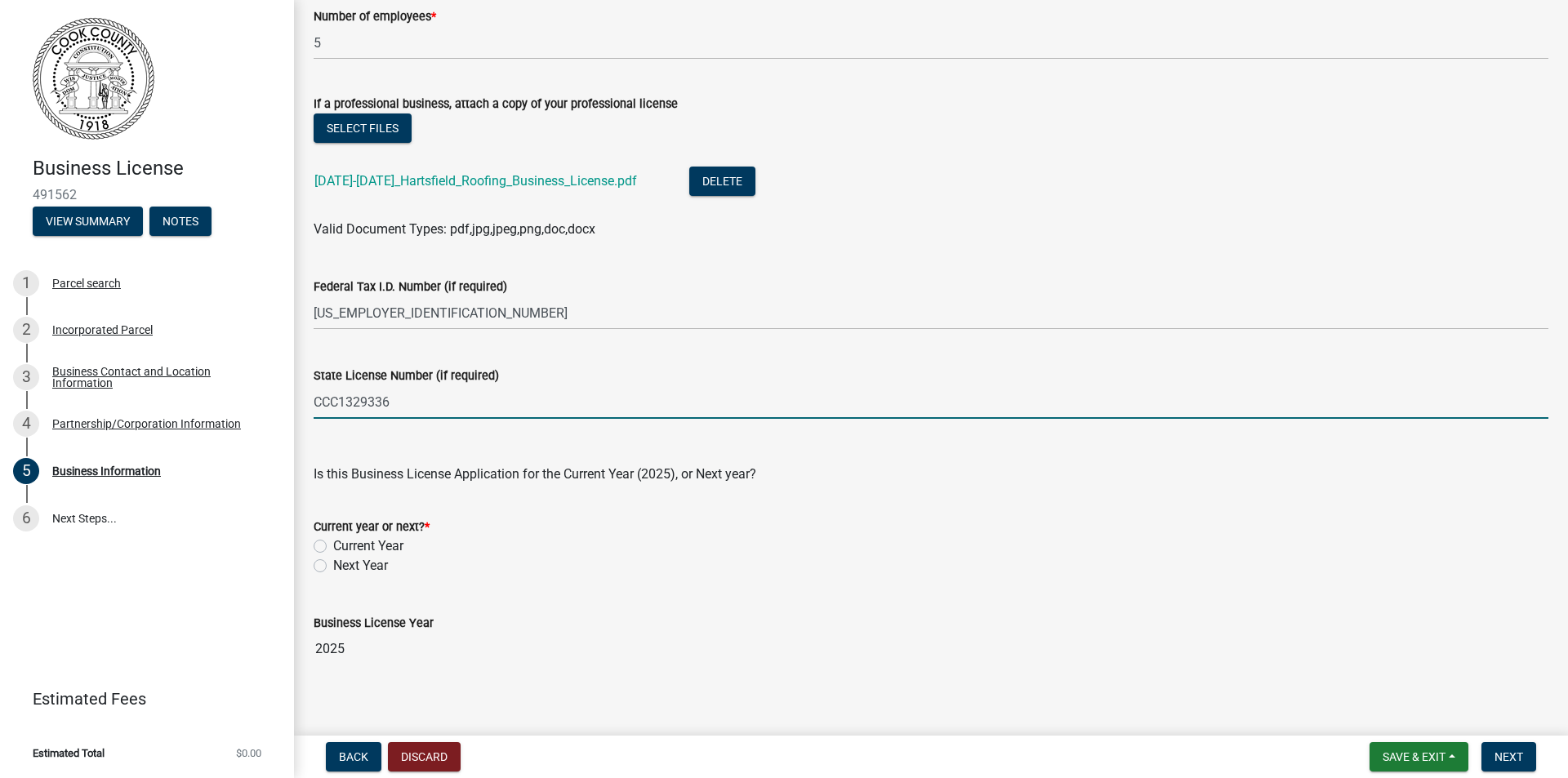
scroll to position [678, 0]
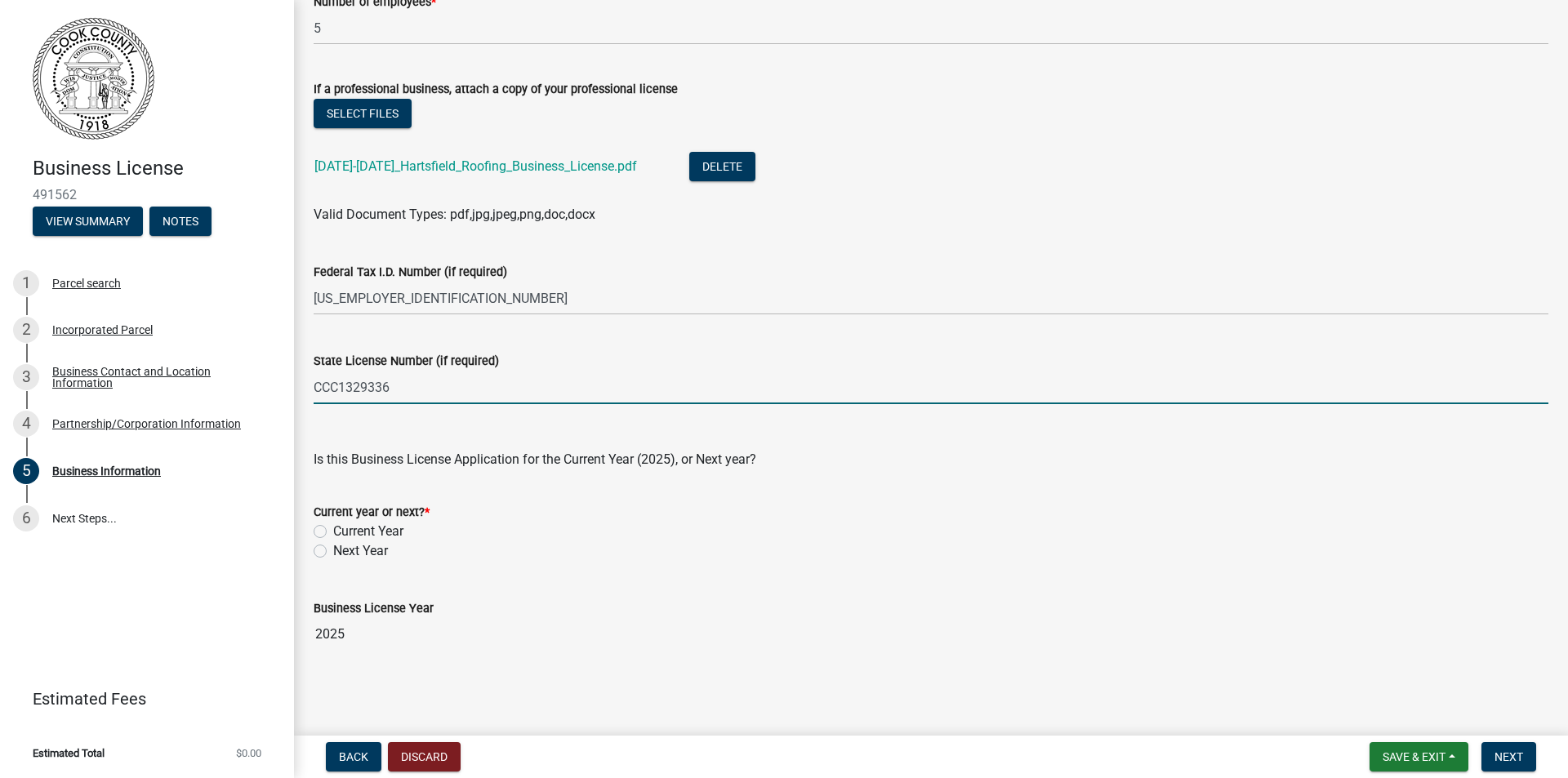
type input "CCC1329336"
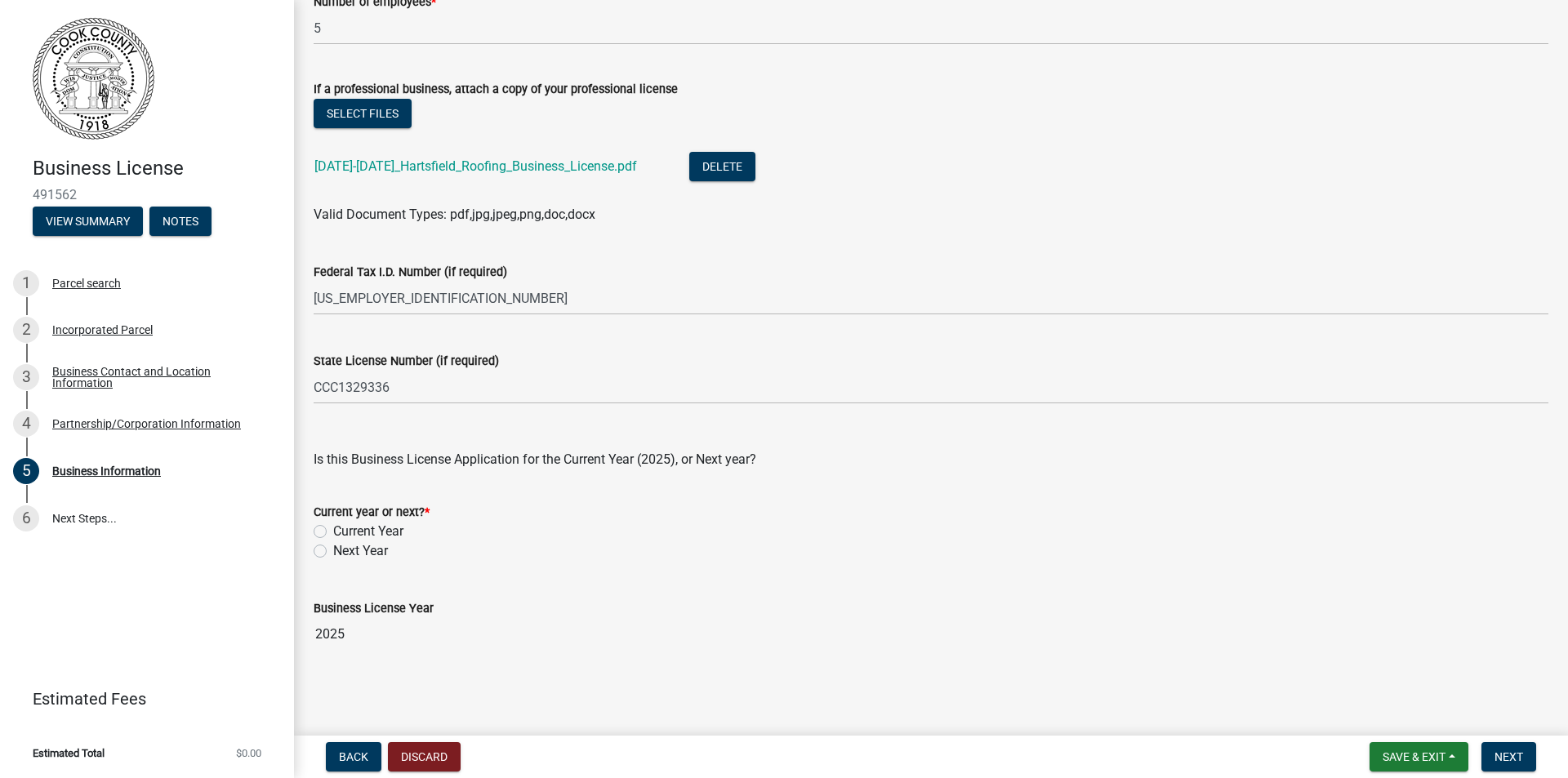
click at [333, 531] on label "Current Year" at bounding box center [368, 532] width 70 height 19
click at [333, 531] on input "Current Year" at bounding box center [338, 527] width 11 height 11
radio input "true"
click at [1511, 751] on span "Next" at bounding box center [1509, 757] width 28 height 13
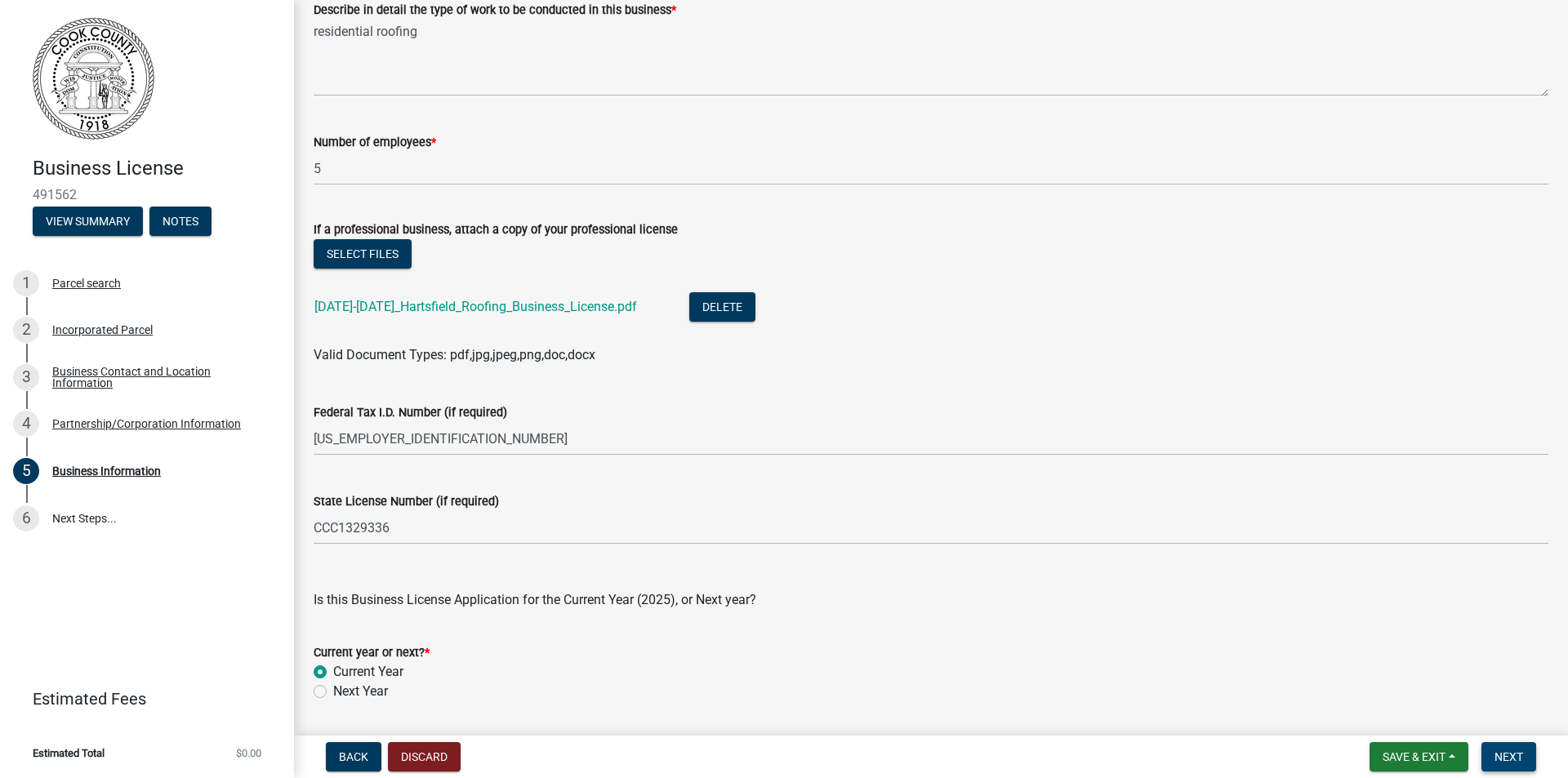
scroll to position [371, 0]
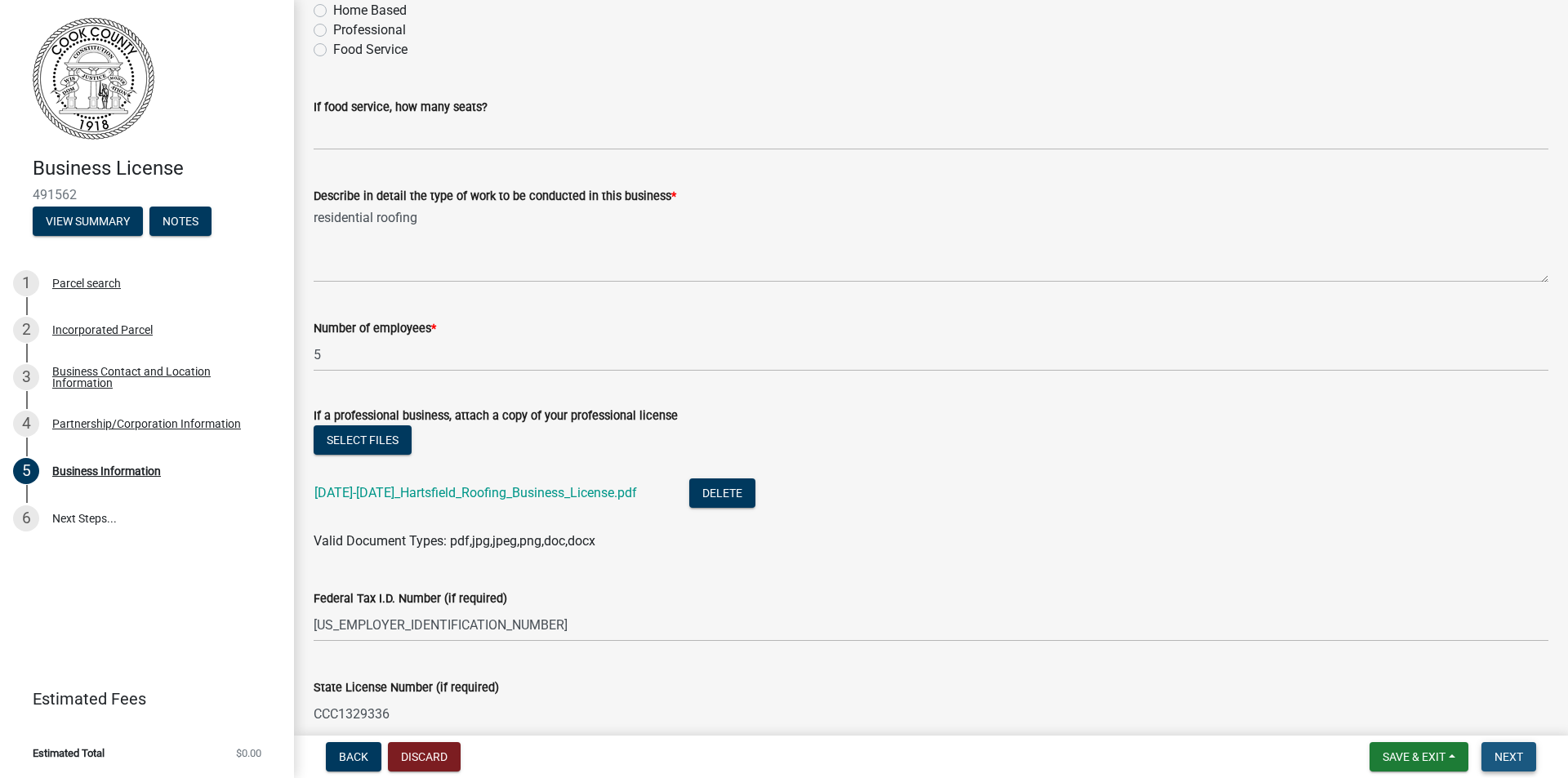
click at [1510, 755] on span "Next" at bounding box center [1509, 757] width 28 height 13
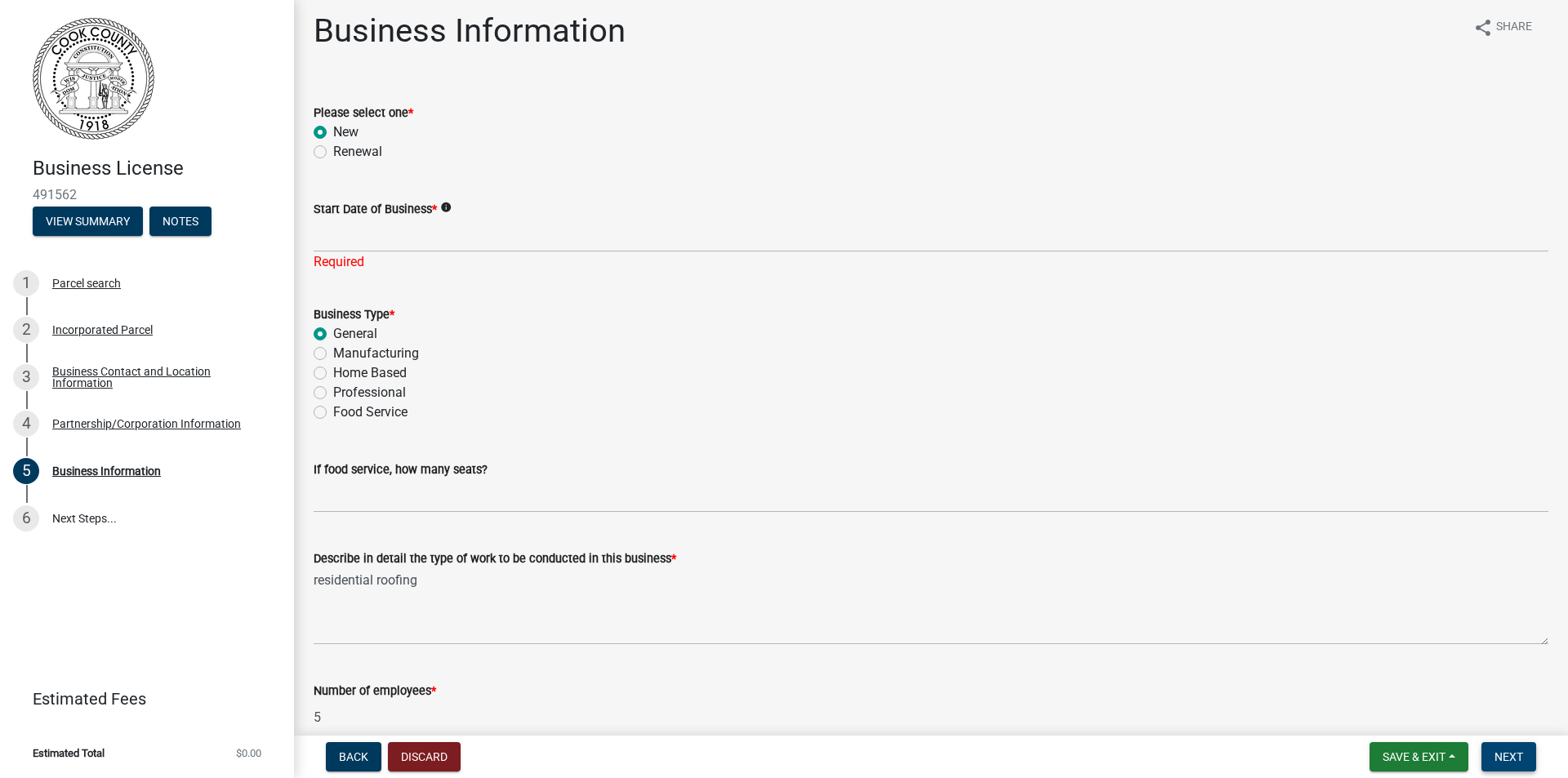
scroll to position [0, 0]
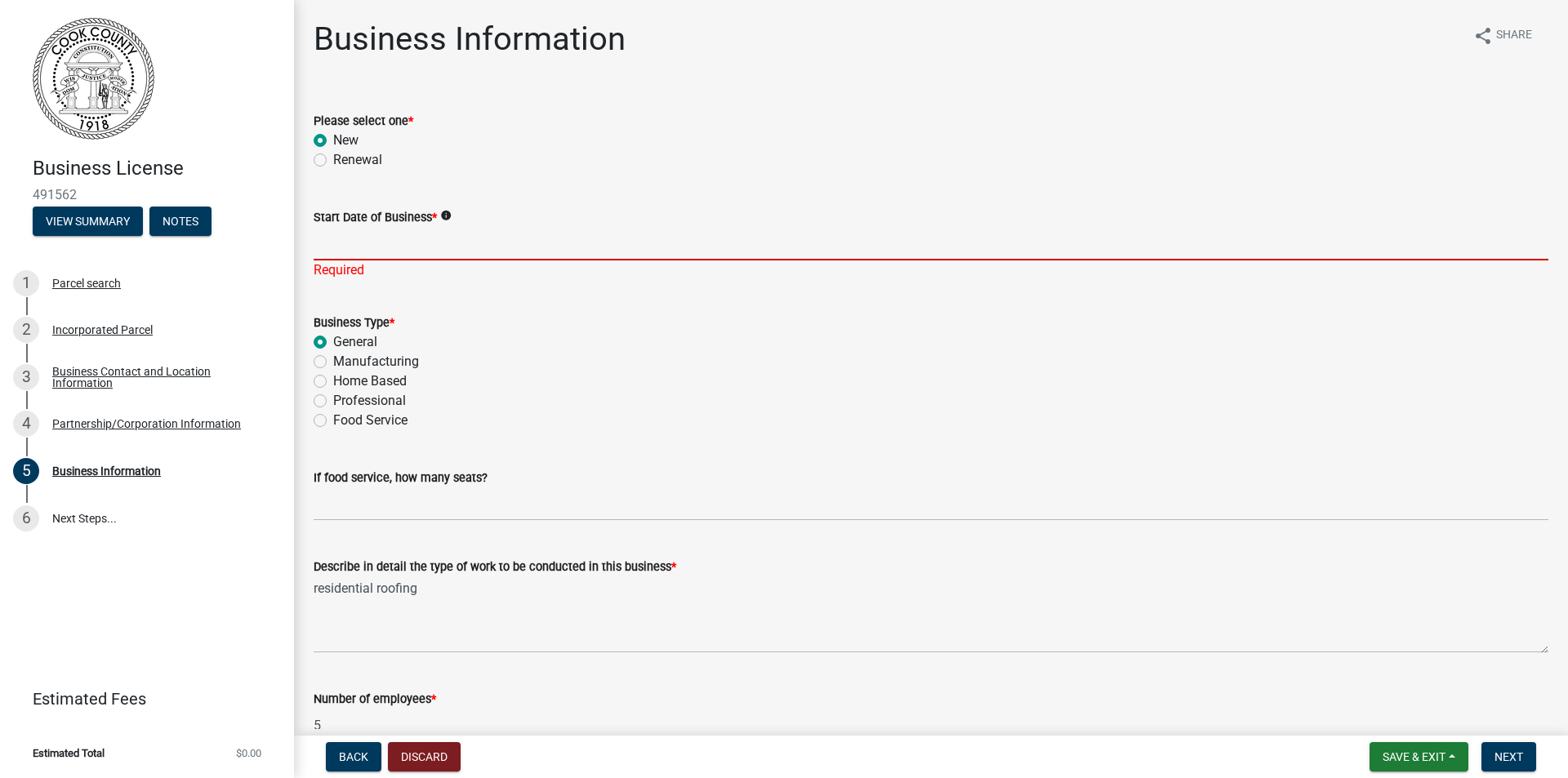
click at [355, 245] on input "Start Date of Business *" at bounding box center [931, 243] width 1235 height 34
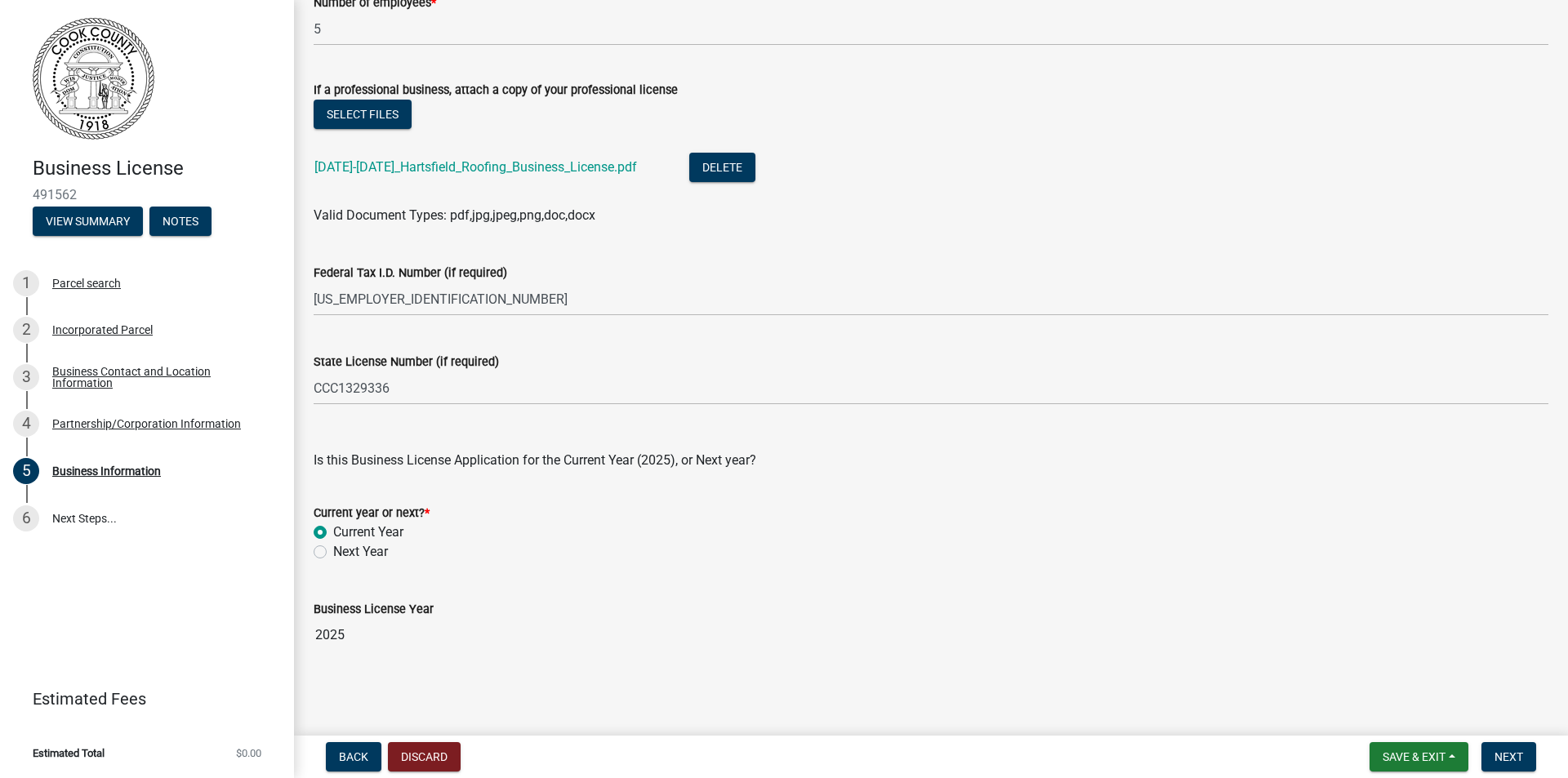
scroll to position [697, 0]
type input "[DATE]"
click at [1518, 759] on span "Next" at bounding box center [1509, 757] width 28 height 13
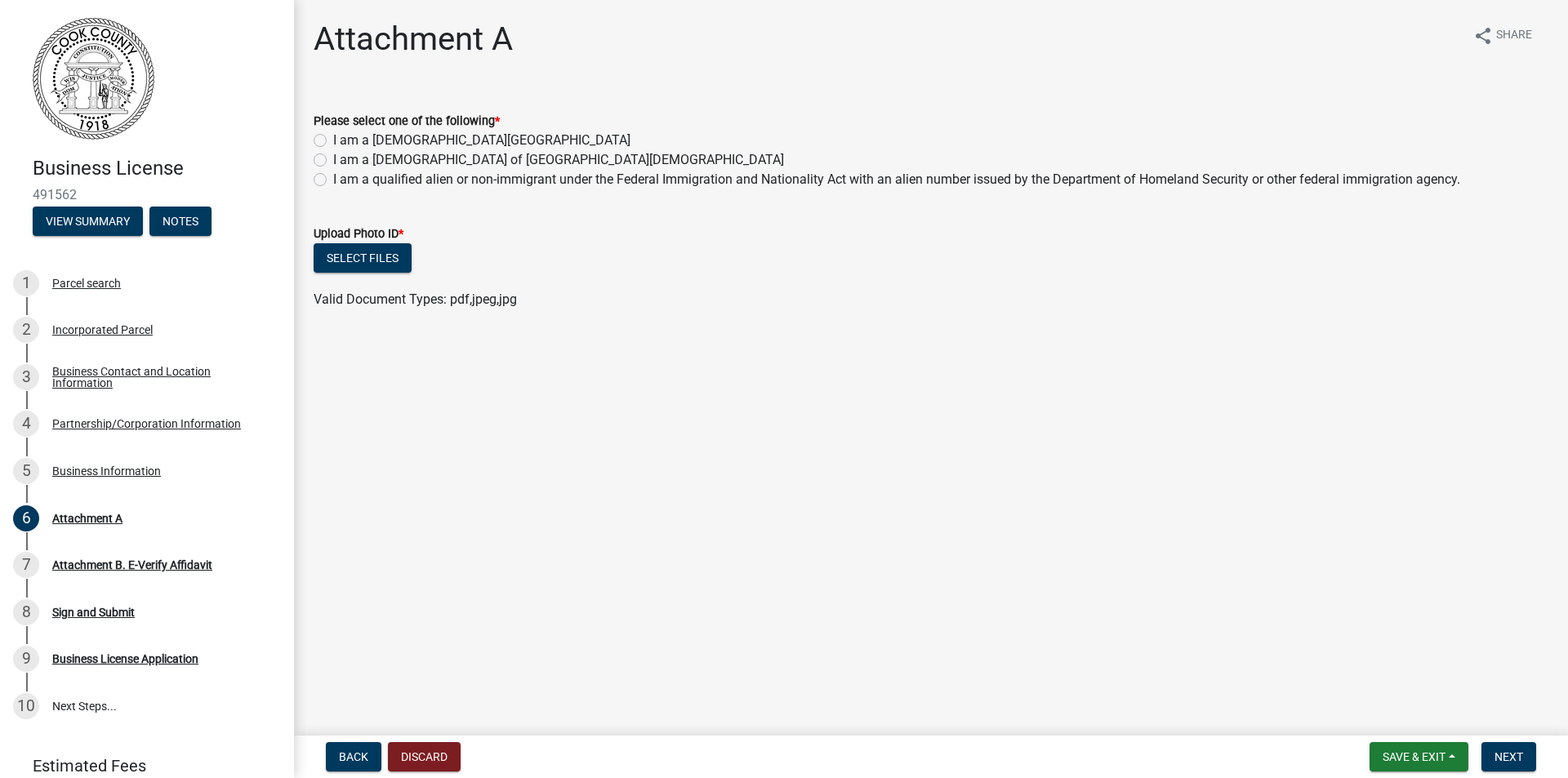
click at [333, 141] on label "I am a [DEMOGRAPHIC_DATA][GEOGRAPHIC_DATA]" at bounding box center [481, 141] width 297 height 19
click at [333, 141] on input "I am a [DEMOGRAPHIC_DATA][GEOGRAPHIC_DATA]" at bounding box center [338, 136] width 11 height 11
radio input "true"
click at [348, 255] on button "Select files" at bounding box center [362, 258] width 98 height 29
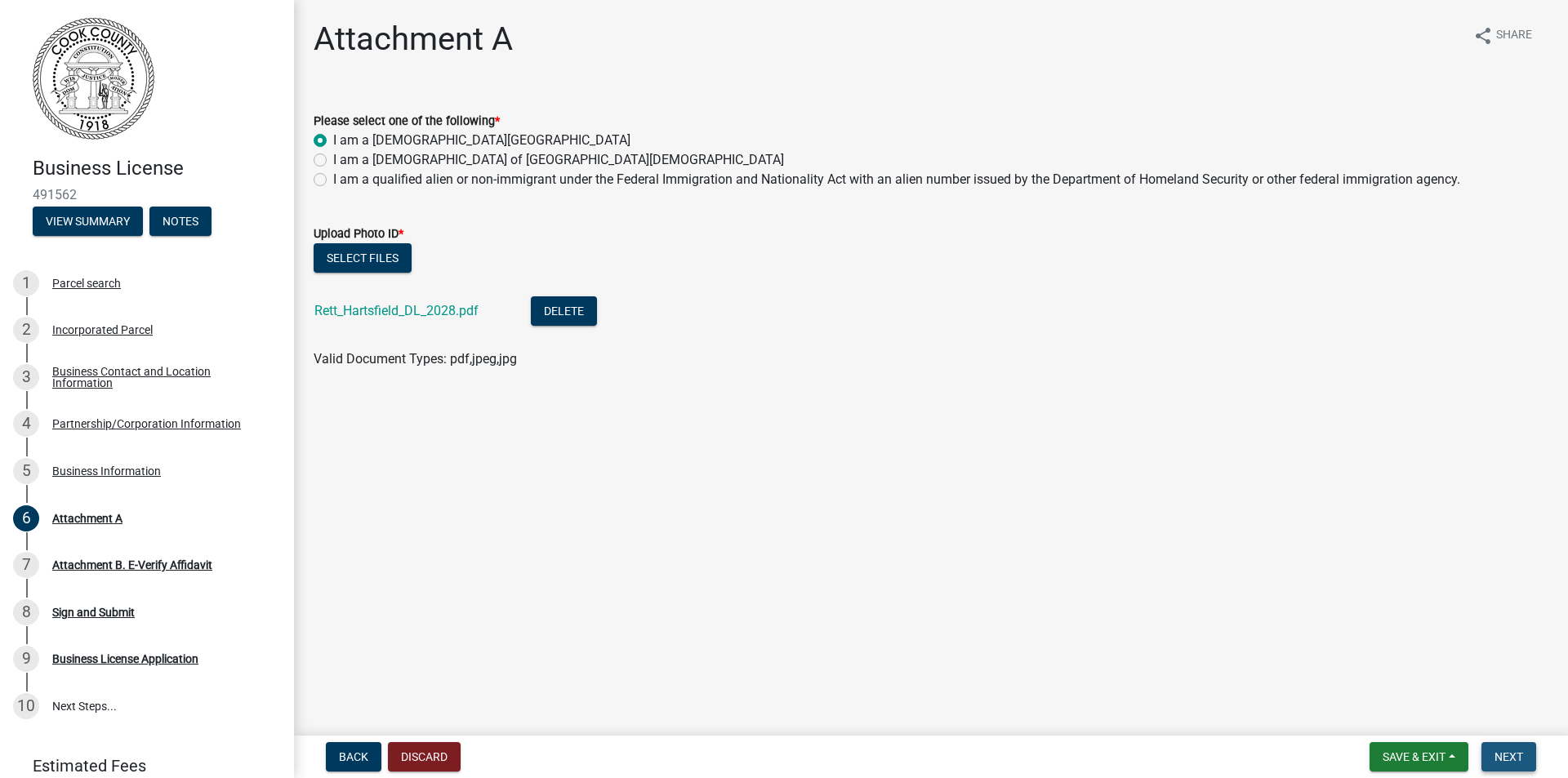
click at [1516, 760] on span "Next" at bounding box center [1509, 757] width 28 height 13
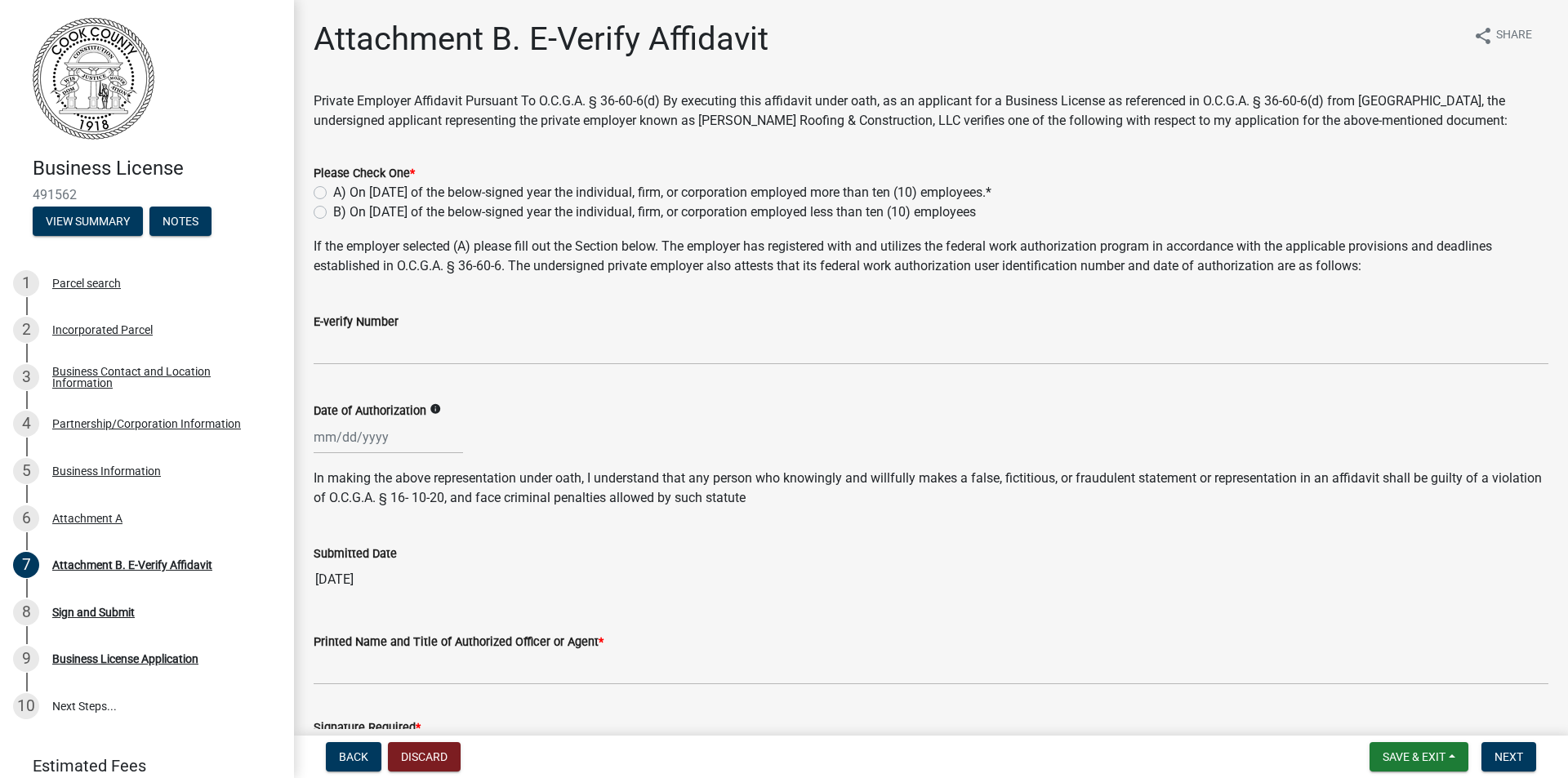
click at [333, 192] on label "A) On [DATE] of the below-signed year the individual, firm, or corporation empl…" at bounding box center [662, 193] width 659 height 19
click at [333, 192] on input "A) On [DATE] of the below-signed year the individual, firm, or corporation empl…" at bounding box center [338, 188] width 11 height 11
radio input "true"
click at [333, 215] on label "B) On [DATE] of the below-signed year the individual, firm, or corporation empl…" at bounding box center [654, 212] width 643 height 19
click at [333, 213] on input "B) On [DATE] of the below-signed year the individual, firm, or corporation empl…" at bounding box center [338, 208] width 11 height 11
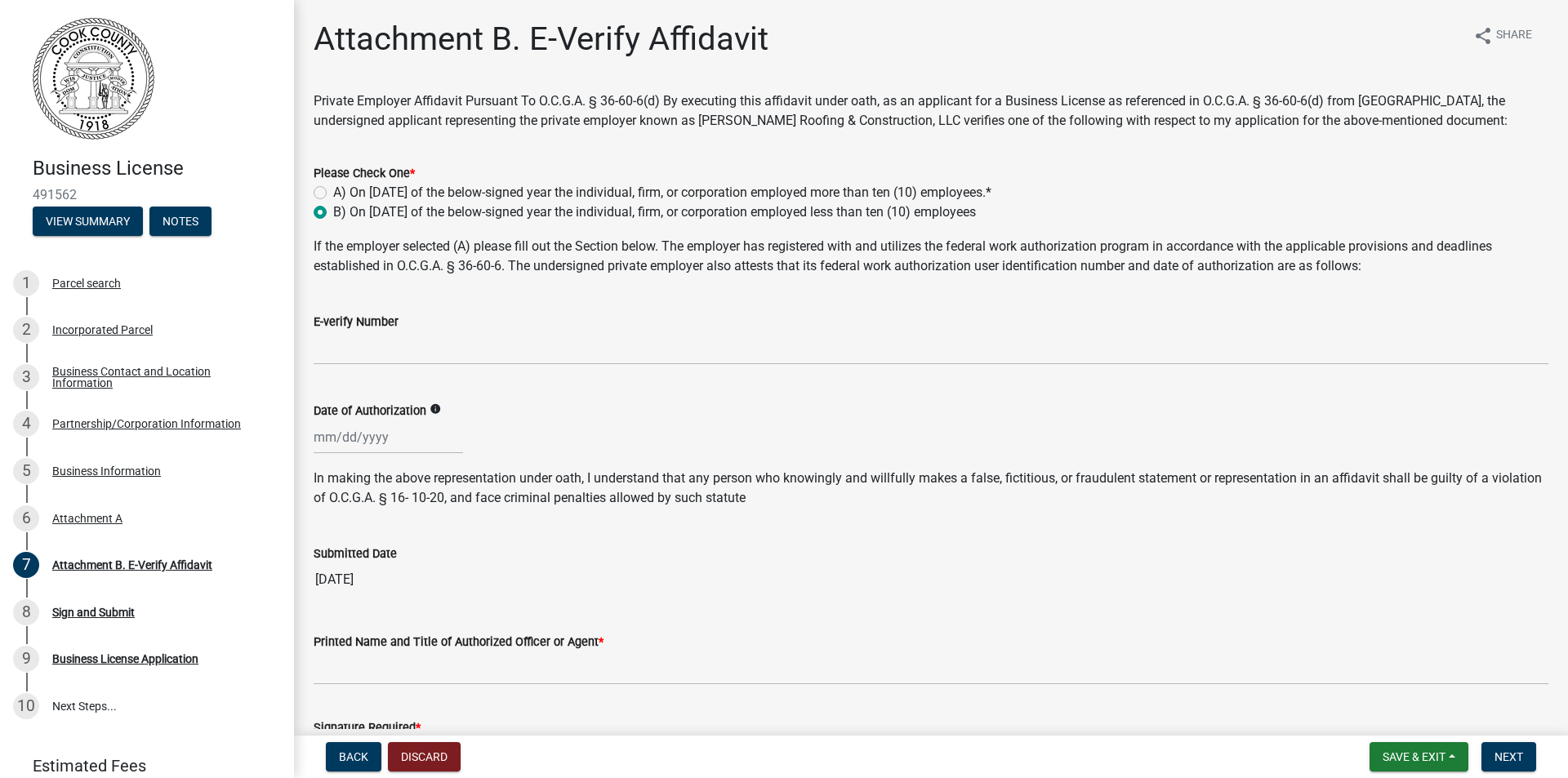
radio input "true"
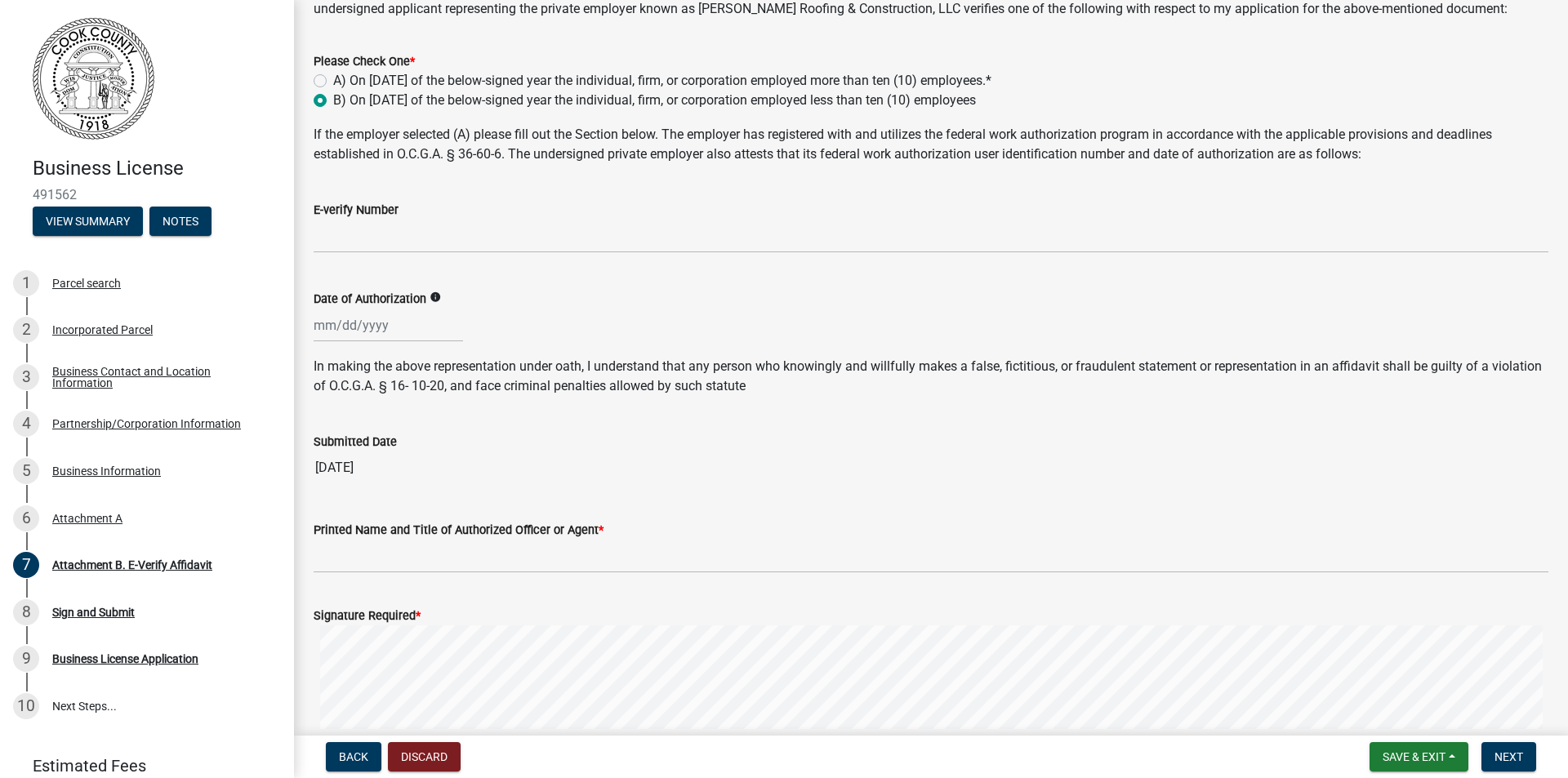
scroll to position [242, 0]
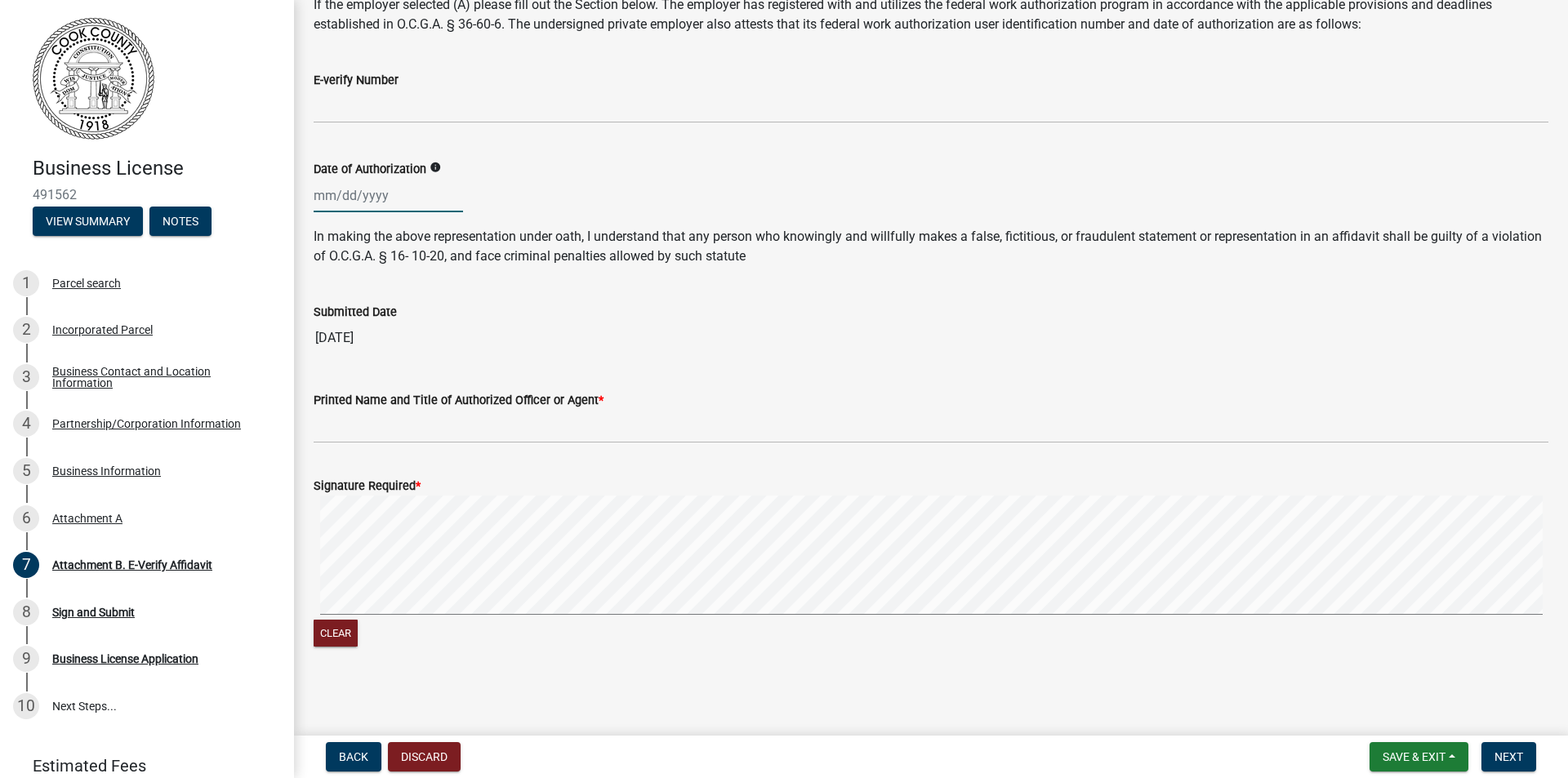
click at [328, 194] on div at bounding box center [388, 195] width 149 height 34
select select "10"
select select "2025"
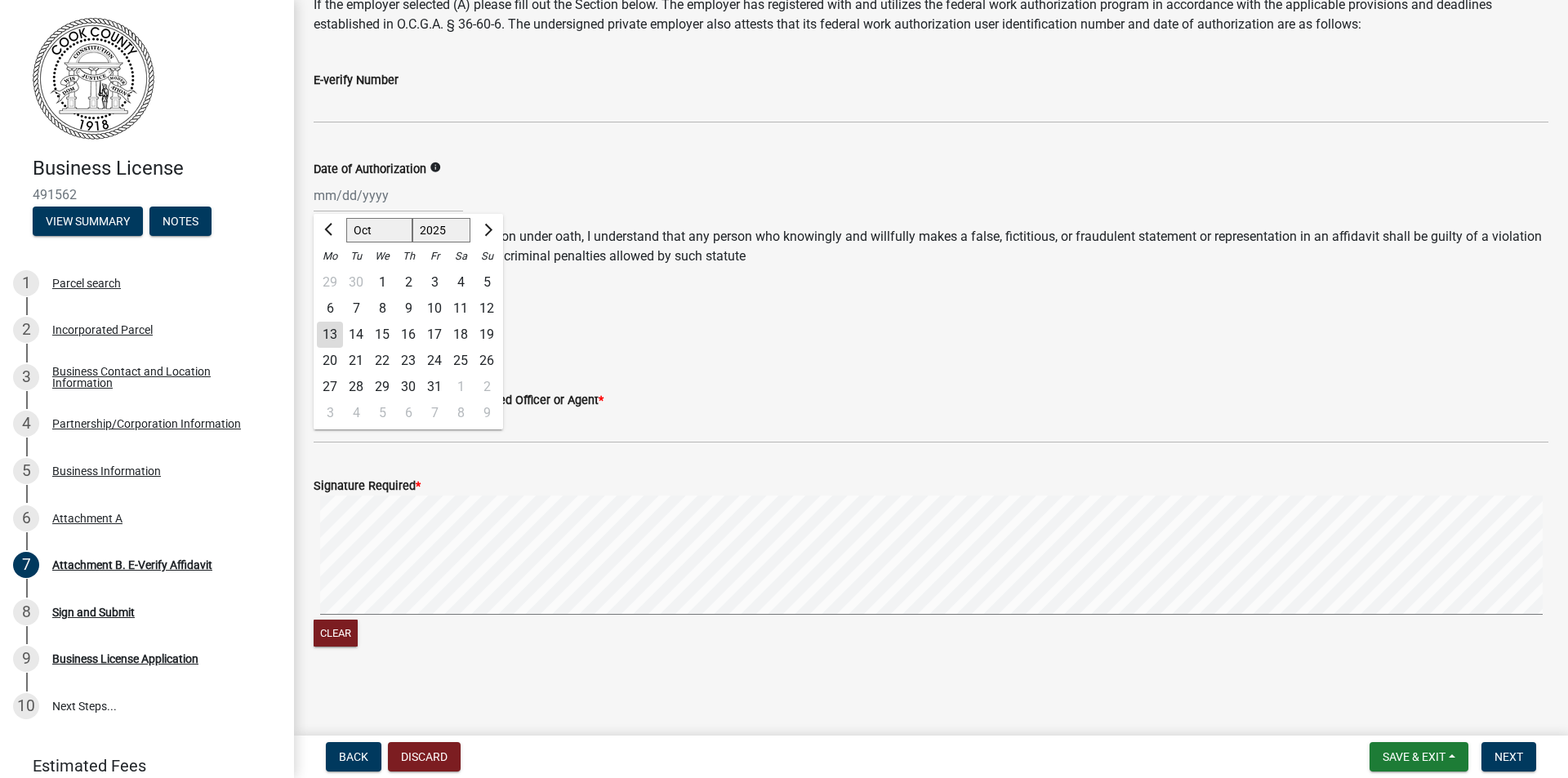
click at [330, 334] on div "13" at bounding box center [330, 335] width 26 height 26
type input "[DATE]"
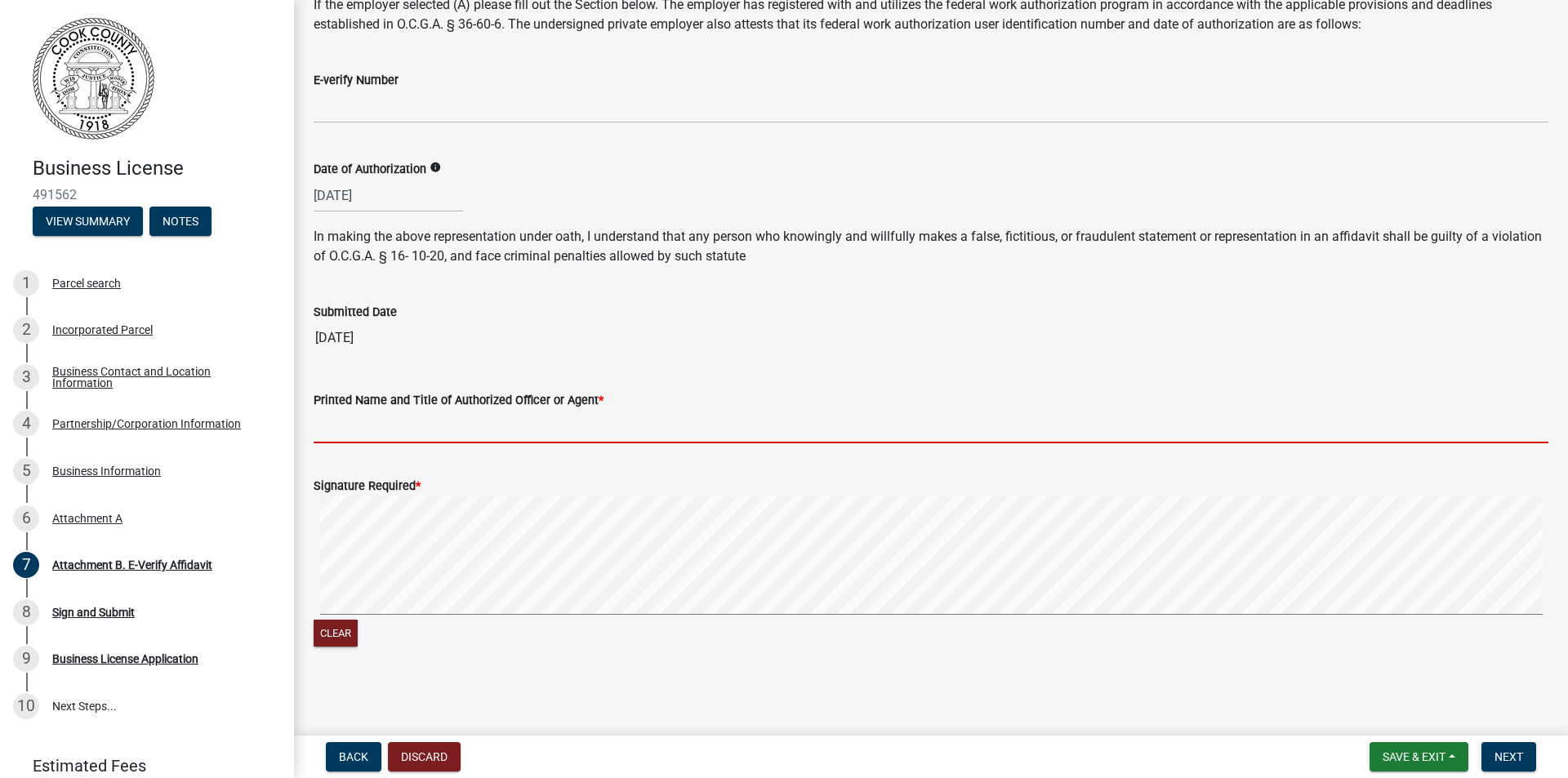
click at [354, 422] on input "Printed Name and Title of Authorized Officer or Agent *" at bounding box center [931, 427] width 1235 height 34
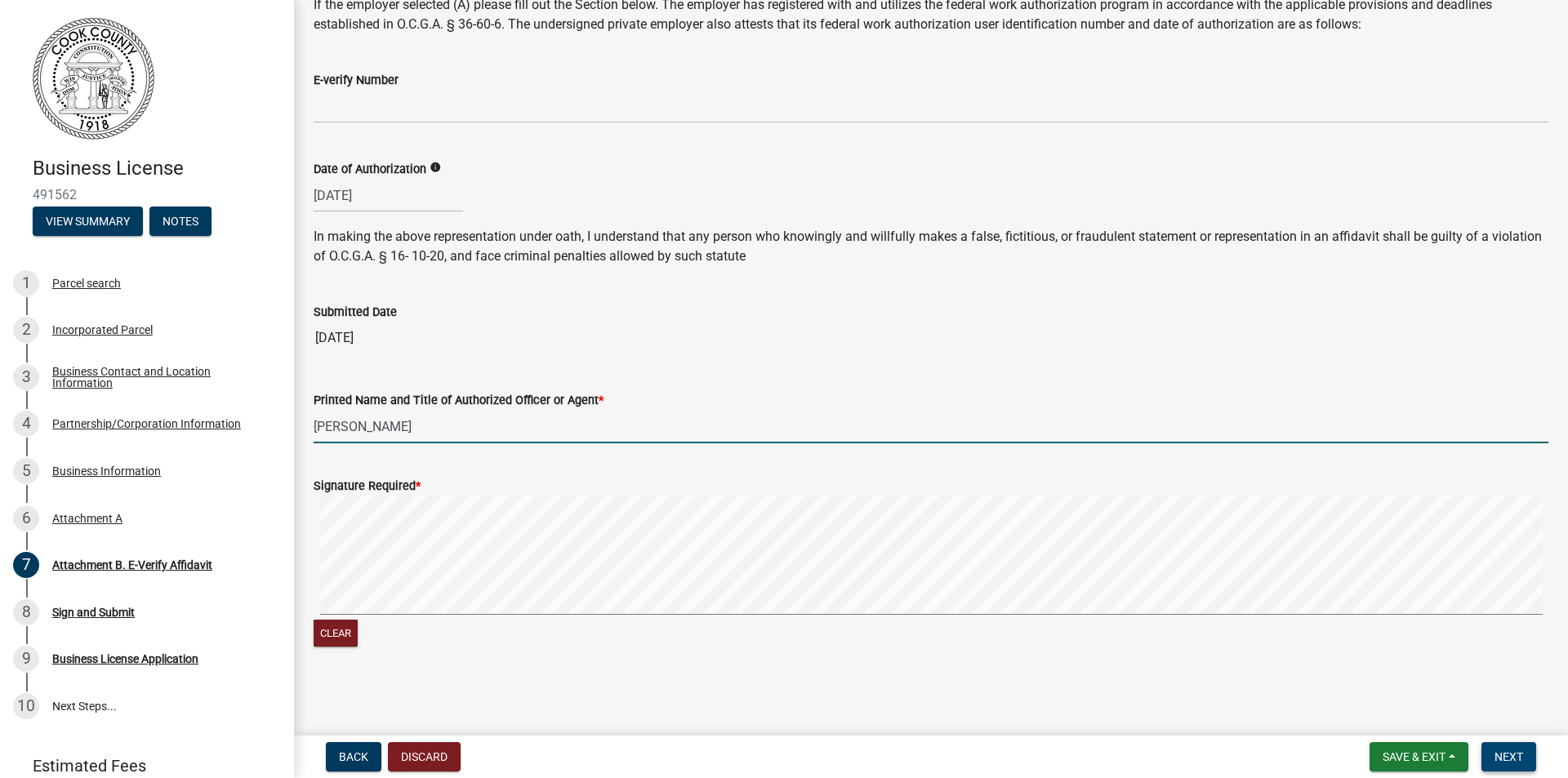
type input "[PERSON_NAME]"
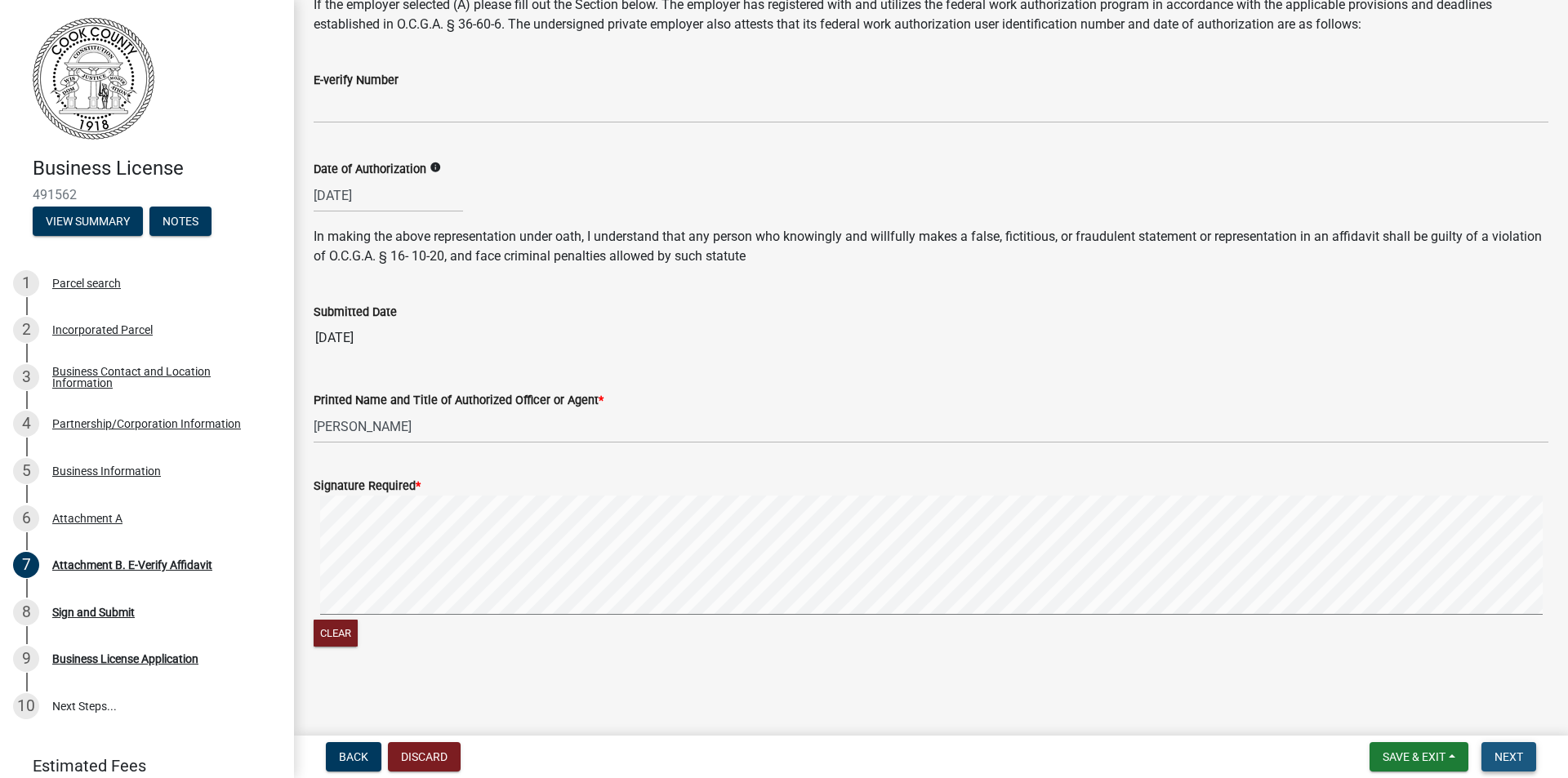
click at [1511, 756] on span "Next" at bounding box center [1509, 757] width 28 height 13
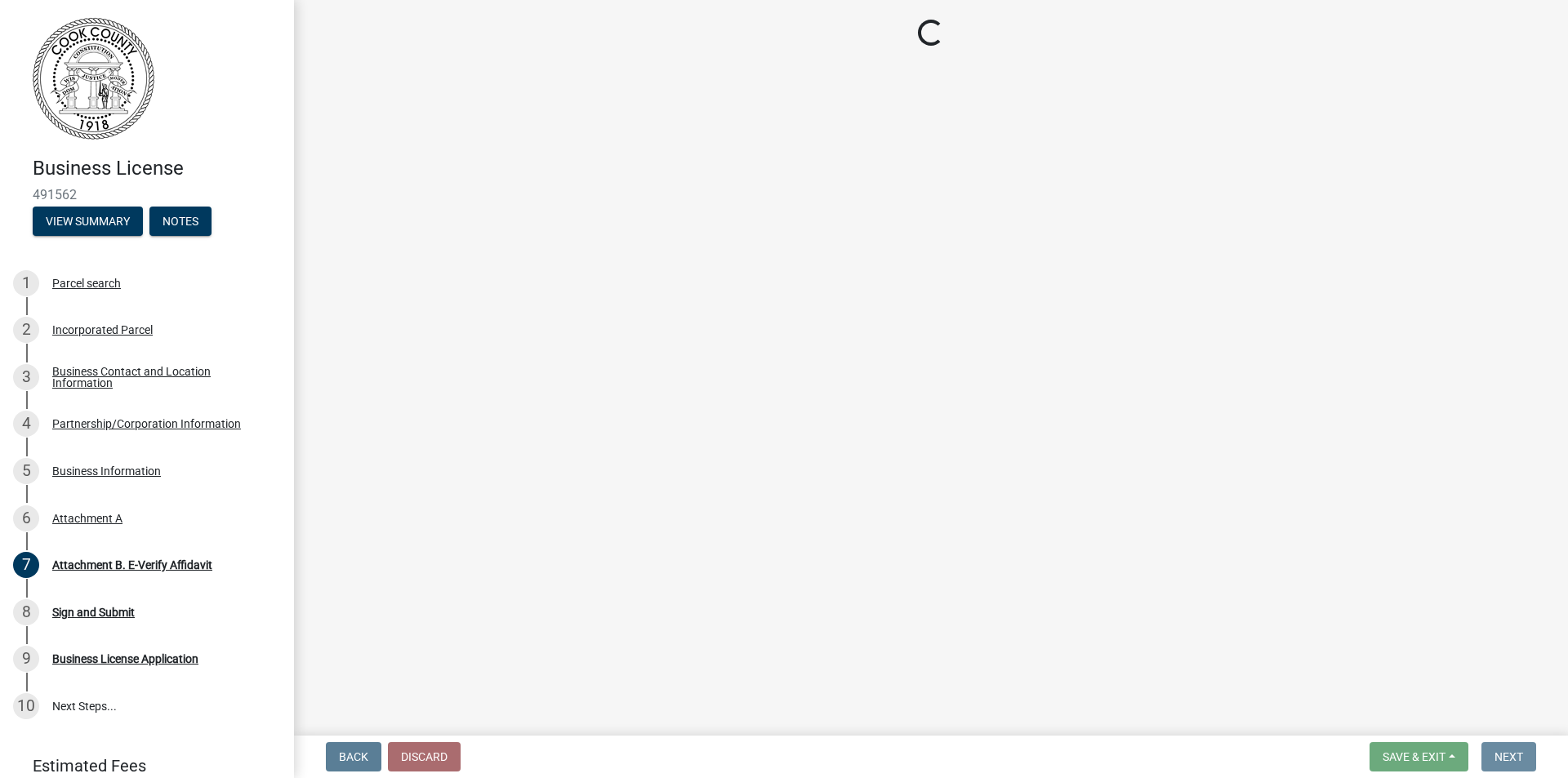
scroll to position [0, 0]
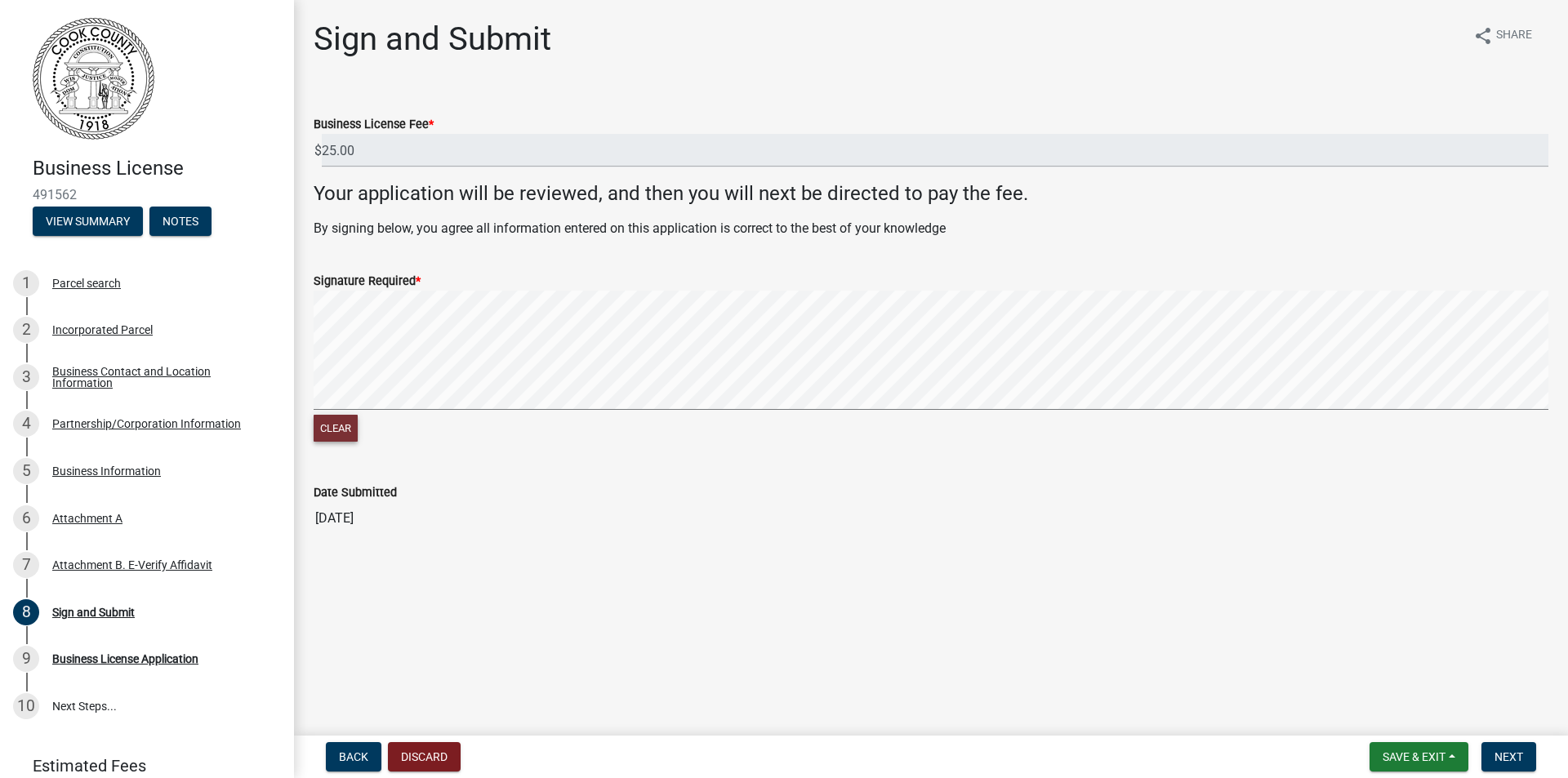
drag, startPoint x: 337, startPoint y: 428, endPoint x: 331, endPoint y: 420, distance: 10.0
click at [335, 428] on button "Clear" at bounding box center [335, 429] width 44 height 27
click at [1500, 752] on span "Next" at bounding box center [1509, 757] width 28 height 13
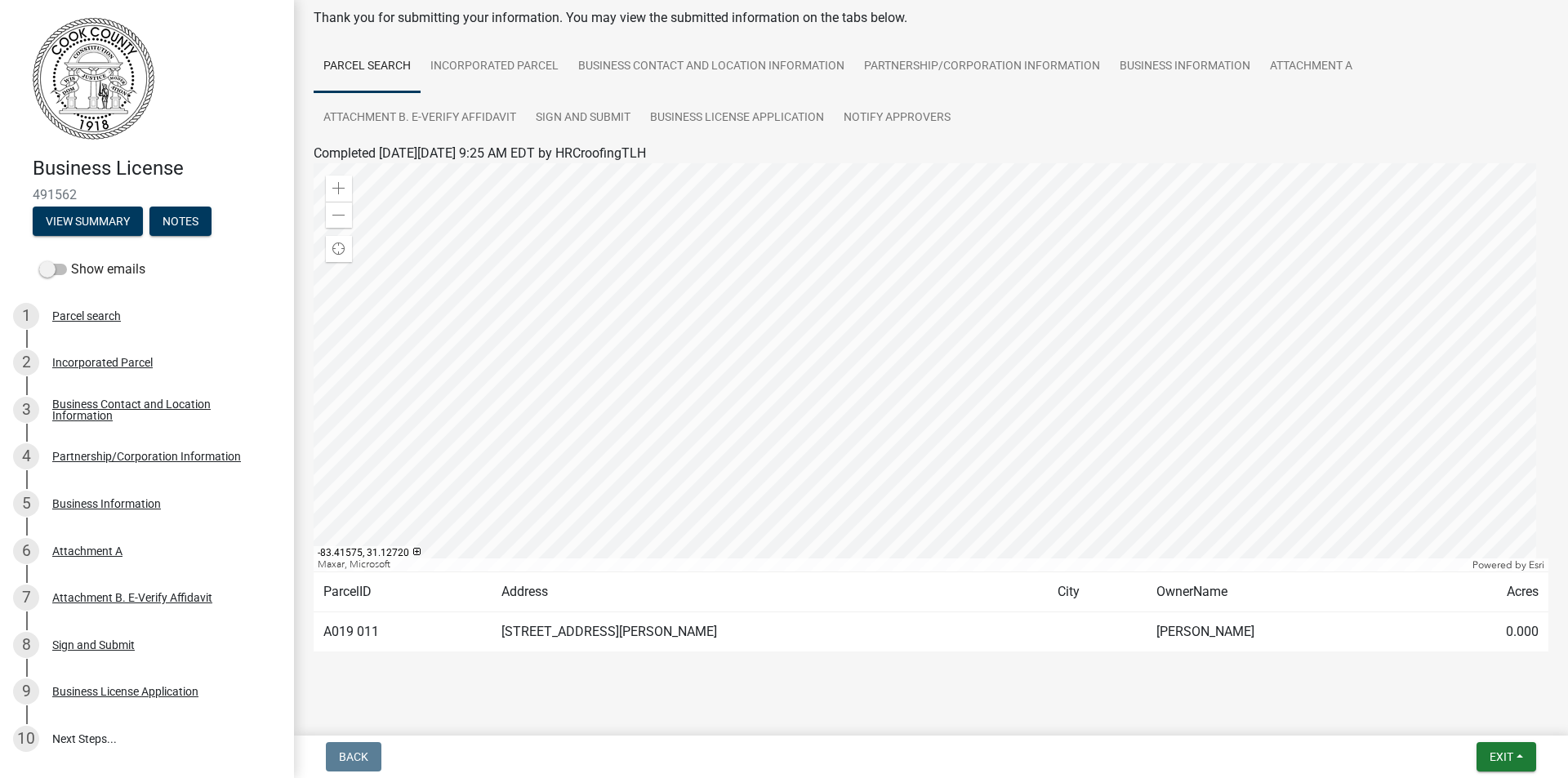
scroll to position [102, 0]
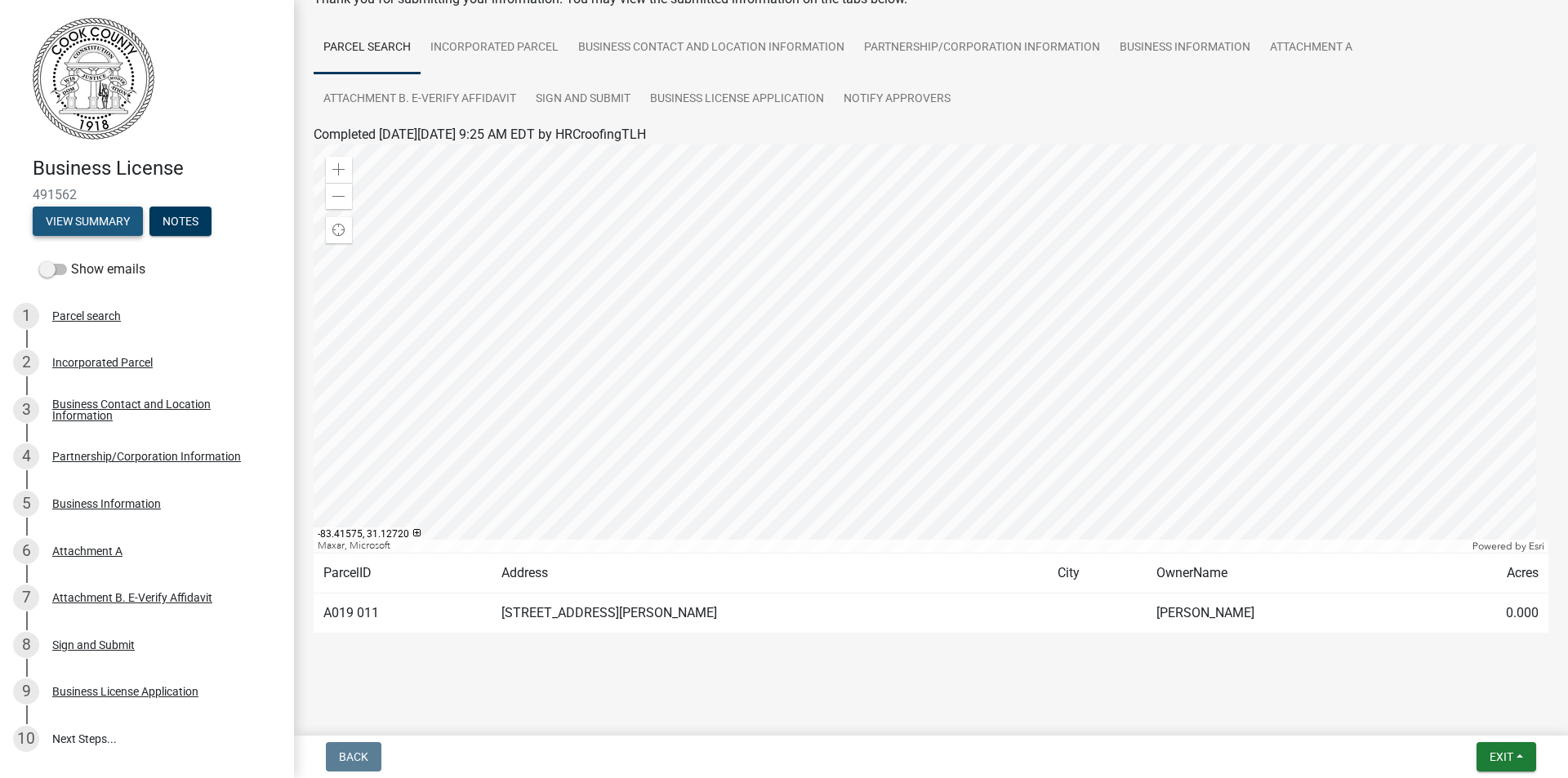
click at [91, 221] on button "View Summary" at bounding box center [88, 221] width 111 height 29
